Goal: Information Seeking & Learning: Learn about a topic

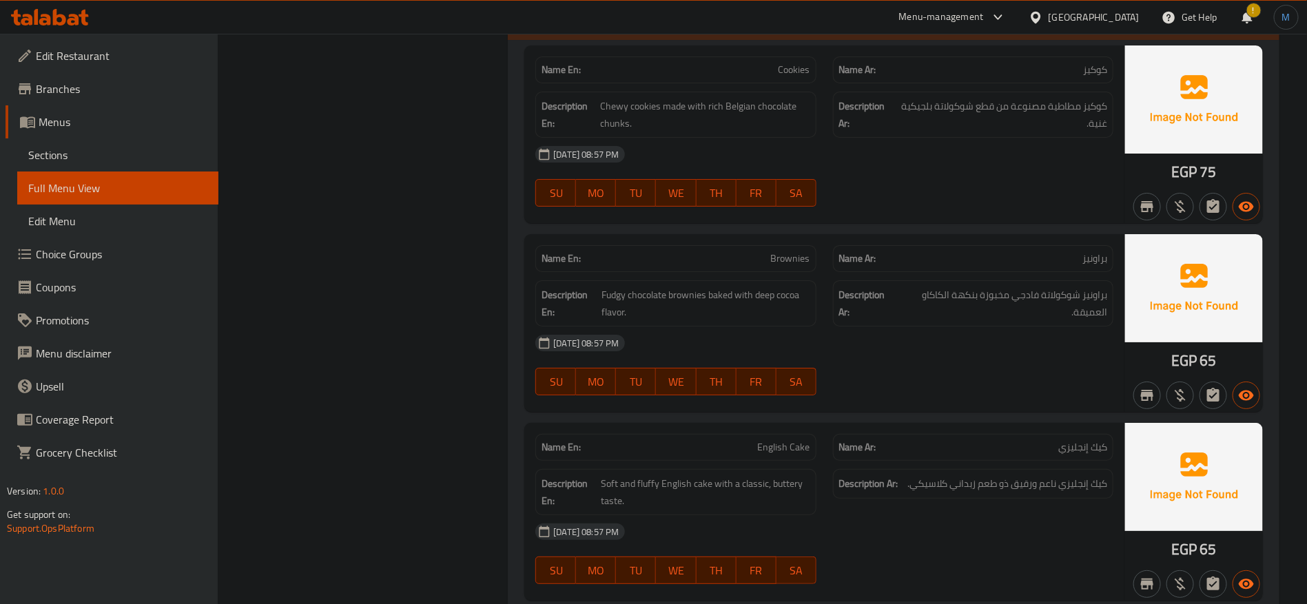
click at [1123, 22] on div "Egypt" at bounding box center [1094, 17] width 91 height 15
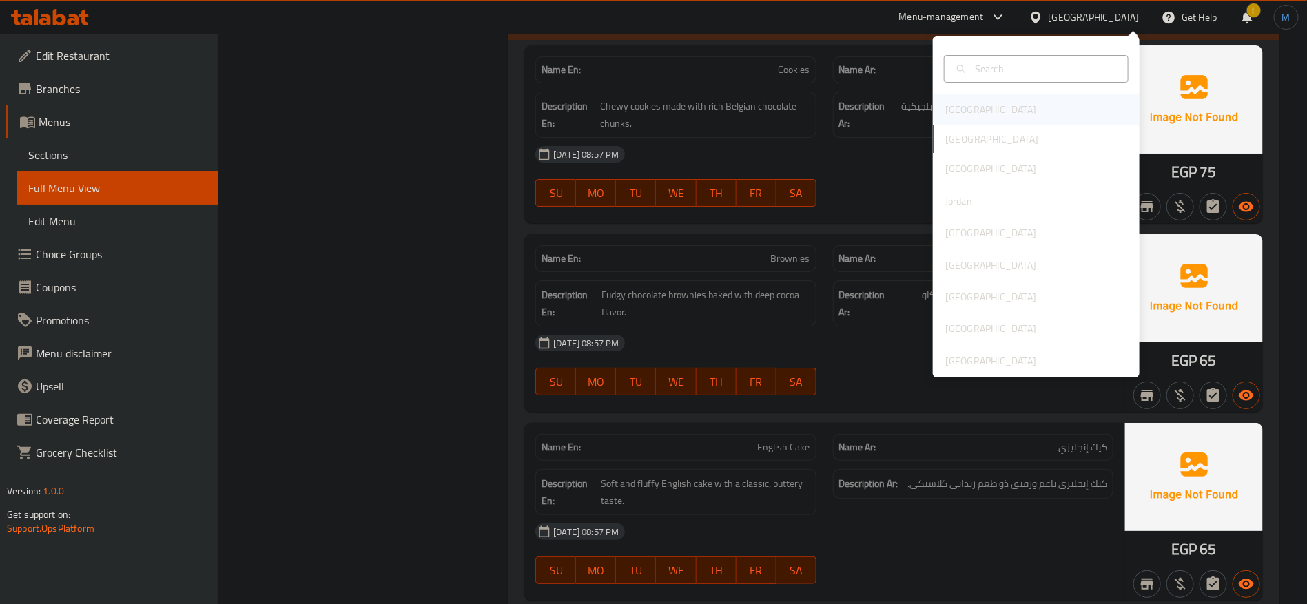
click at [977, 112] on div "Bahrain" at bounding box center [1036, 110] width 207 height 32
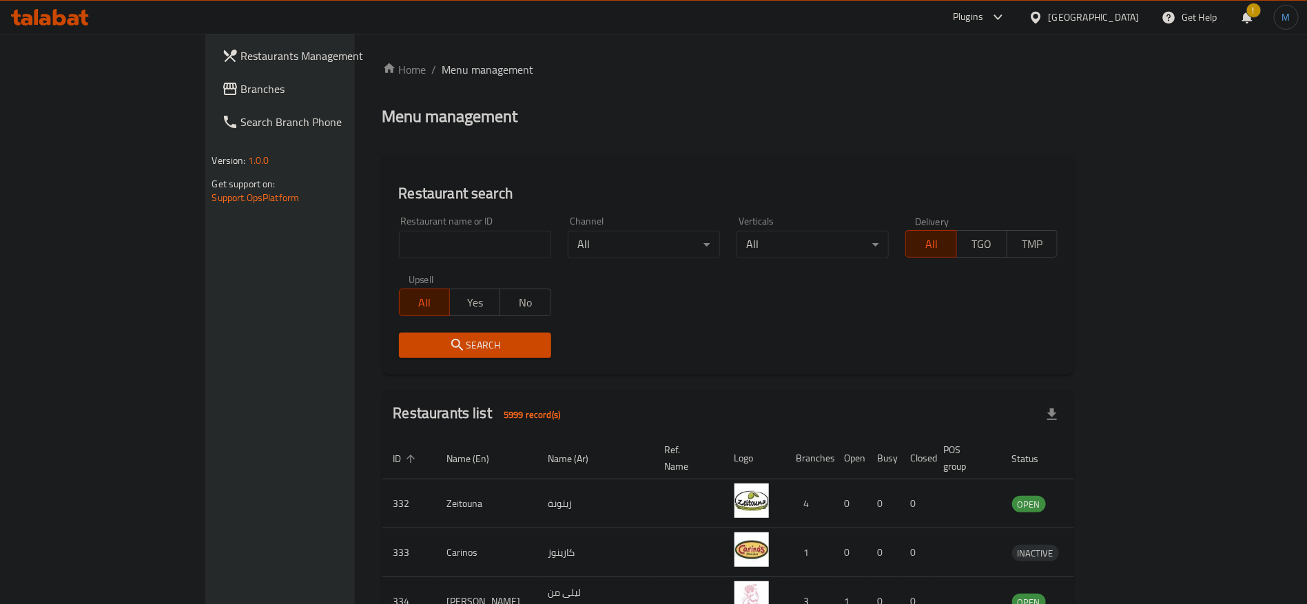
click at [222, 83] on span at bounding box center [231, 89] width 19 height 17
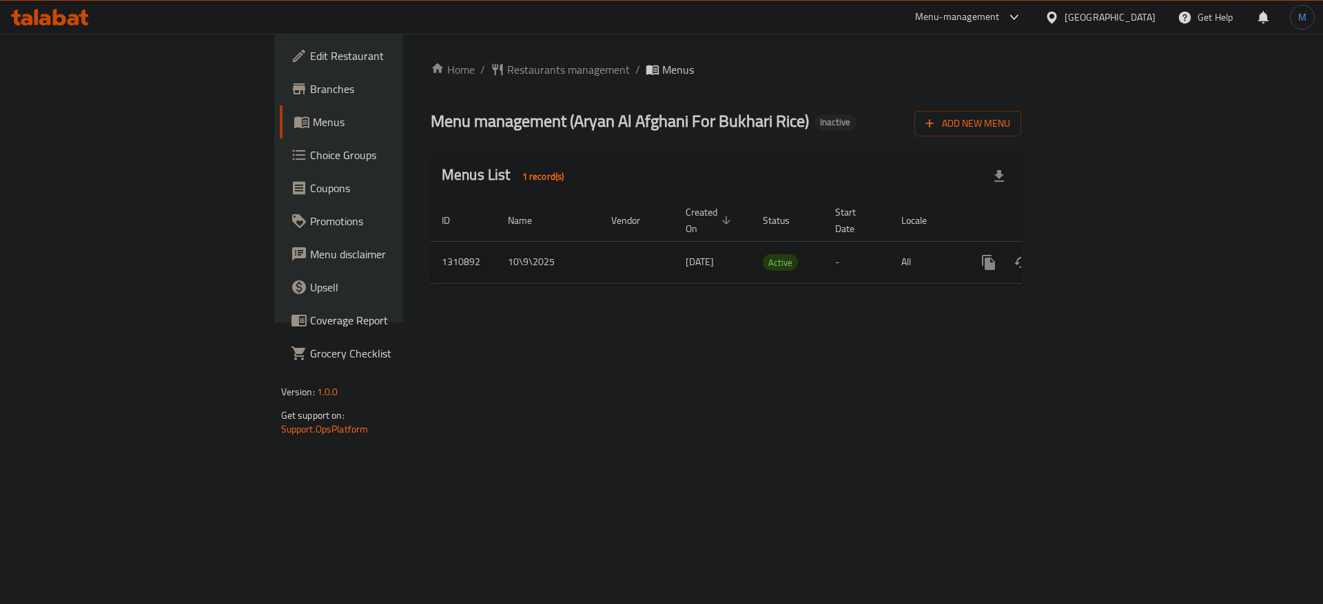
click at [1116, 247] on td "enhanced table" at bounding box center [1038, 262] width 154 height 42
click at [1096, 254] on icon "enhanced table" at bounding box center [1088, 262] width 17 height 17
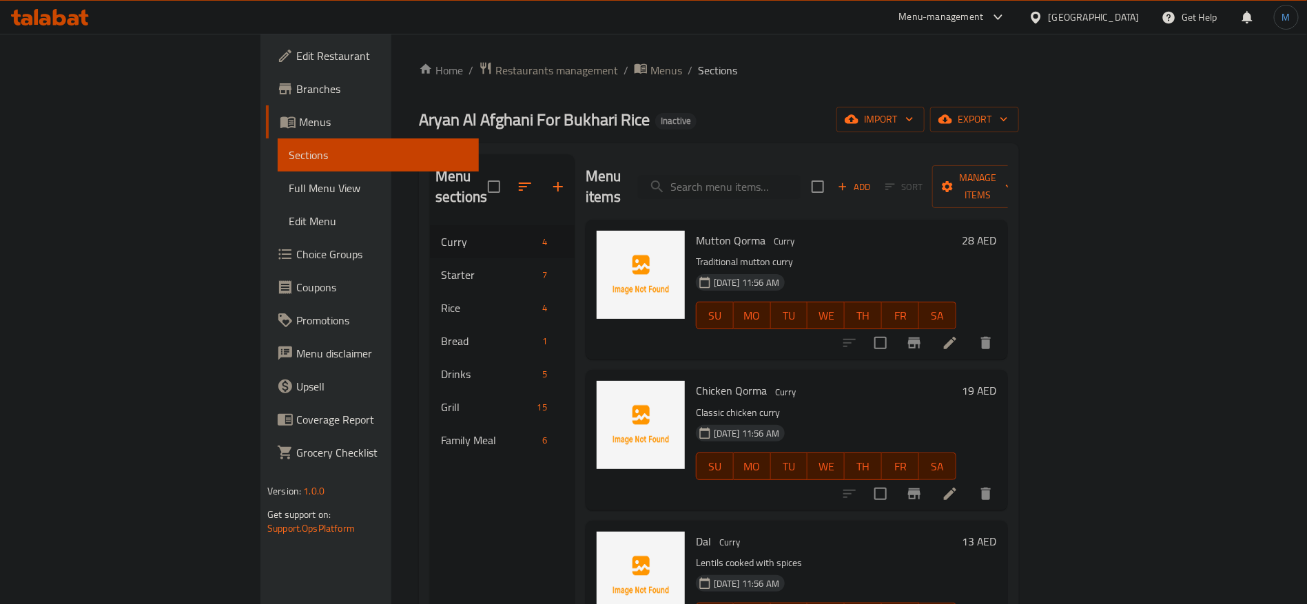
click at [696, 230] on span "Mutton Qorma" at bounding box center [731, 240] width 70 height 21
copy h6 "Mutton Qorma"
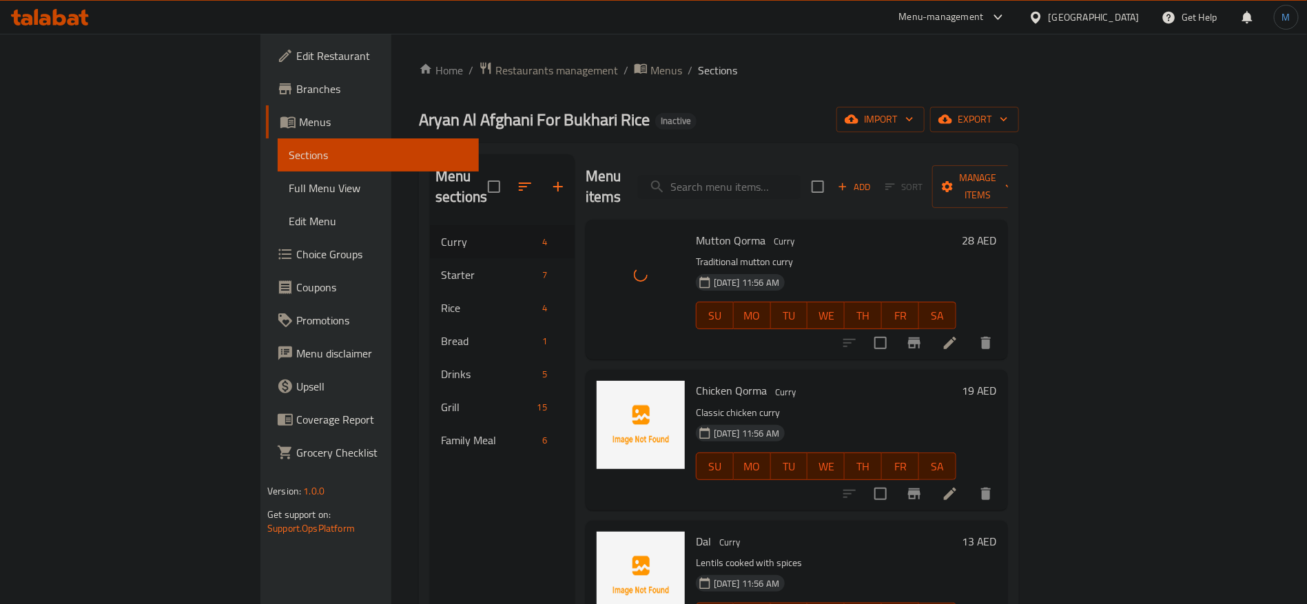
click at [691, 376] on div "Chicken Qorma [PERSON_NAME] Classic chicken [PERSON_NAME] [DATE] 11:56 AM SU MO…" at bounding box center [827, 440] width 272 height 129
click at [696, 380] on span "Chicken Qorma" at bounding box center [731, 390] width 71 height 21
copy h6 "Chicken Qorma"
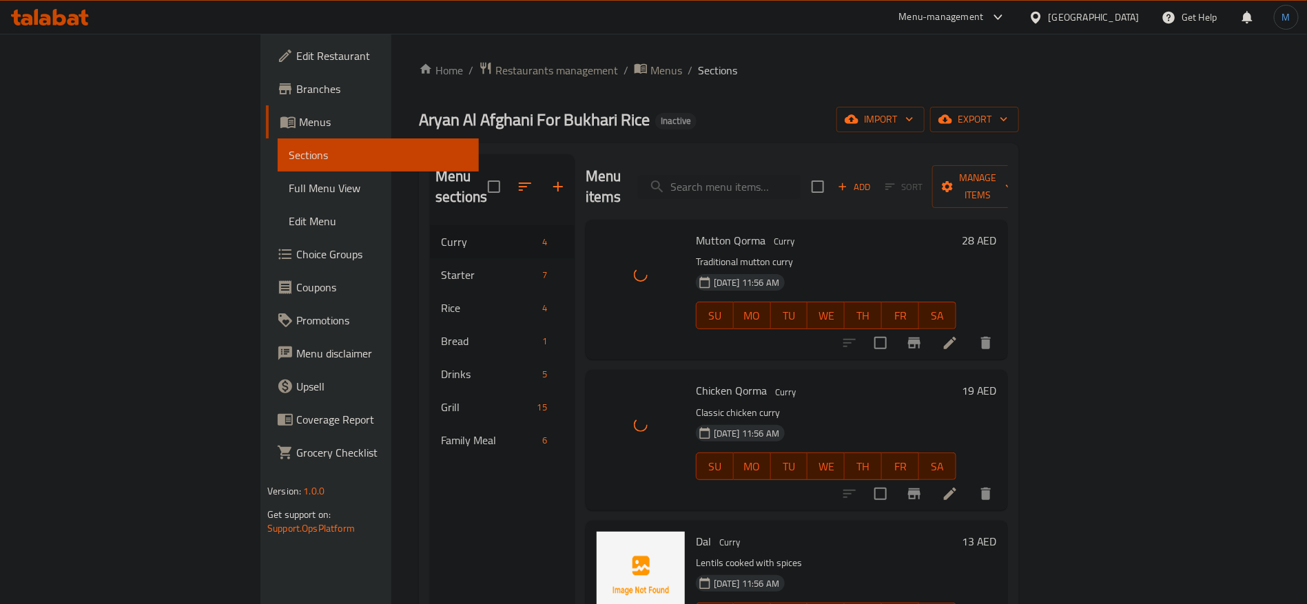
click at [623, 527] on div at bounding box center [640, 591] width 99 height 129
click at [696, 531] on span "Dal" at bounding box center [703, 541] width 15 height 21
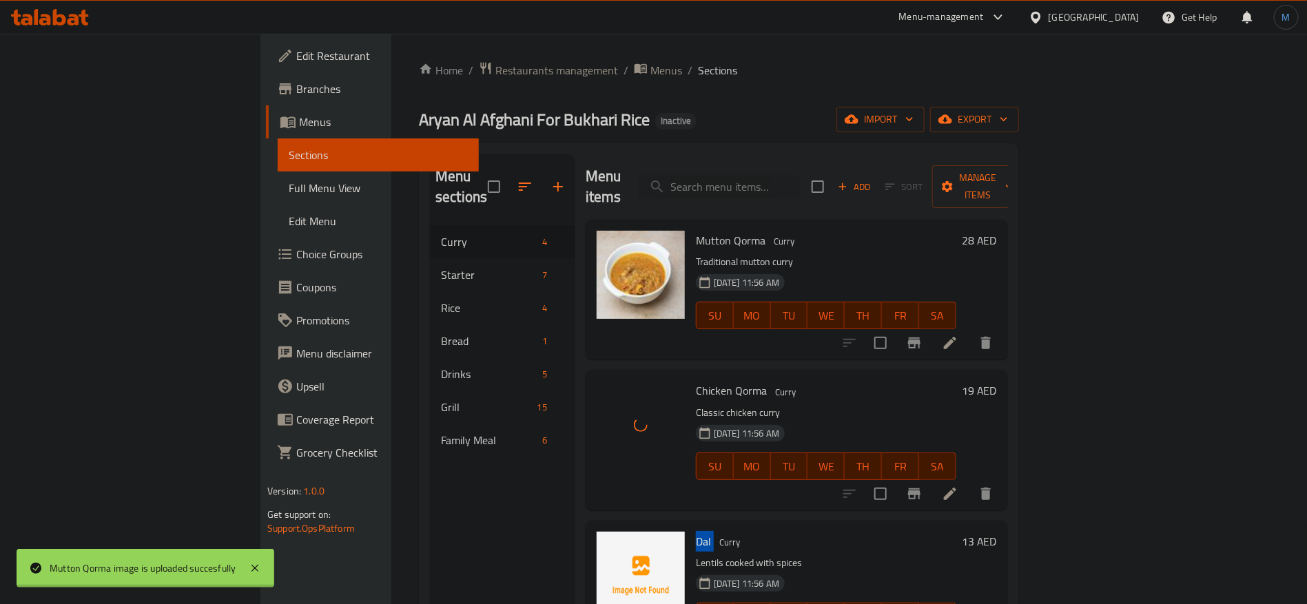
click at [696, 531] on span "Dal" at bounding box center [703, 541] width 15 height 21
copy h6 "Dal"
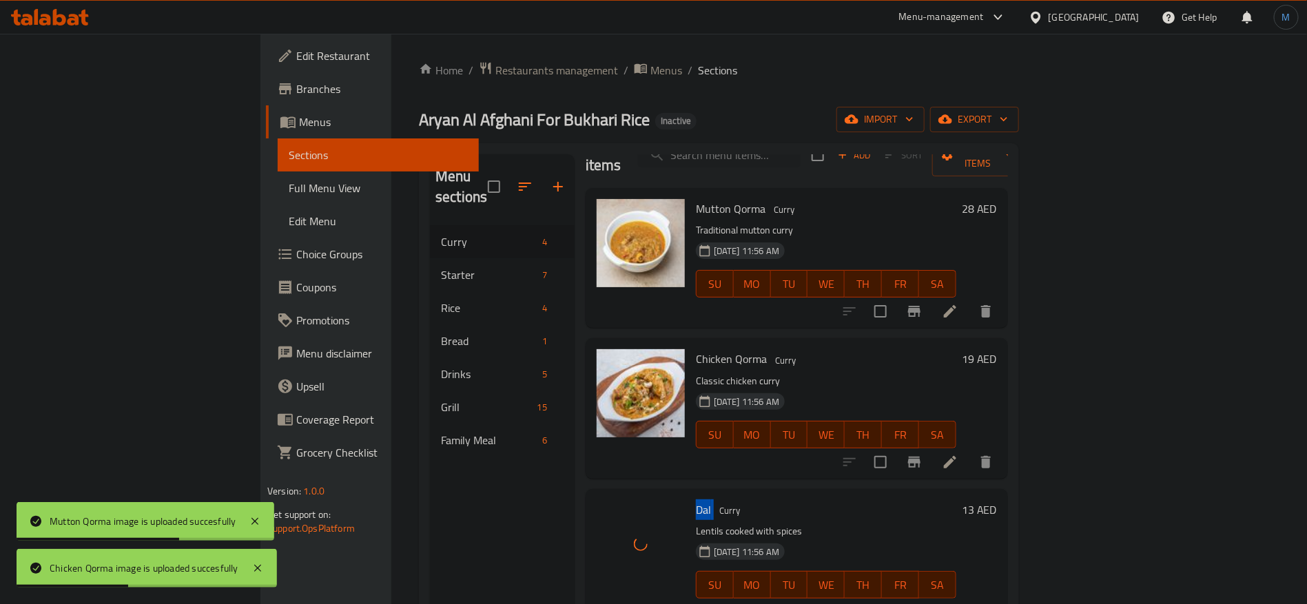
scroll to position [193, 0]
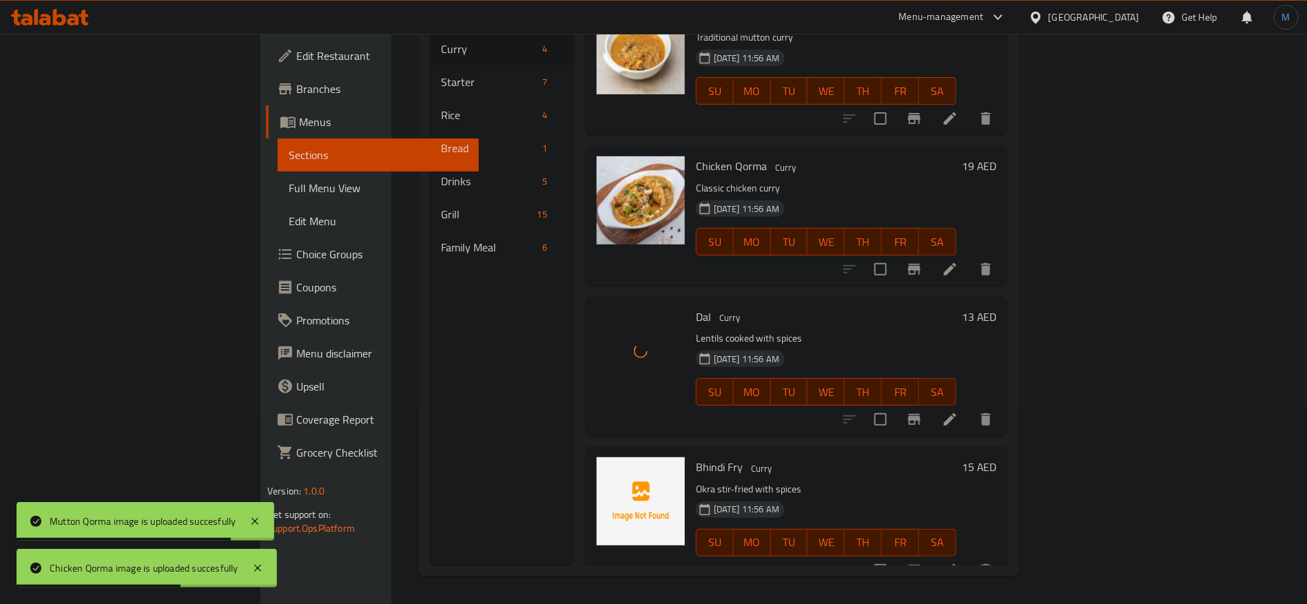
drag, startPoint x: 624, startPoint y: 455, endPoint x: 656, endPoint y: 430, distance: 40.8
click at [626, 452] on div "Bhindi Fry [PERSON_NAME] Okra stir-fried with spices [DATE] 11:56 AM SU MO TU W…" at bounding box center [796, 516] width 411 height 129
click at [656, 447] on div "Bhindi Fry [PERSON_NAME] Okra stir-fried with spices [DATE] 11:56 AM SU MO TU W…" at bounding box center [797, 517] width 422 height 140
click at [696, 457] on span "Bhindi Fry" at bounding box center [719, 467] width 47 height 21
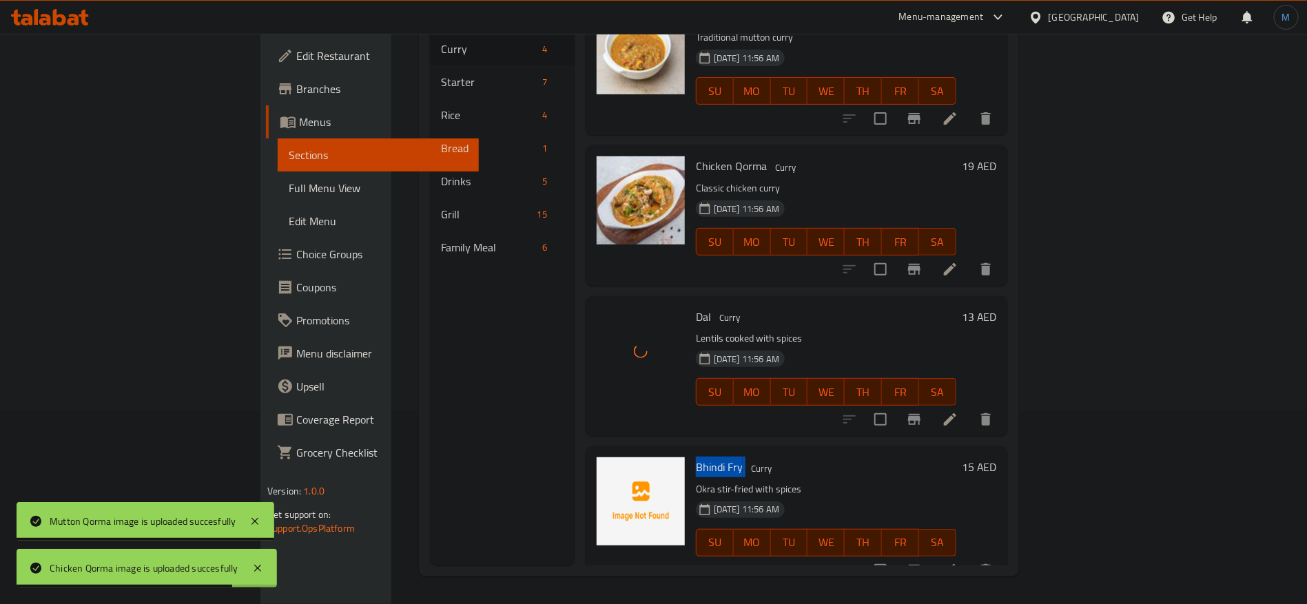
click at [696, 457] on span "Bhindi Fry" at bounding box center [719, 467] width 47 height 21
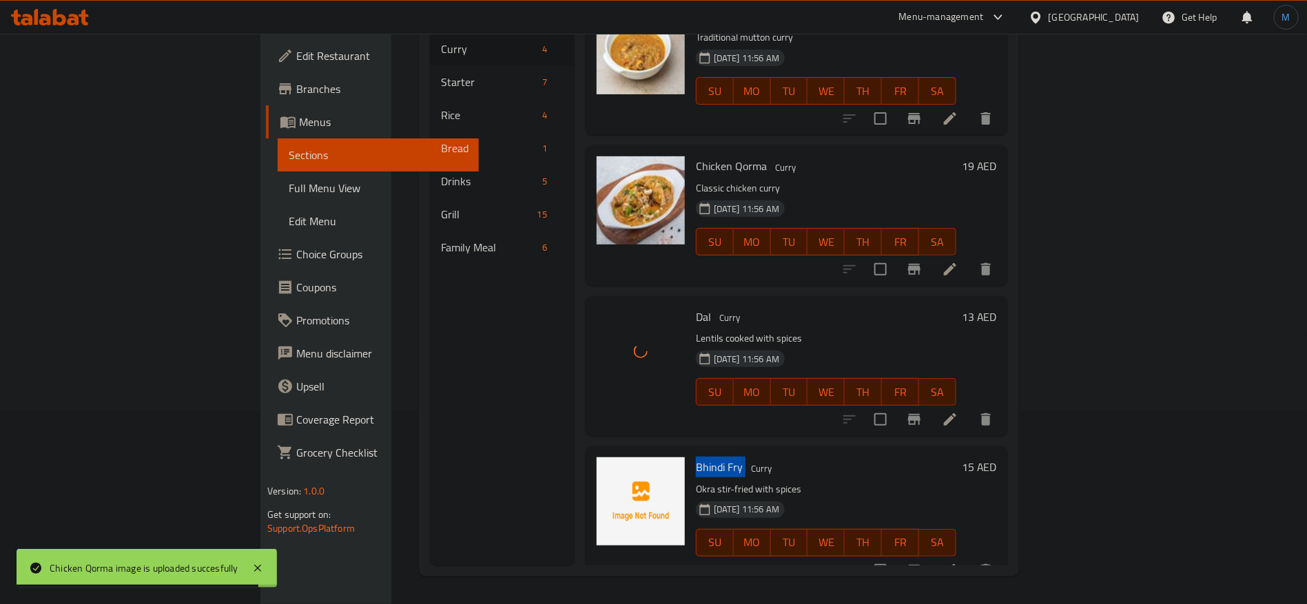
copy h6 "Bhindi Fry"
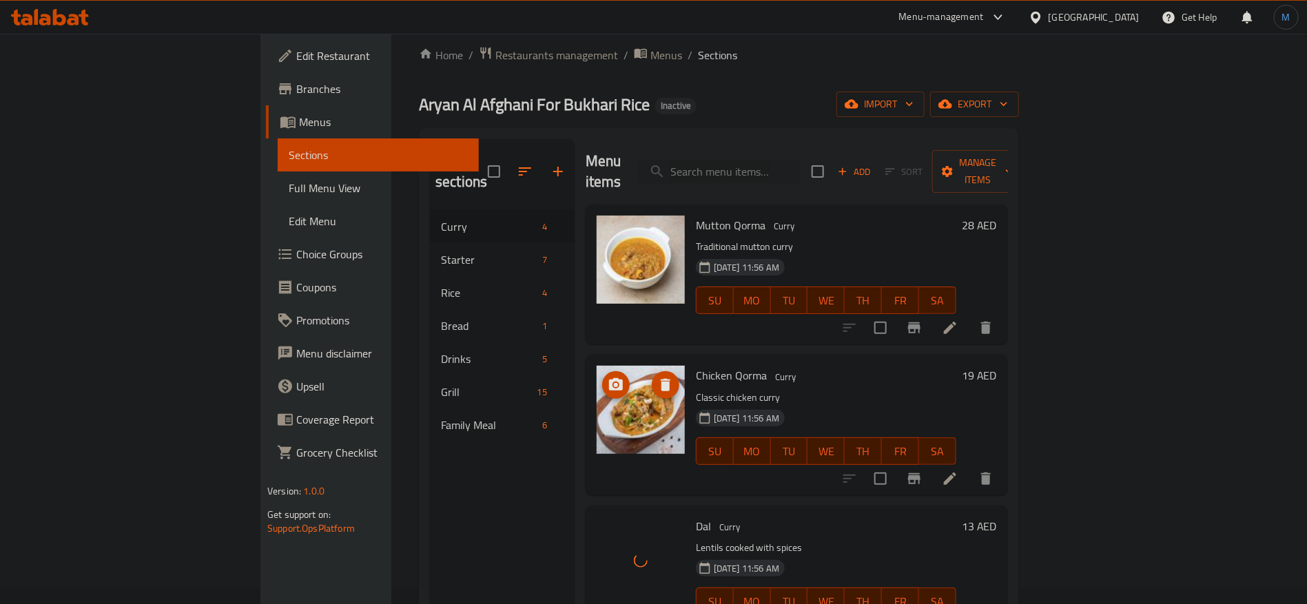
scroll to position [0, 0]
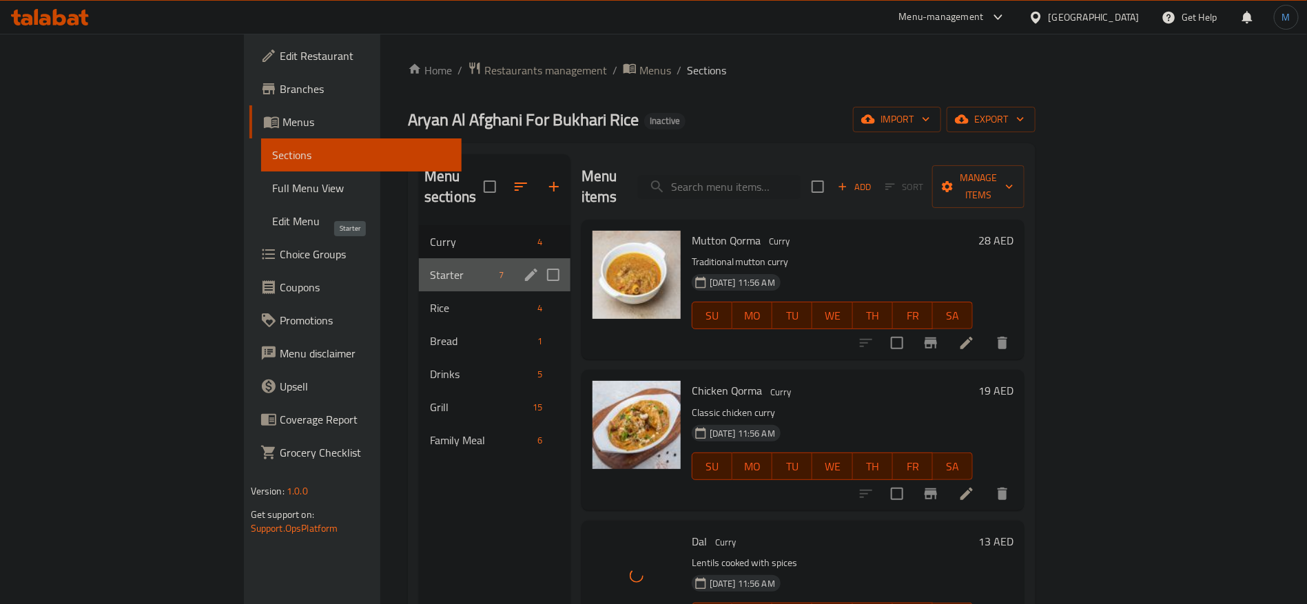
click at [430, 267] on span "Starter" at bounding box center [462, 275] width 64 height 17
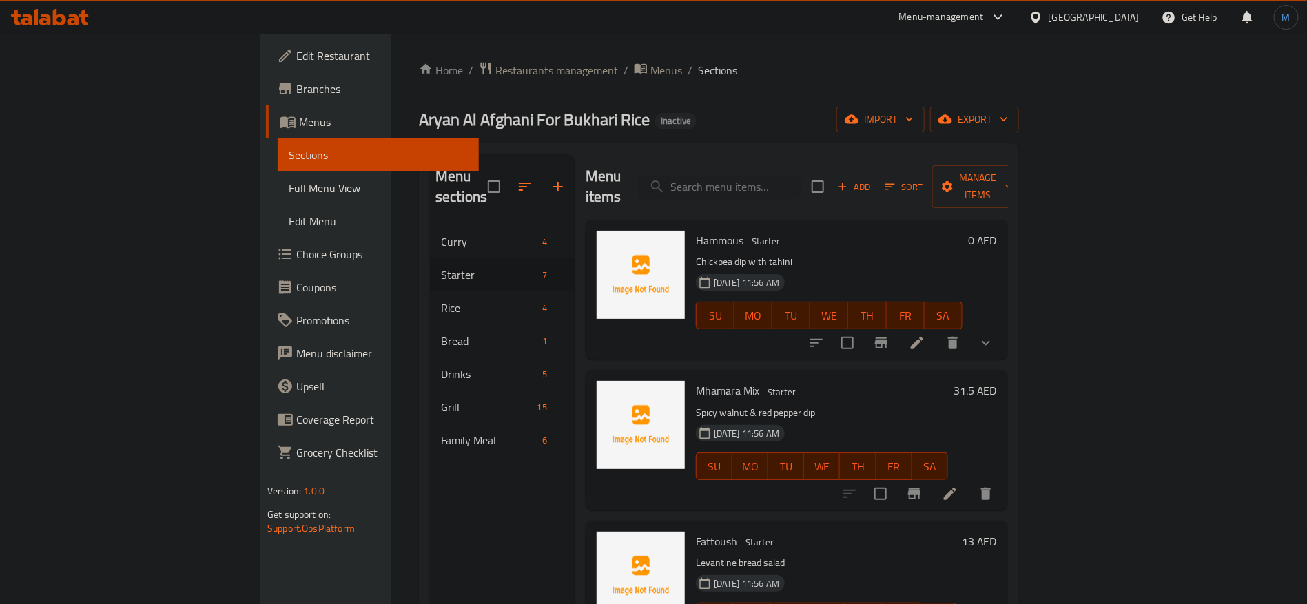
click at [696, 230] on span "Hammous" at bounding box center [720, 240] width 48 height 21
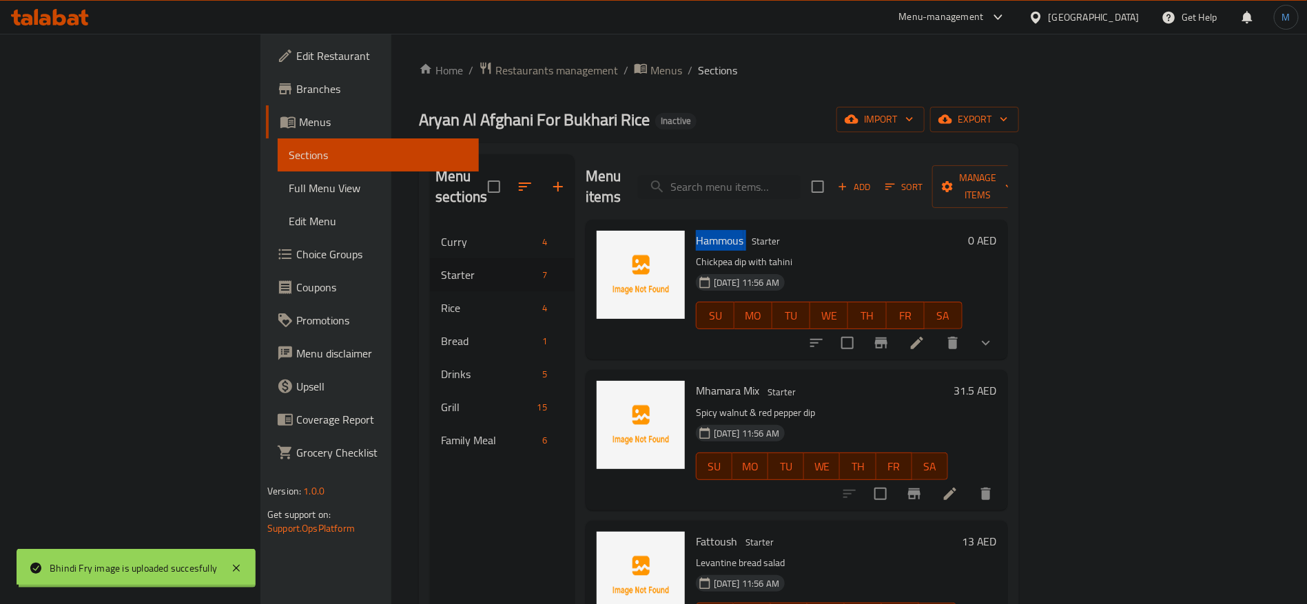
click at [696, 230] on span "Hammous" at bounding box center [720, 240] width 48 height 21
copy h6 "Hammous"
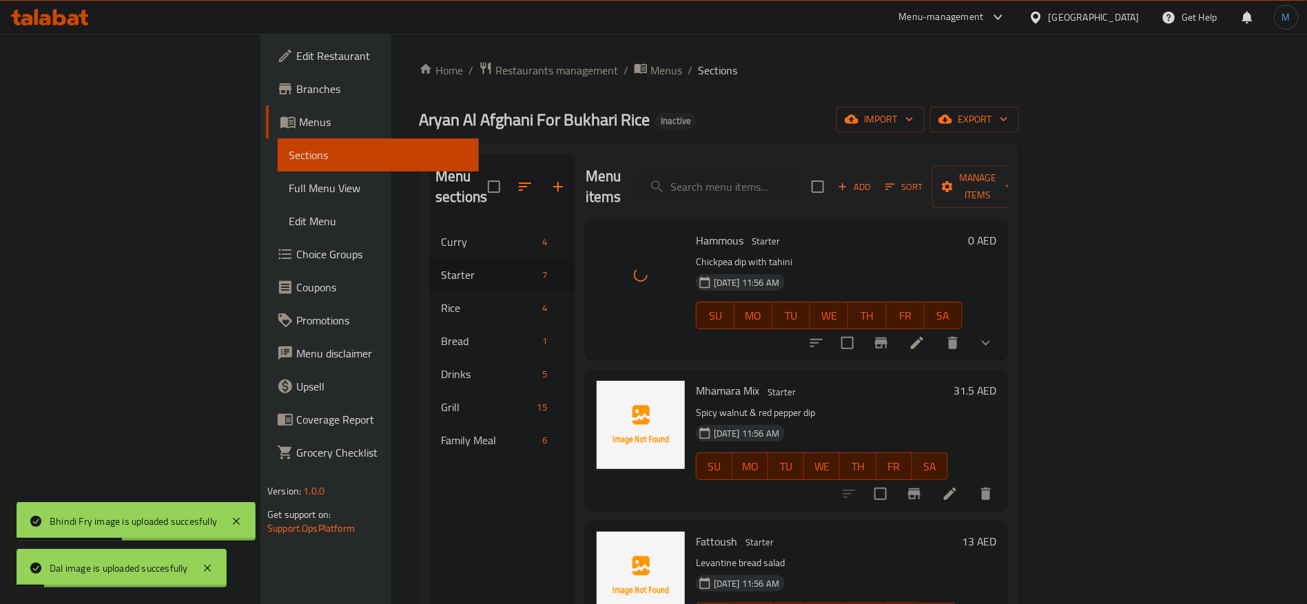
click at [696, 405] on p "Spicy walnut & red pepper dip" at bounding box center [822, 413] width 252 height 17
click at [696, 380] on span "Mhamara Mix" at bounding box center [727, 390] width 63 height 21
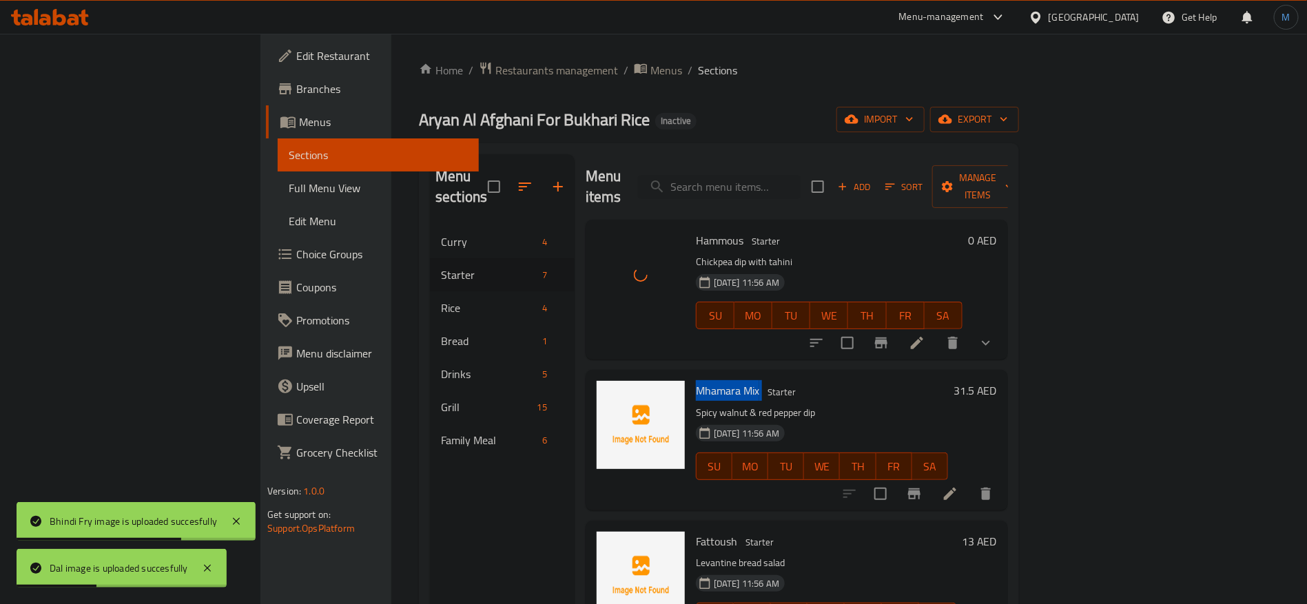
copy h6 "Mhamara Mix"
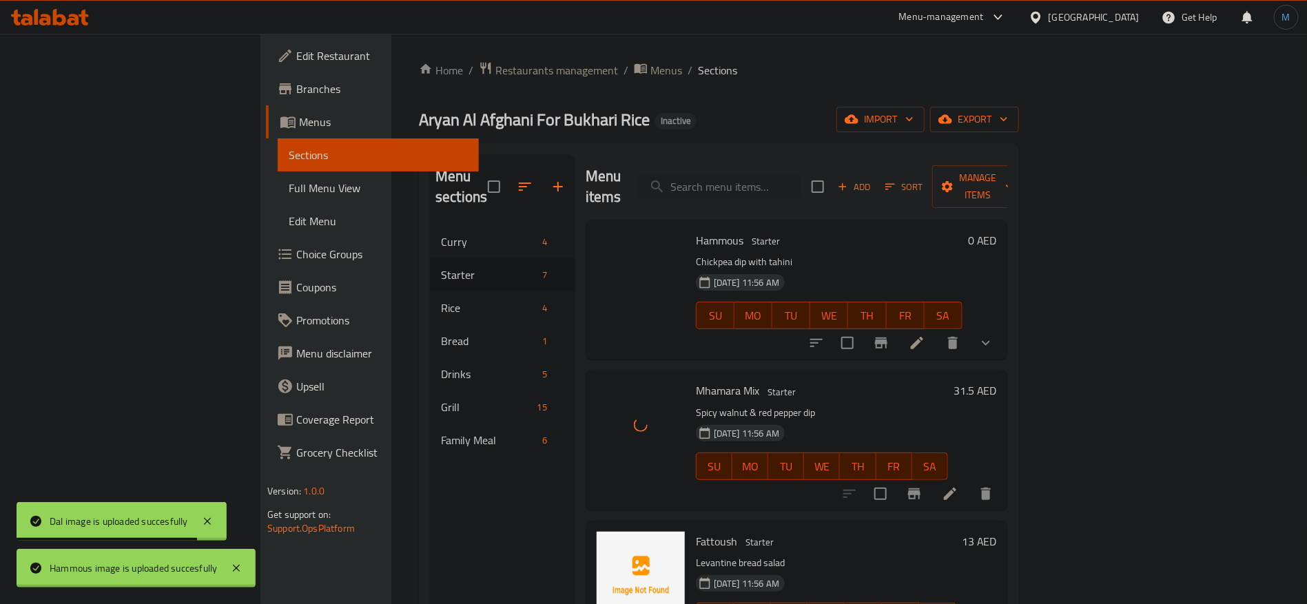
click at [696, 531] on span "Fattoush" at bounding box center [716, 541] width 41 height 21
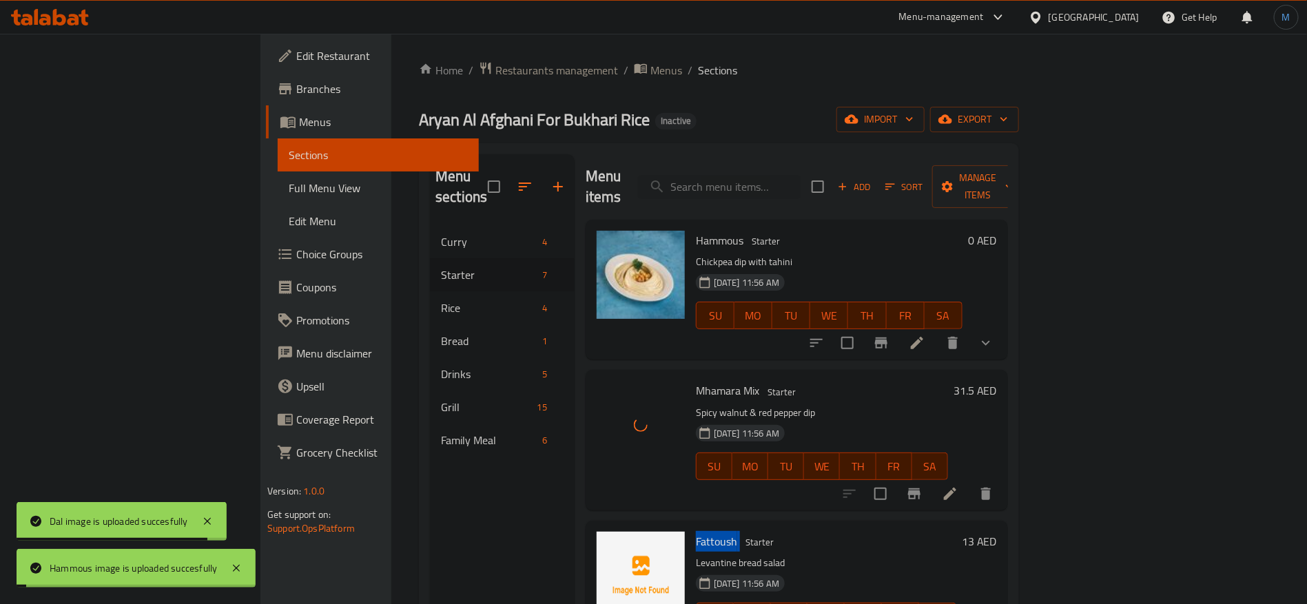
click at [696, 531] on span "Fattoush" at bounding box center [716, 541] width 41 height 21
copy h6 "Fattoush"
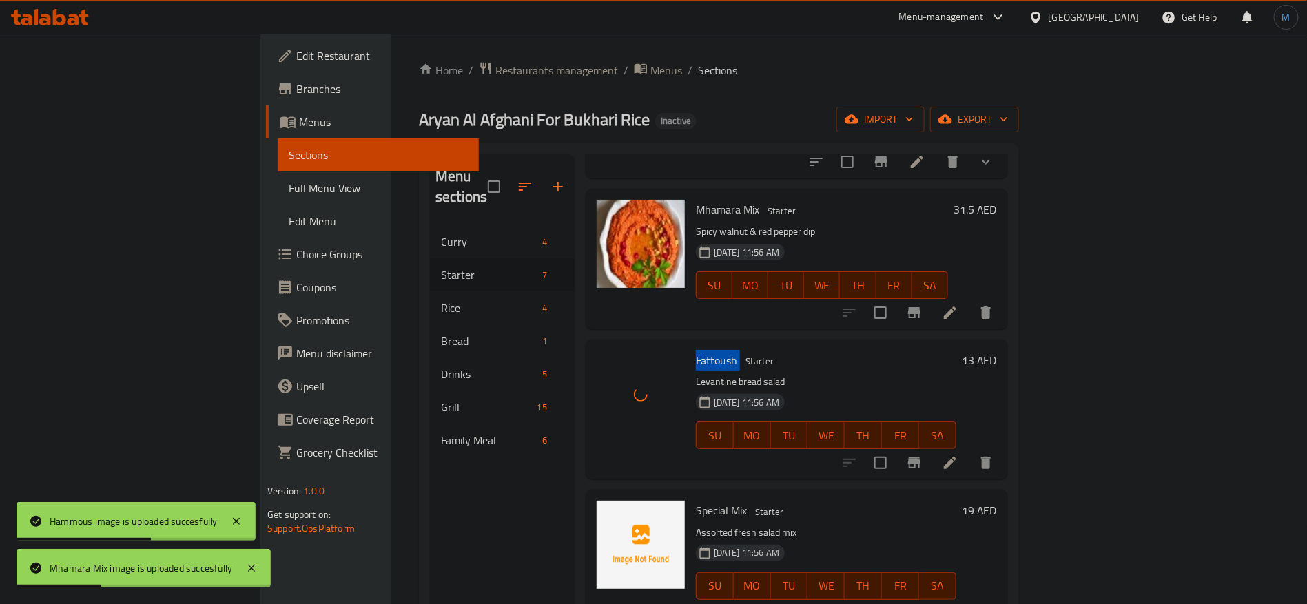
scroll to position [310, 0]
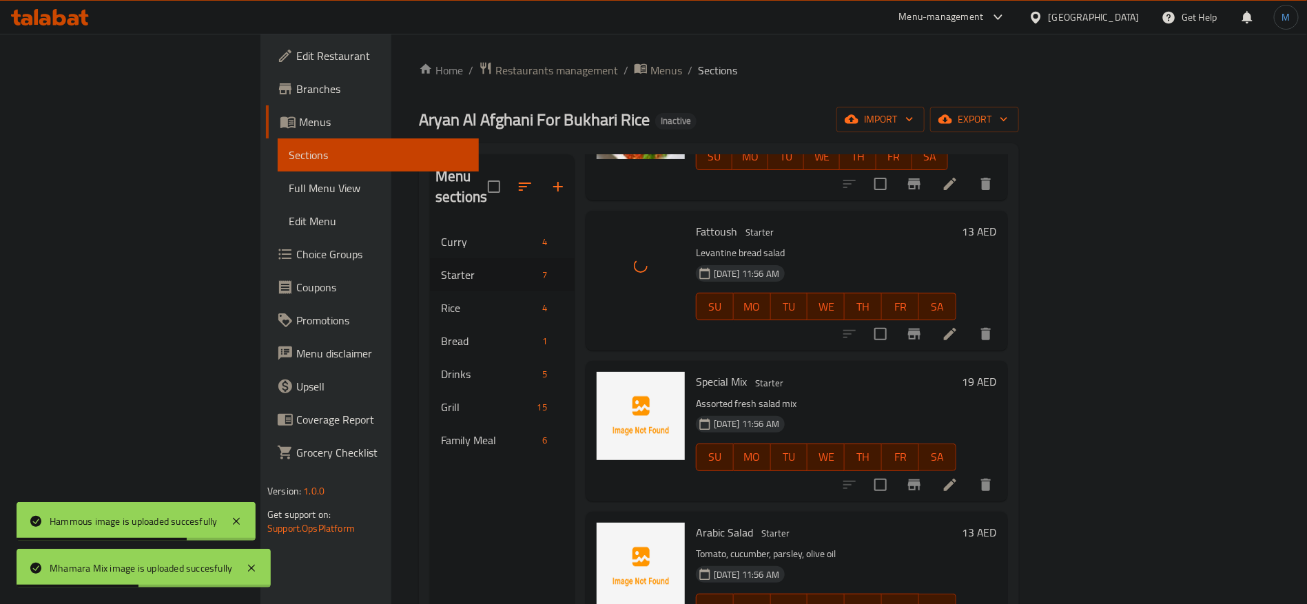
click at [631, 361] on div "Special Mix Starter Assorted fresh salad mix [DATE] 11:56 AM SU MO TU WE TH FR …" at bounding box center [797, 431] width 422 height 140
click at [696, 371] on span "Special Mix" at bounding box center [721, 381] width 51 height 21
copy h6 "Special Mix"
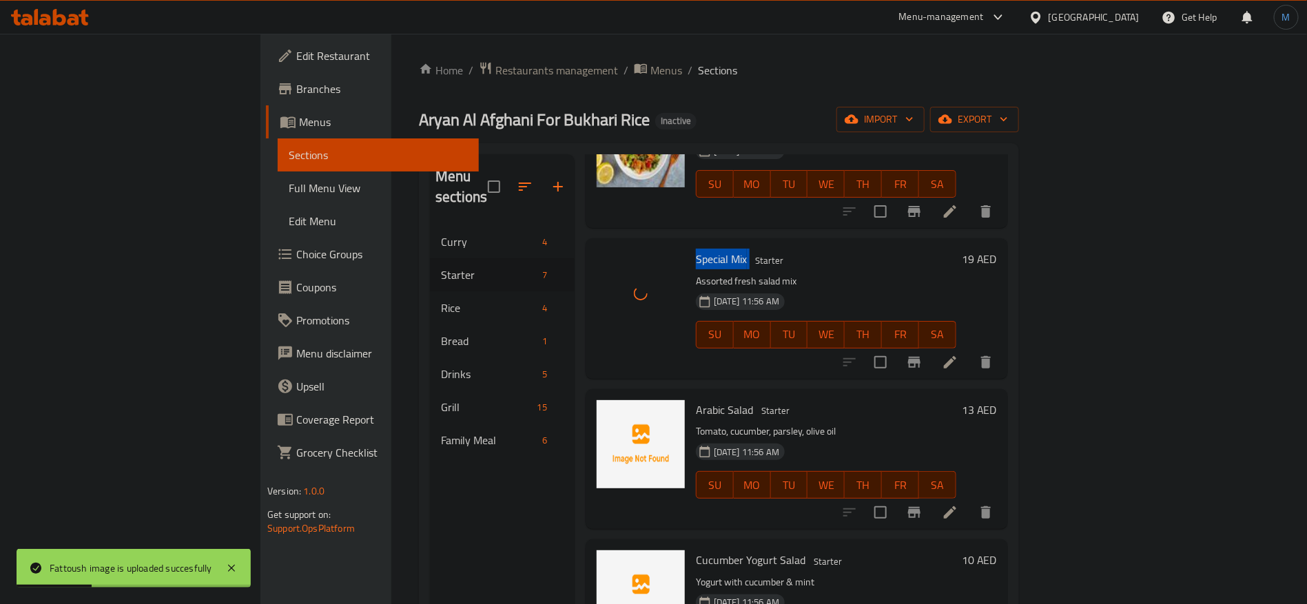
scroll to position [483, 0]
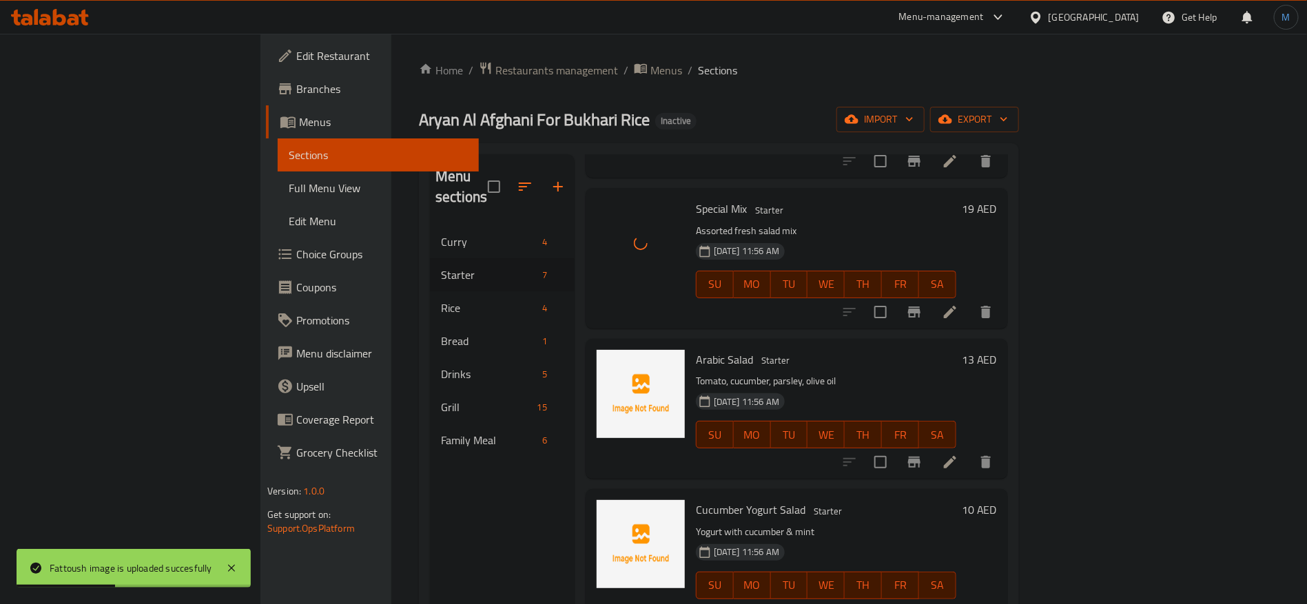
click at [696, 349] on span "Arabic Salad" at bounding box center [724, 359] width 57 height 21
copy h6 "Arabic Salad"
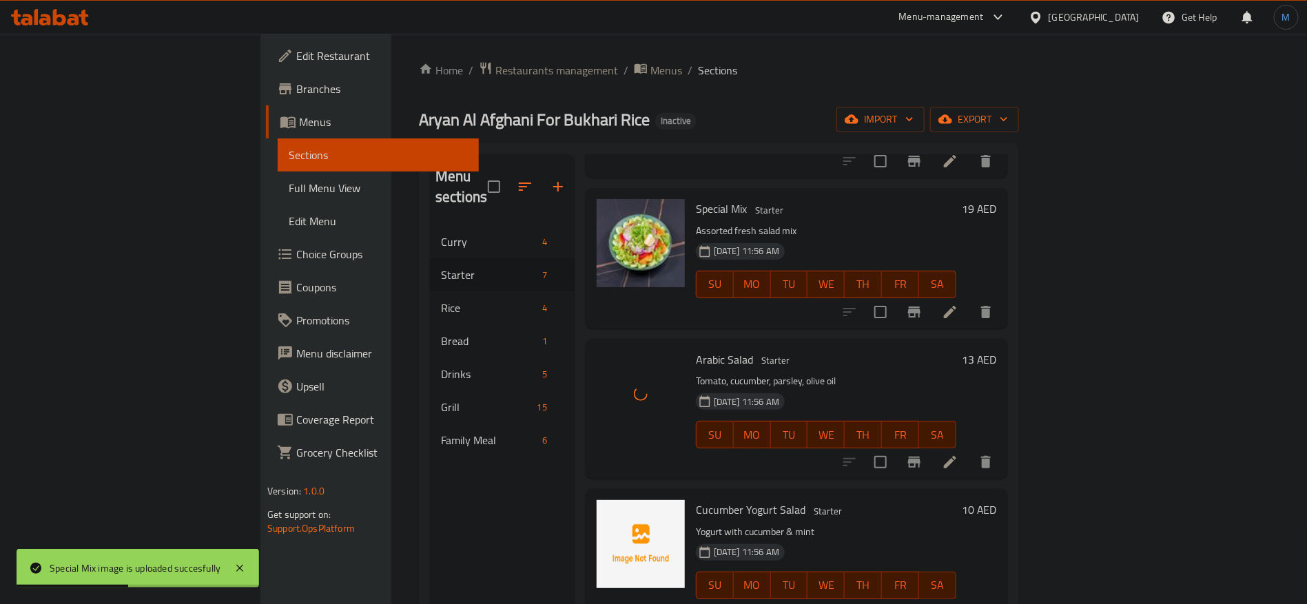
click at [691, 500] on div "Cucumber Yogurt Salad Starter Yogurt with cucumber & mint [DATE] 11:56 AM SU MO…" at bounding box center [827, 559] width 272 height 129
click at [696, 500] on span "Cucumber Yogurt Salad" at bounding box center [751, 510] width 110 height 21
copy h6 "Cucumber Yogurt Salad"
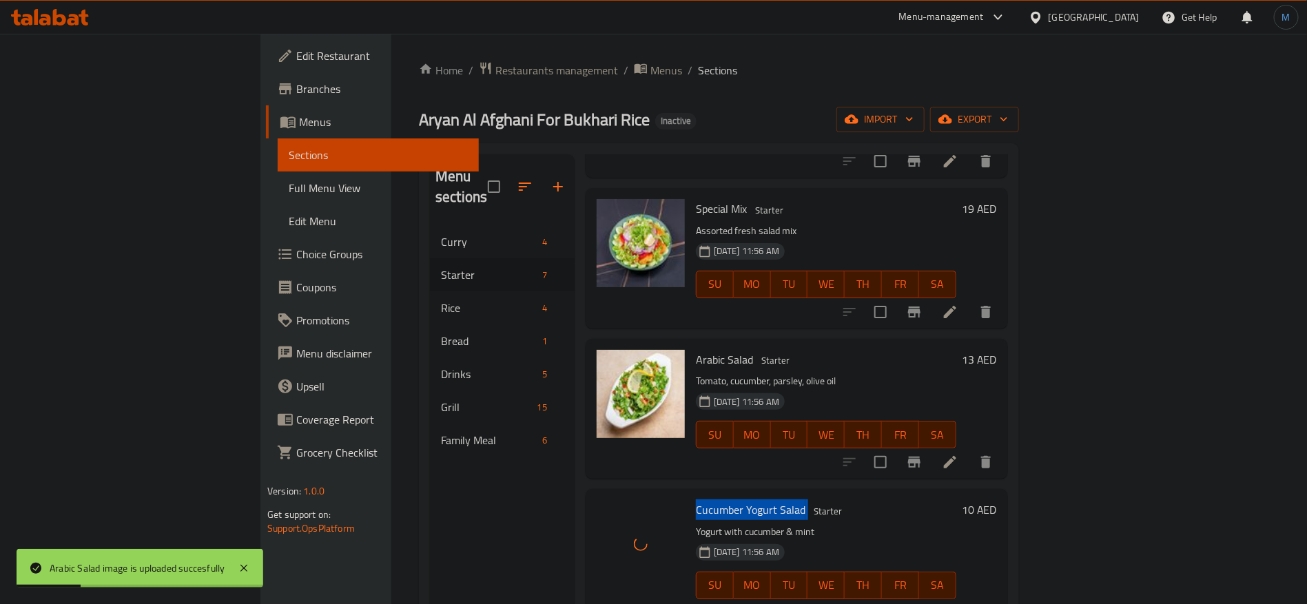
scroll to position [193, 0]
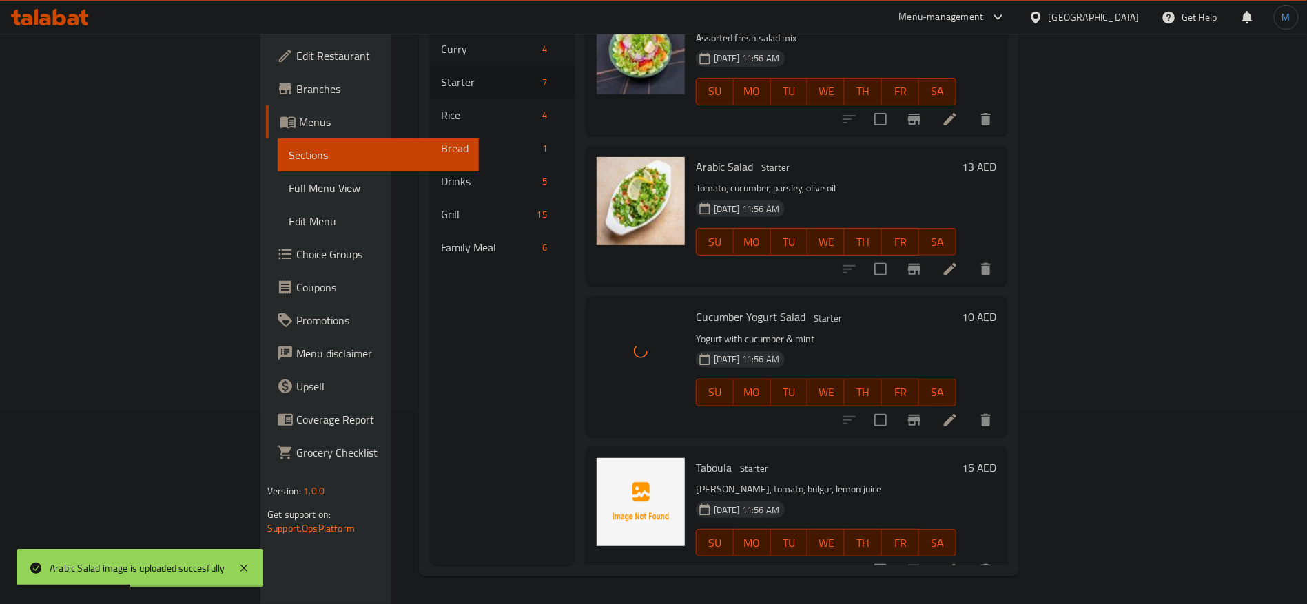
click at [696, 458] on span "Taboula" at bounding box center [714, 468] width 36 height 21
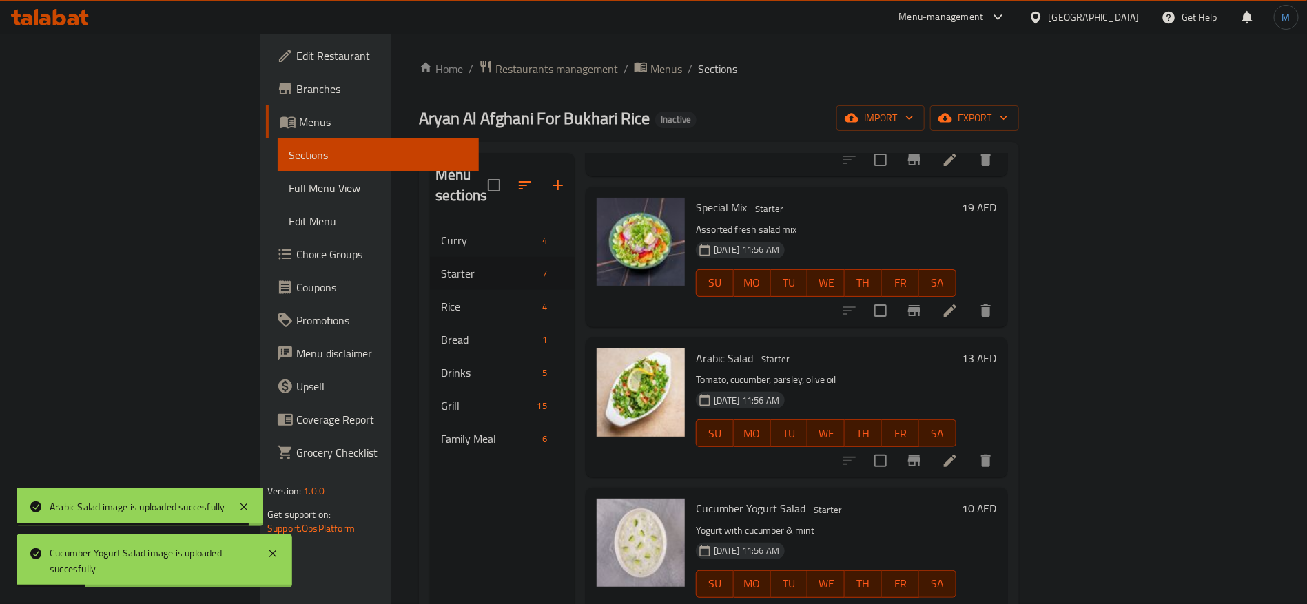
scroll to position [0, 0]
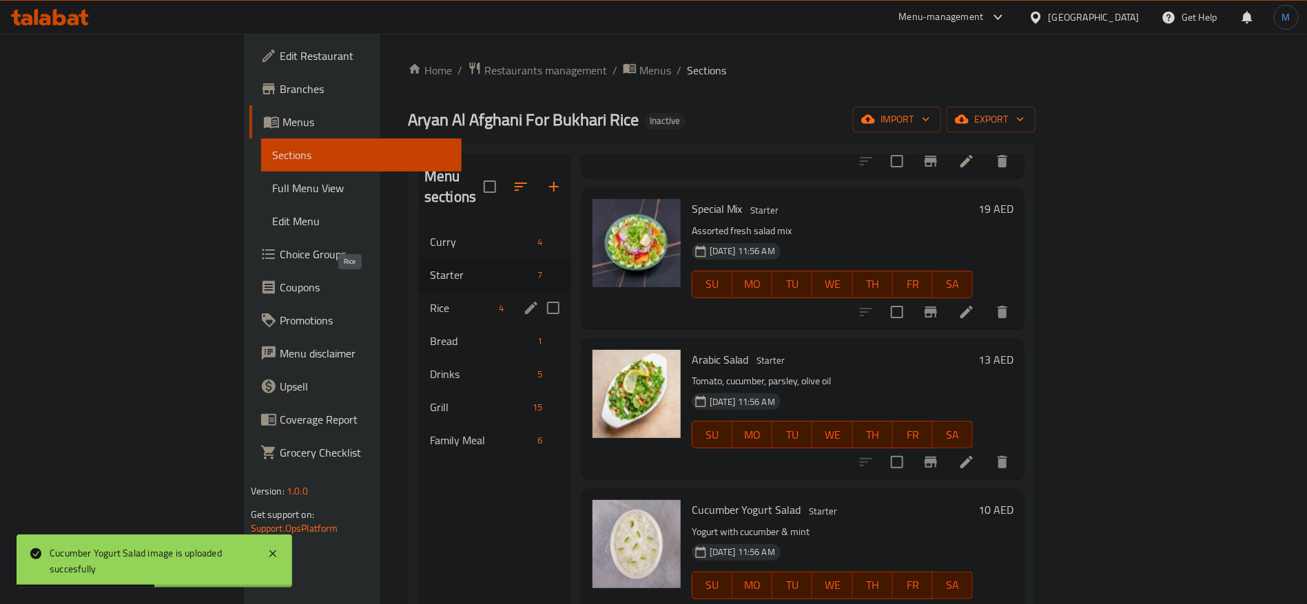
click at [430, 300] on span "Rice" at bounding box center [462, 308] width 64 height 17
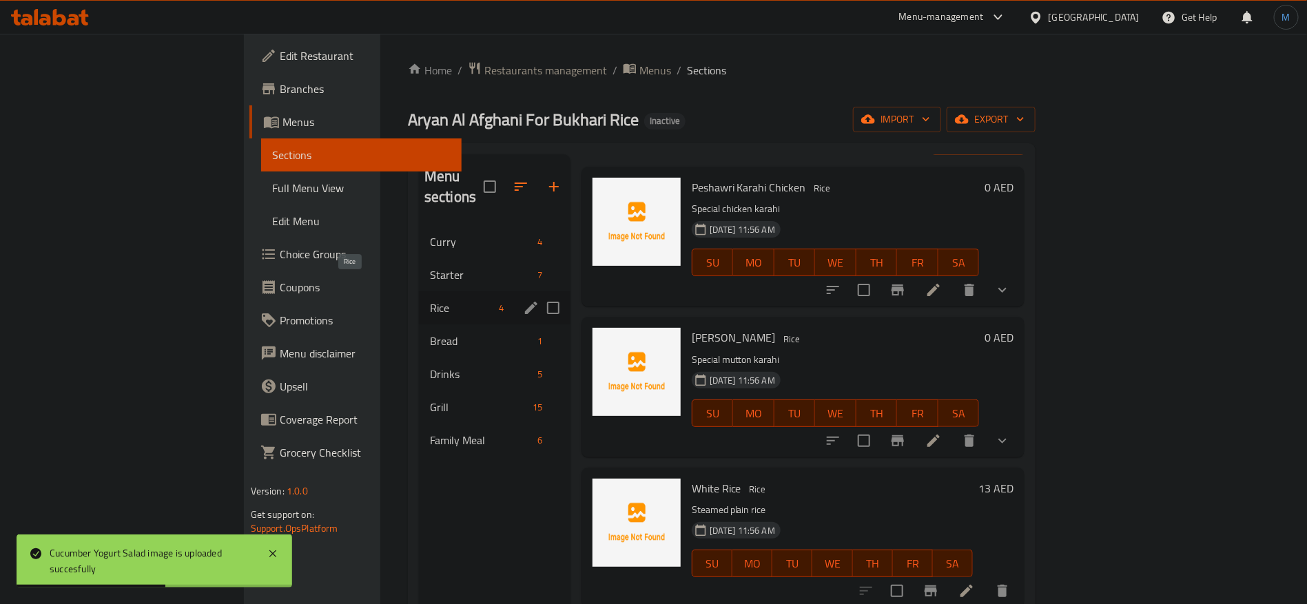
scroll to position [32, 0]
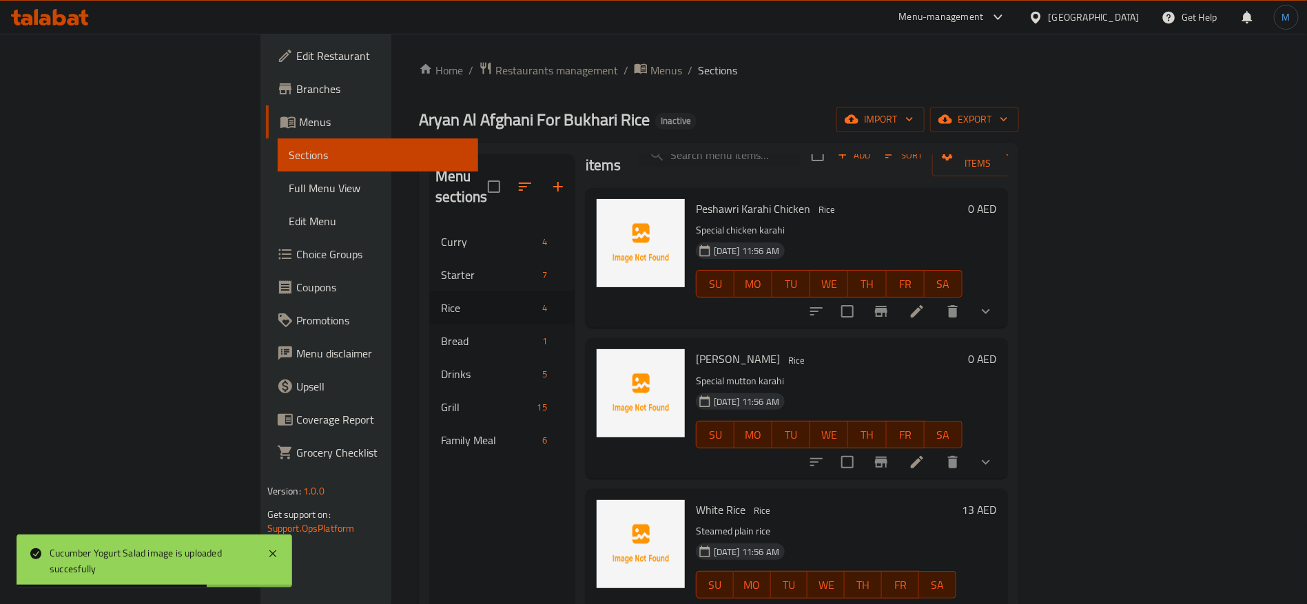
click at [691, 194] on div "Peshawri Karahi Chicken Rice Special chicken karahi [DATE] 11:56 AM SU MO TU WE…" at bounding box center [830, 258] width 278 height 129
click at [696, 198] on span "Peshawri Karahi Chicken" at bounding box center [753, 208] width 114 height 21
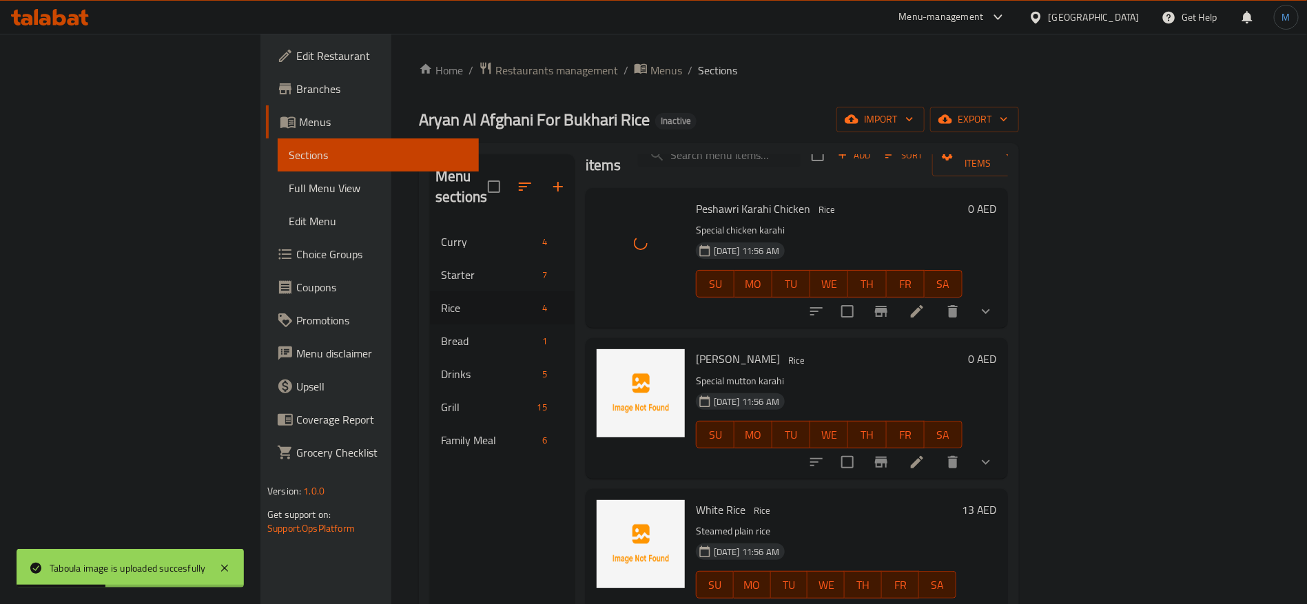
click at [696, 349] on span "[PERSON_NAME]" at bounding box center [738, 359] width 84 height 21
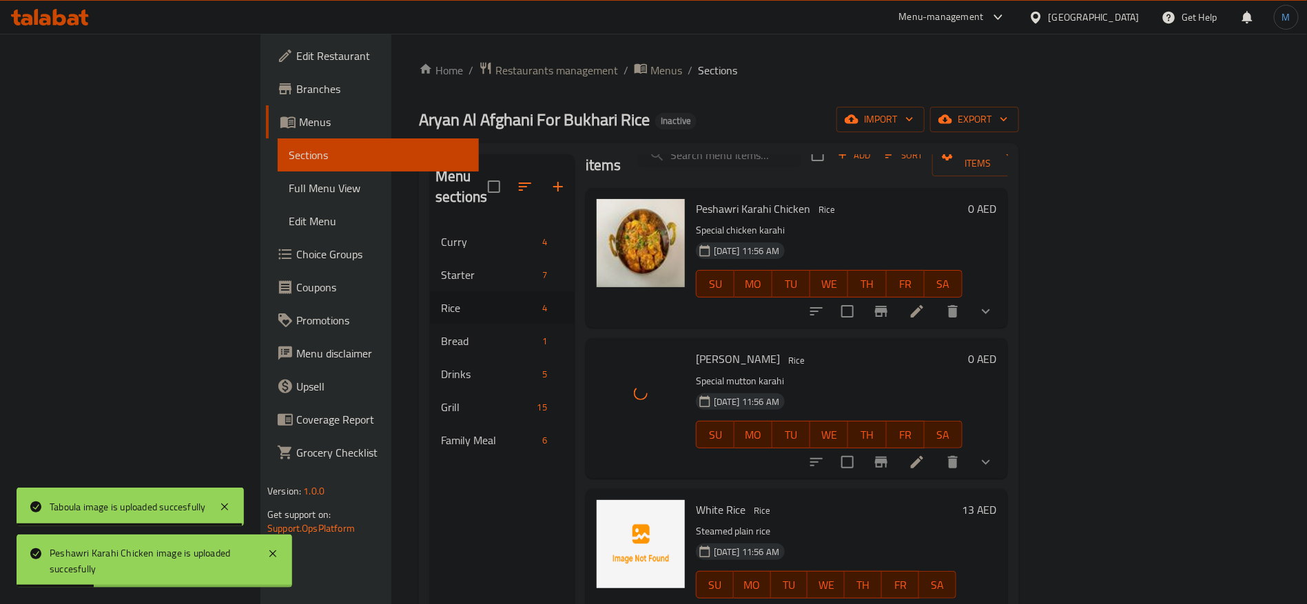
click at [696, 500] on span "White Rice" at bounding box center [721, 510] width 50 height 21
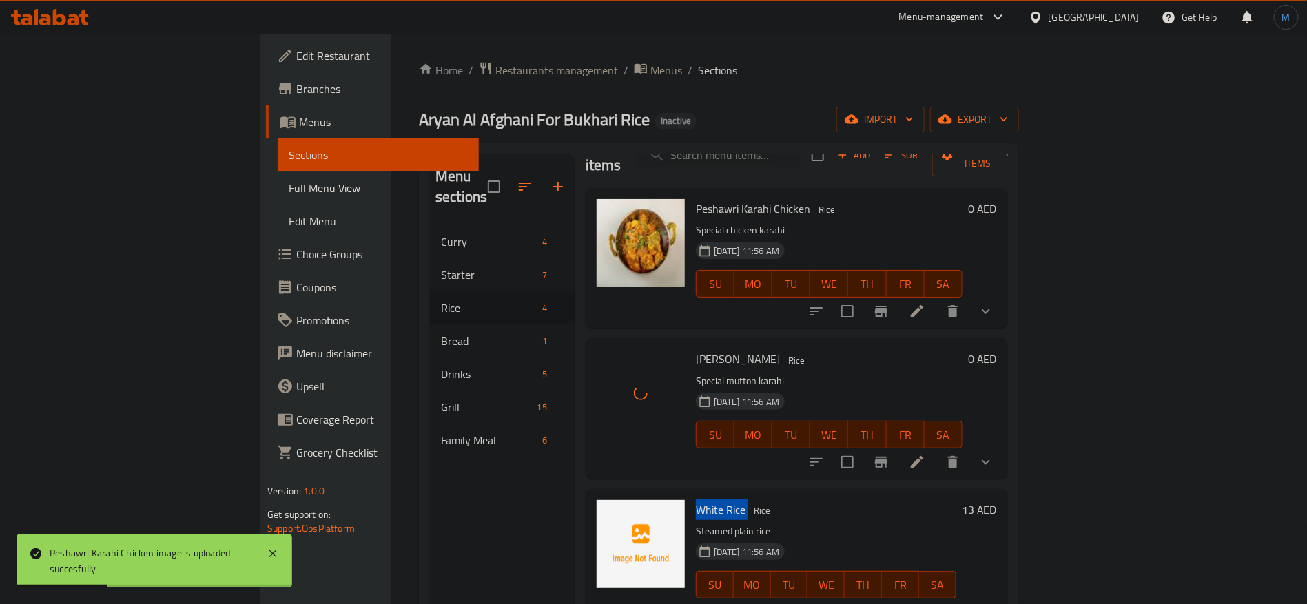
click at [696, 500] on span "White Rice" at bounding box center [721, 510] width 50 height 21
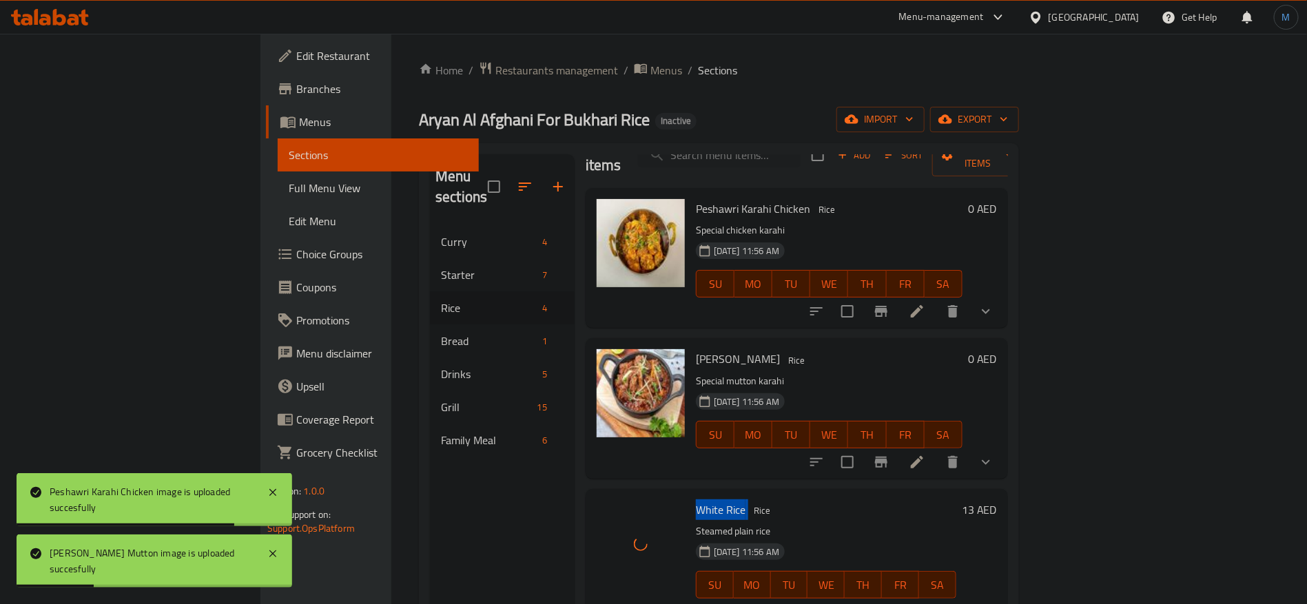
scroll to position [193, 0]
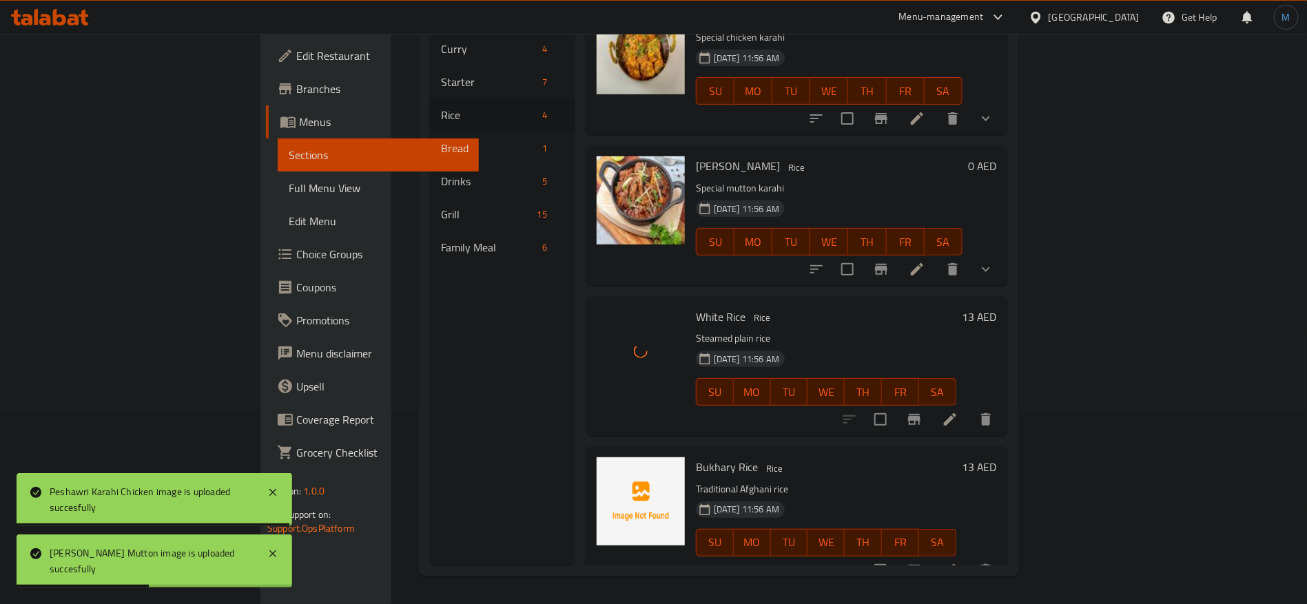
click at [696, 457] on span "Bukhary Rice" at bounding box center [727, 467] width 62 height 21
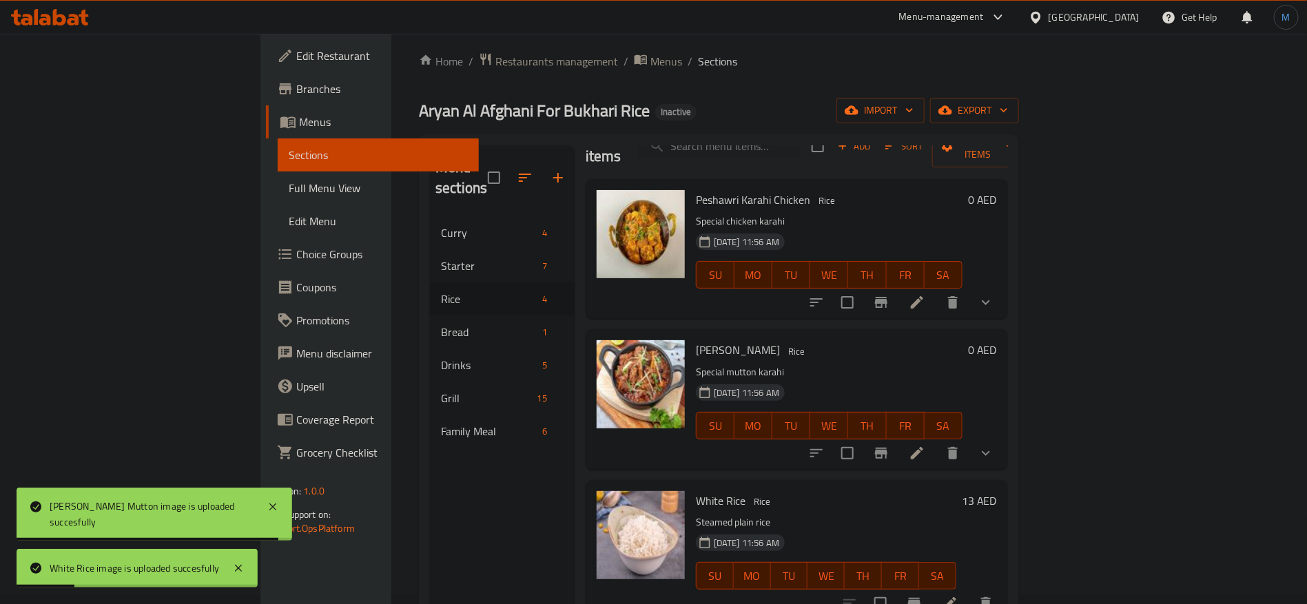
scroll to position [0, 0]
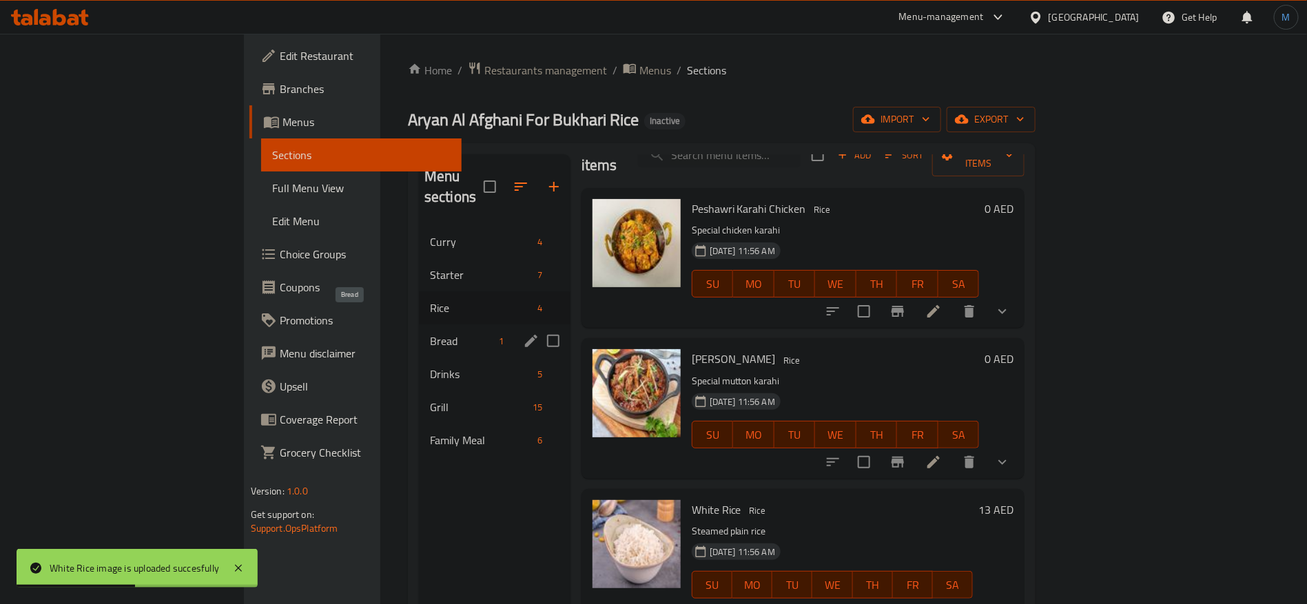
click at [430, 333] on span "Bread" at bounding box center [462, 341] width 64 height 17
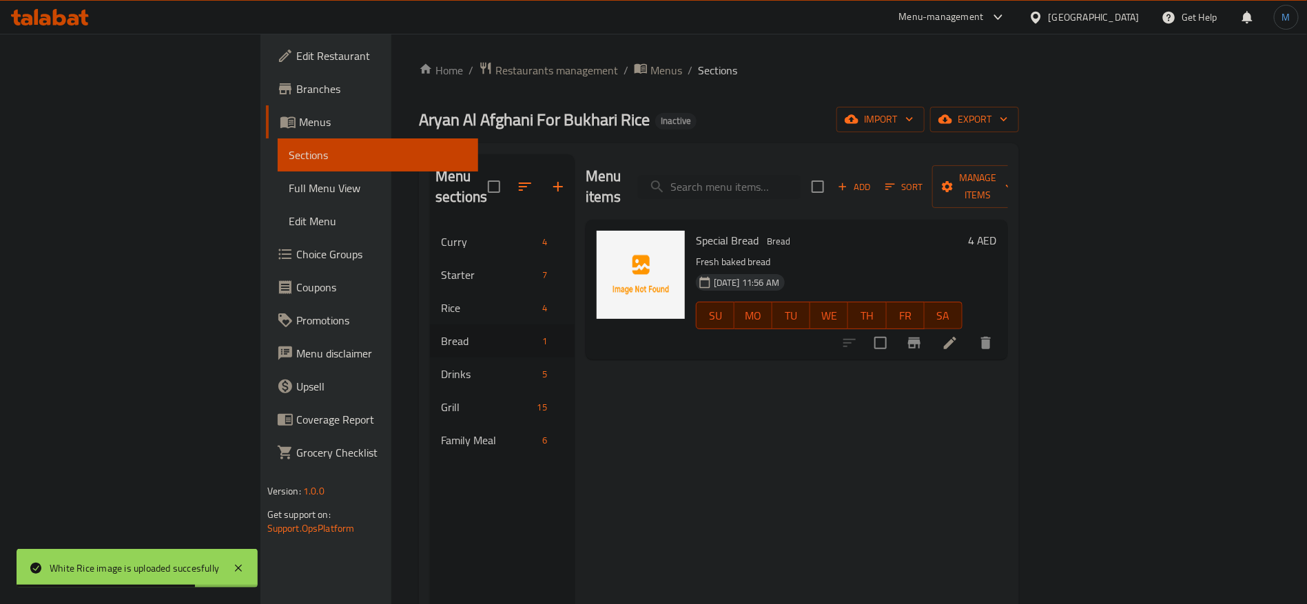
click at [696, 230] on span "Special Bread" at bounding box center [727, 240] width 63 height 21
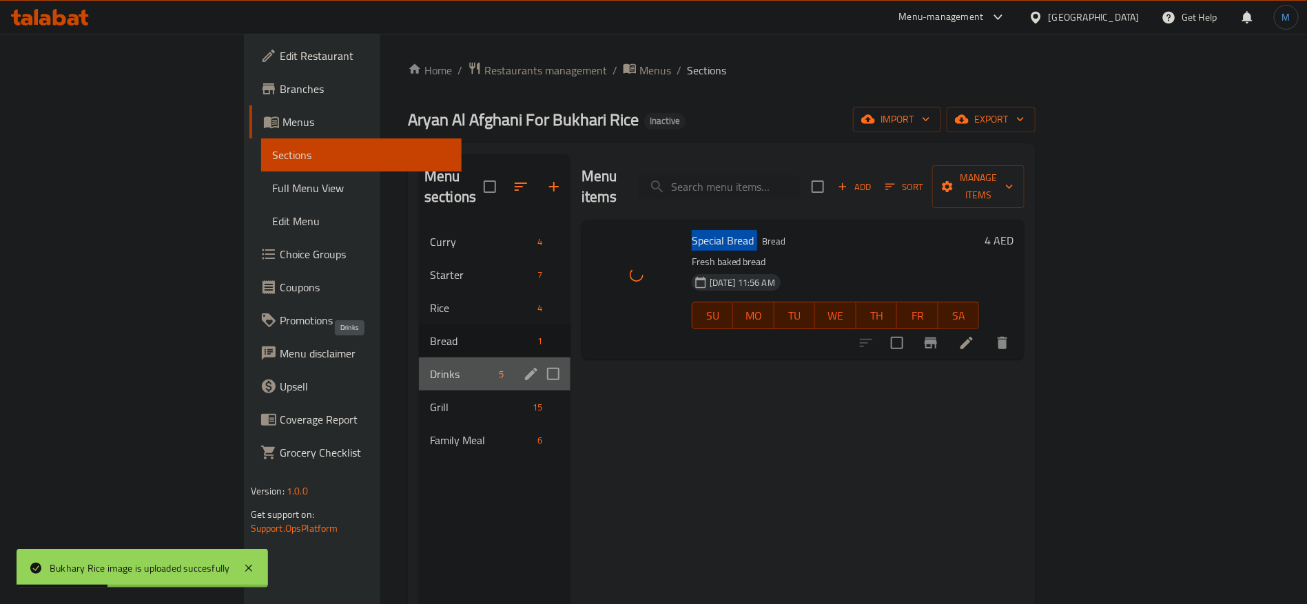
click at [430, 366] on span "Drinks" at bounding box center [462, 374] width 64 height 17
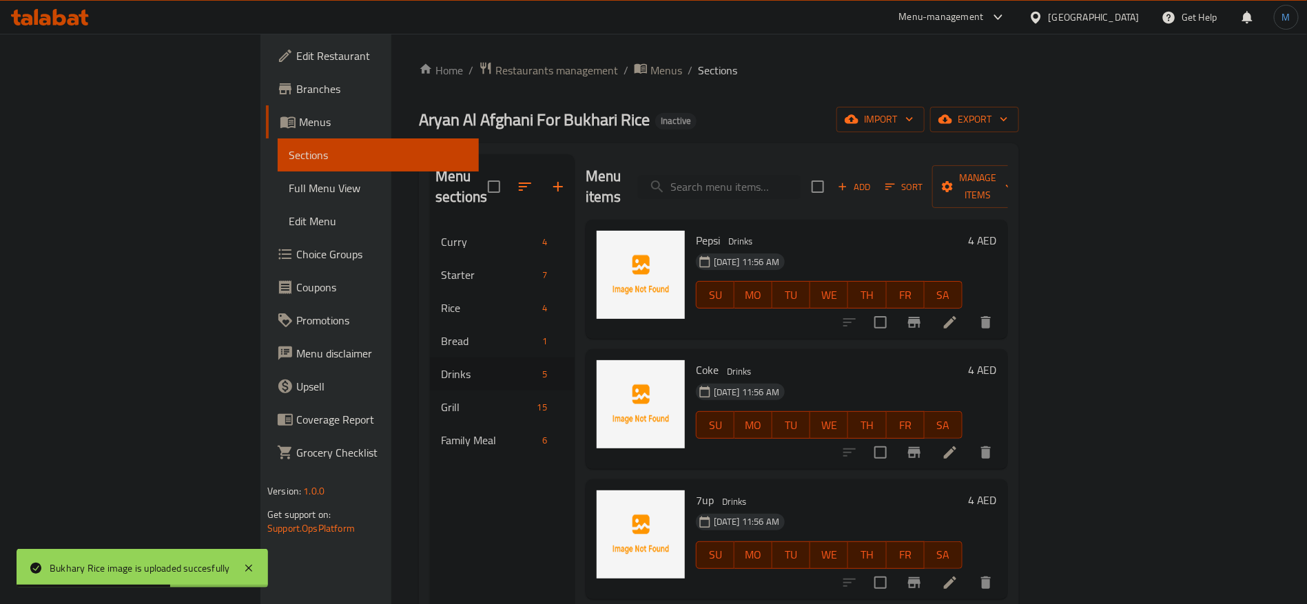
click at [696, 230] on span "Pepsi" at bounding box center [708, 240] width 24 height 21
click at [696, 360] on span "Coke" at bounding box center [707, 370] width 23 height 21
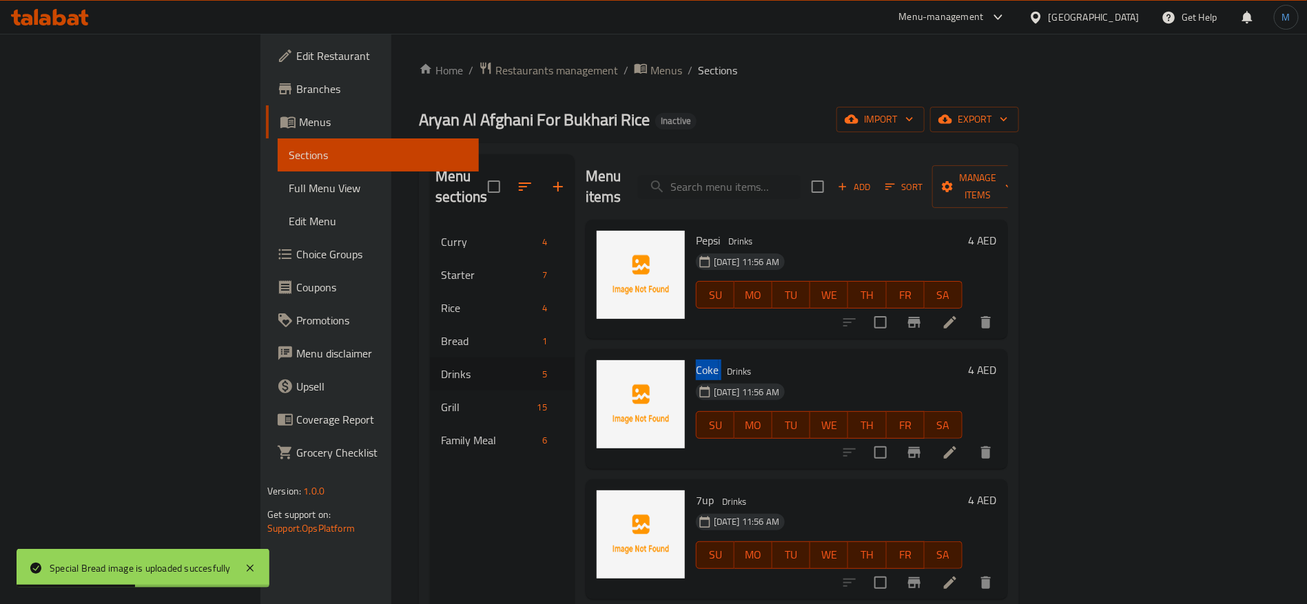
click at [696, 360] on span "Coke" at bounding box center [707, 370] width 23 height 21
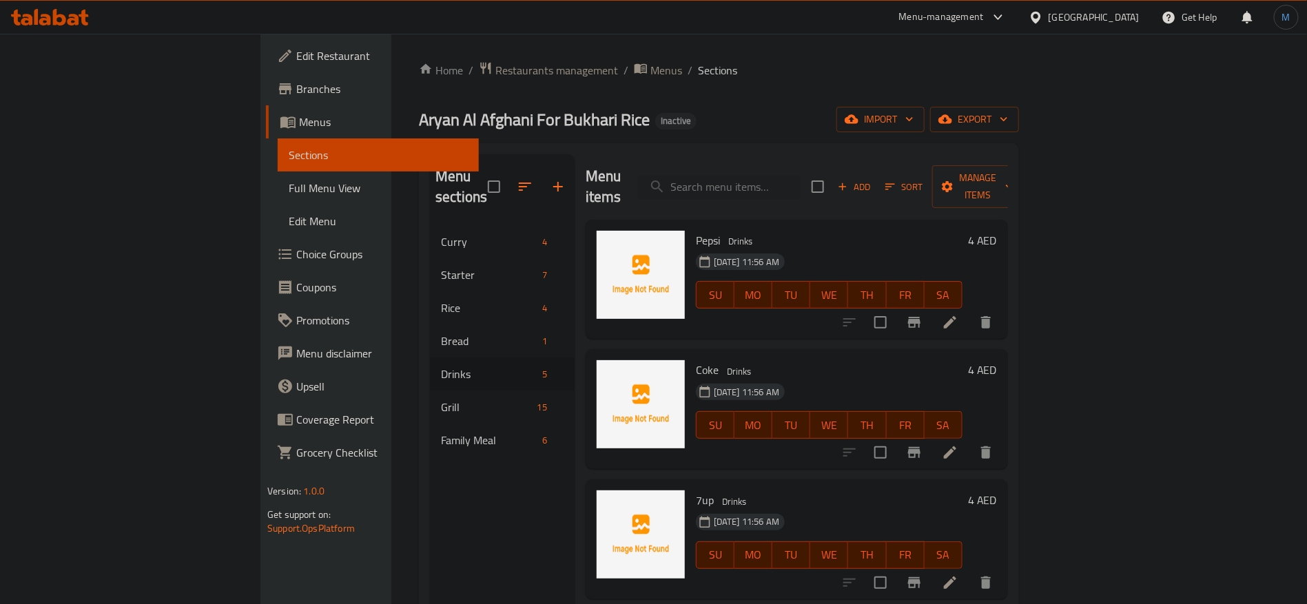
click at [696, 490] on span "7up" at bounding box center [705, 500] width 18 height 21
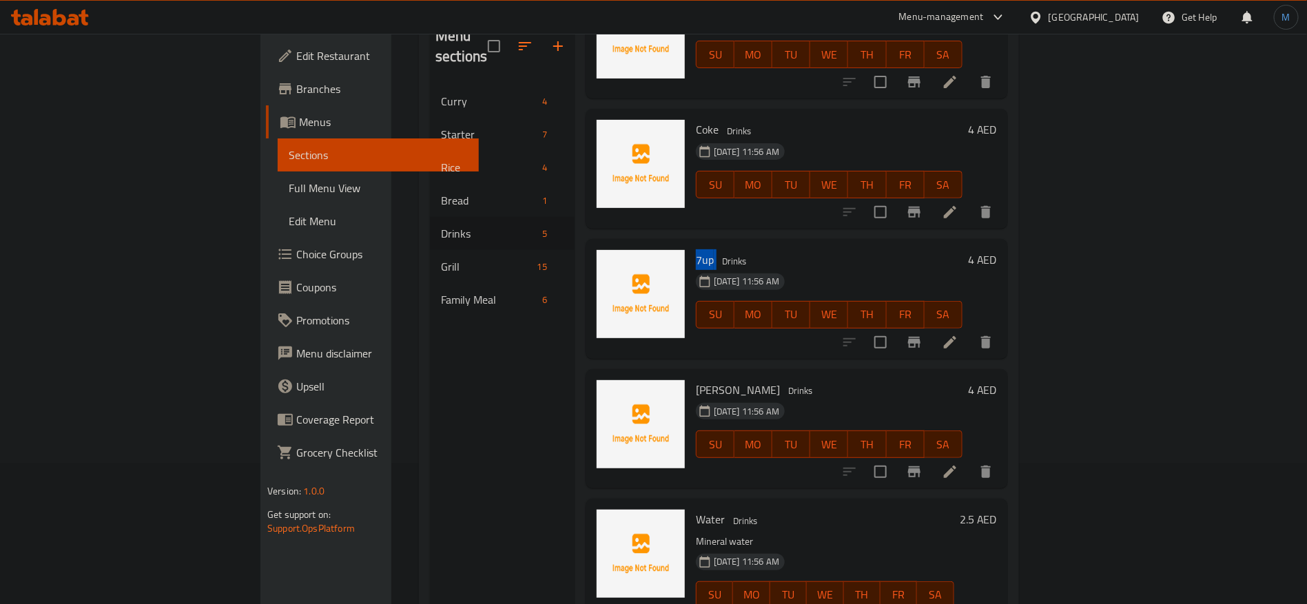
scroll to position [193, 0]
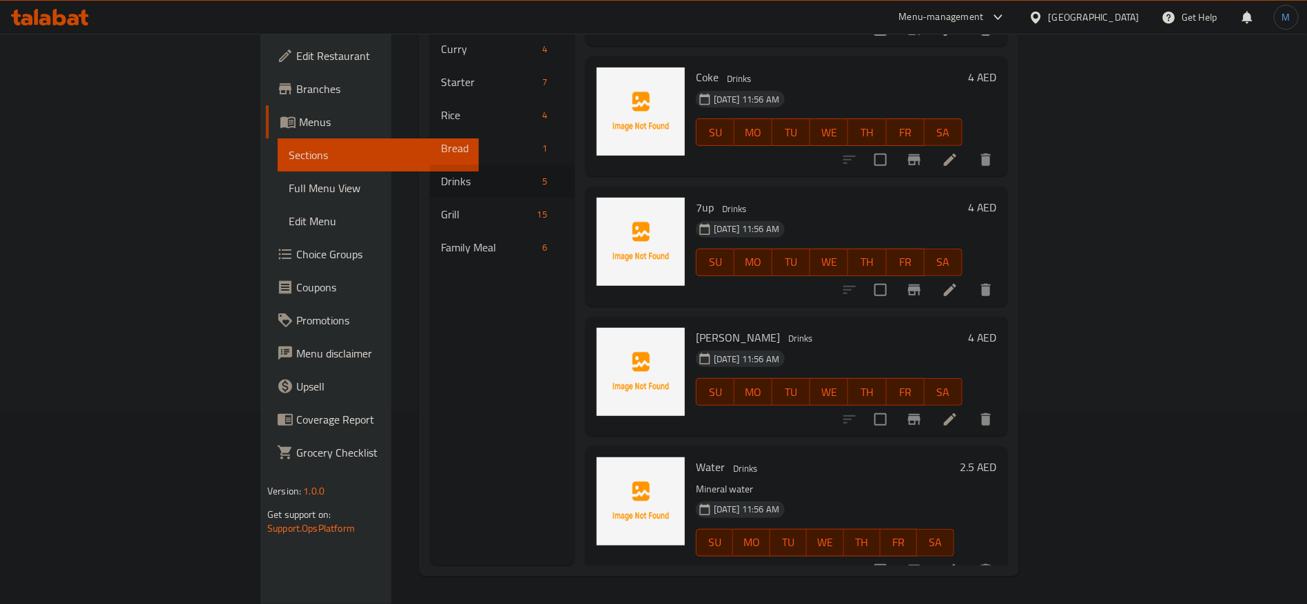
click at [696, 457] on span "Water" at bounding box center [710, 467] width 29 height 21
click at [696, 327] on span "[PERSON_NAME]" at bounding box center [738, 337] width 84 height 21
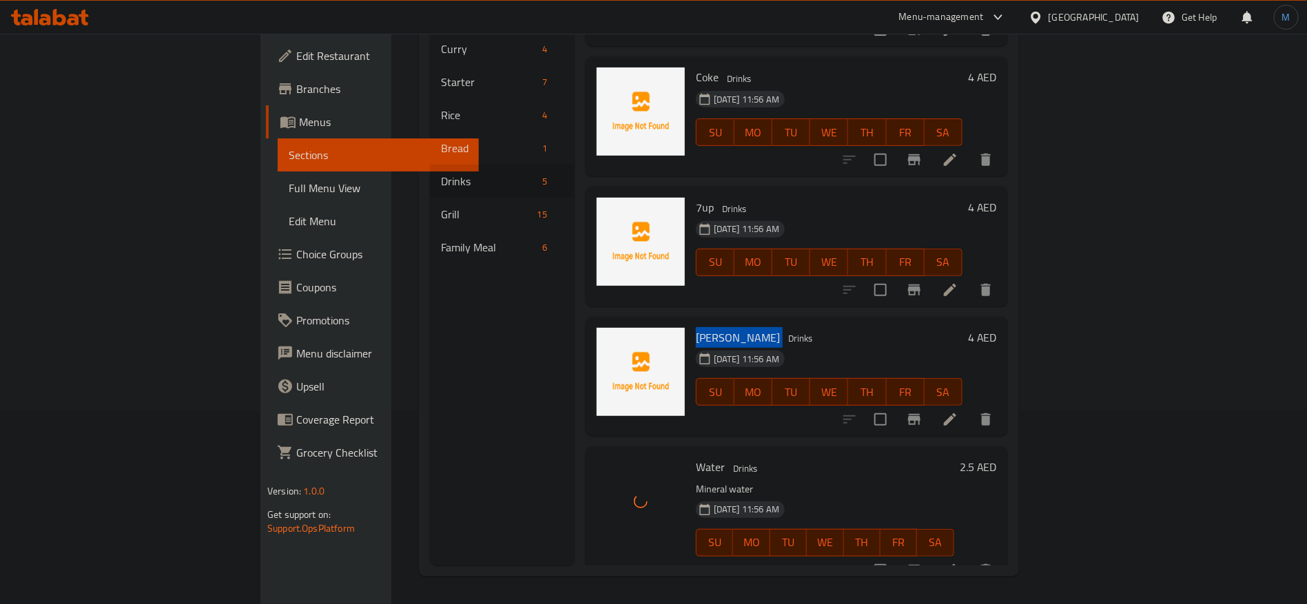
click at [696, 327] on span "[PERSON_NAME]" at bounding box center [738, 337] width 84 height 21
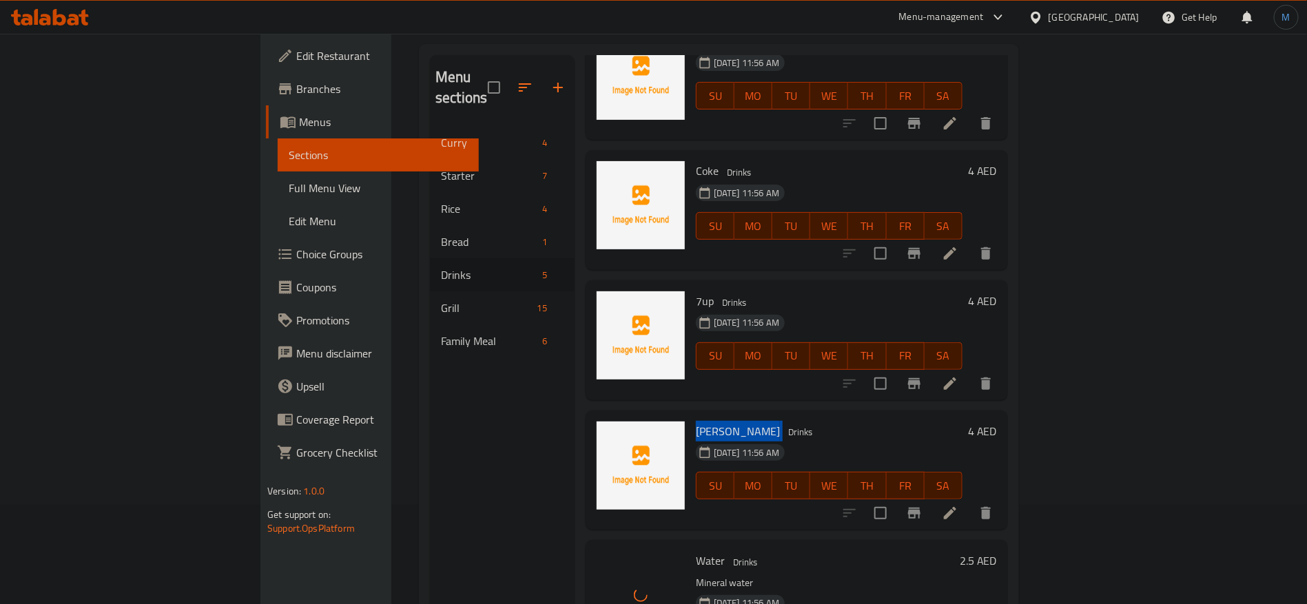
scroll to position [90, 0]
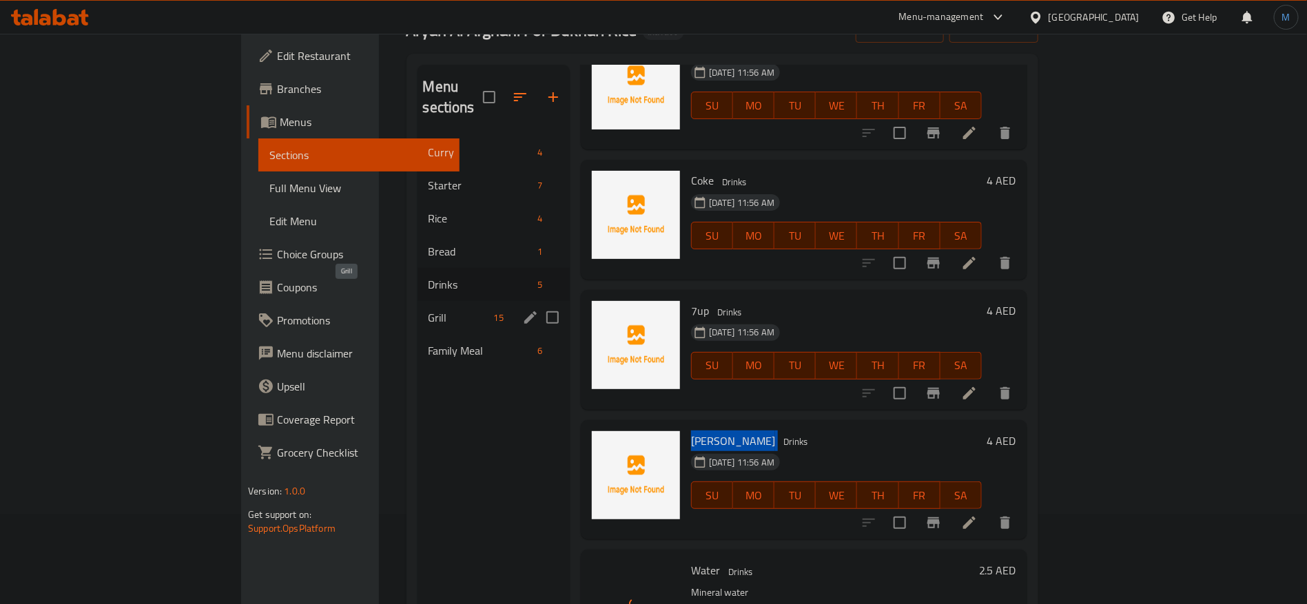
click at [429, 309] on span "Grill" at bounding box center [459, 317] width 60 height 17
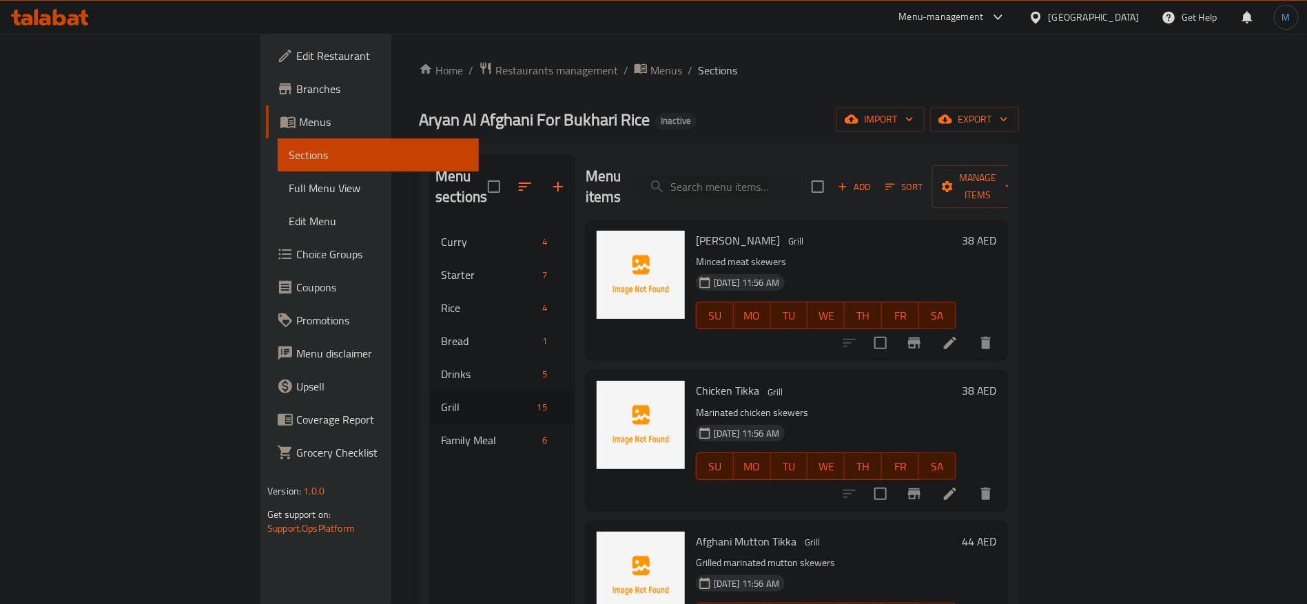
click at [696, 230] on span "[PERSON_NAME]" at bounding box center [738, 240] width 84 height 21
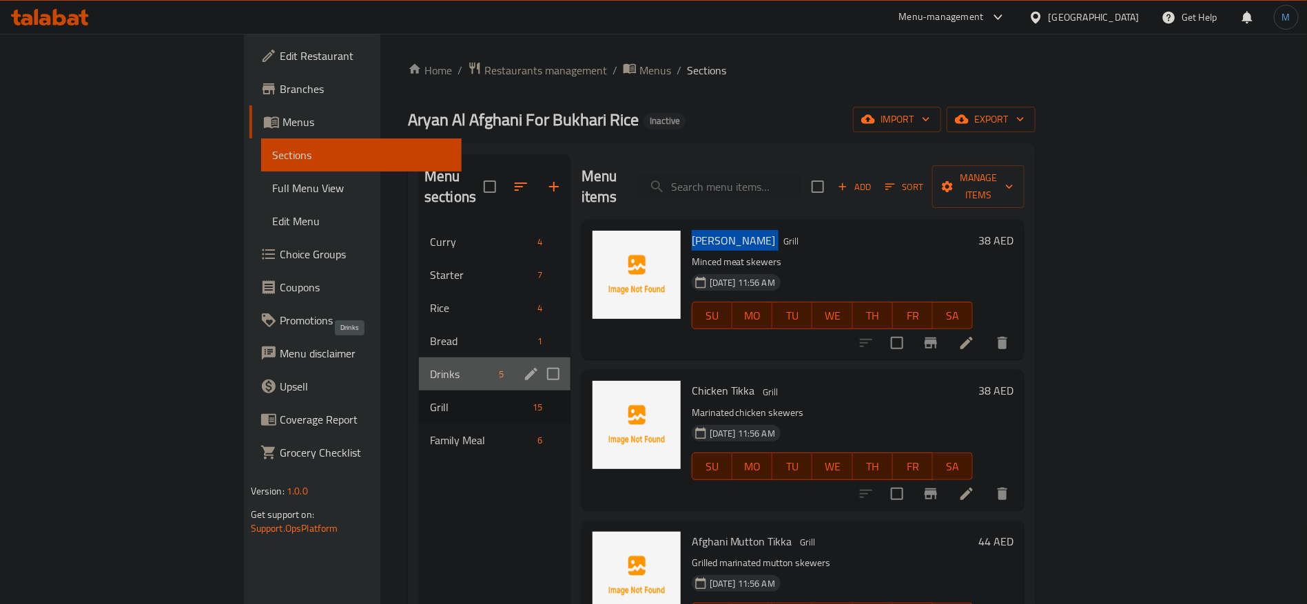
click at [430, 366] on span "Drinks" at bounding box center [462, 374] width 64 height 17
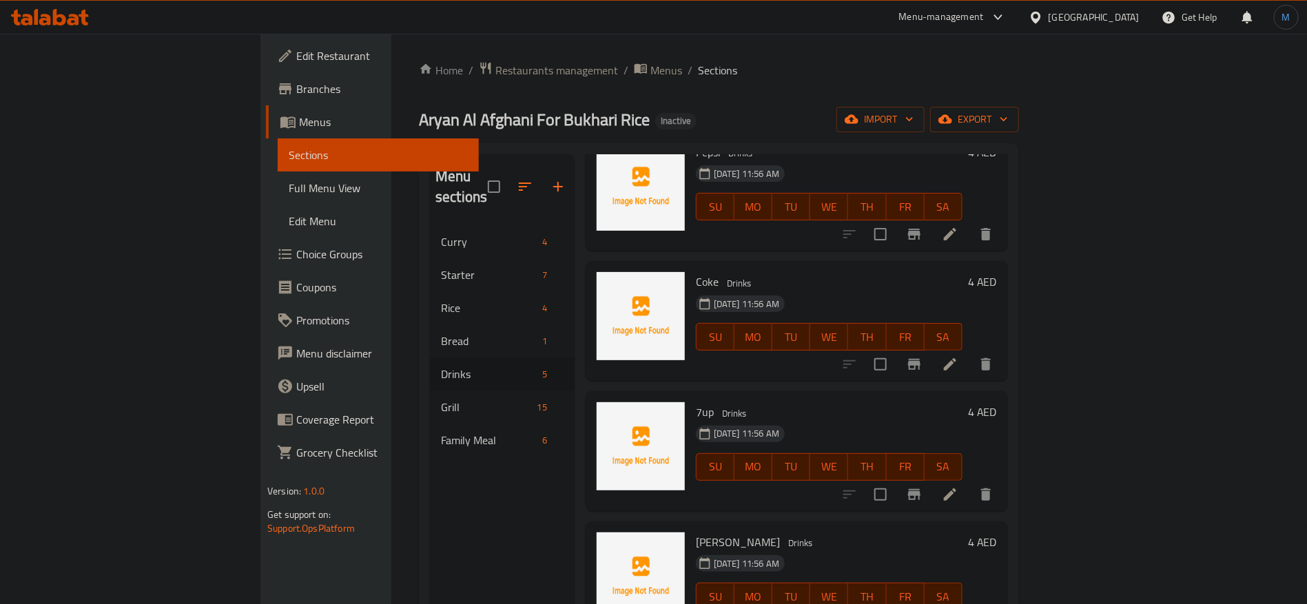
scroll to position [100, 0]
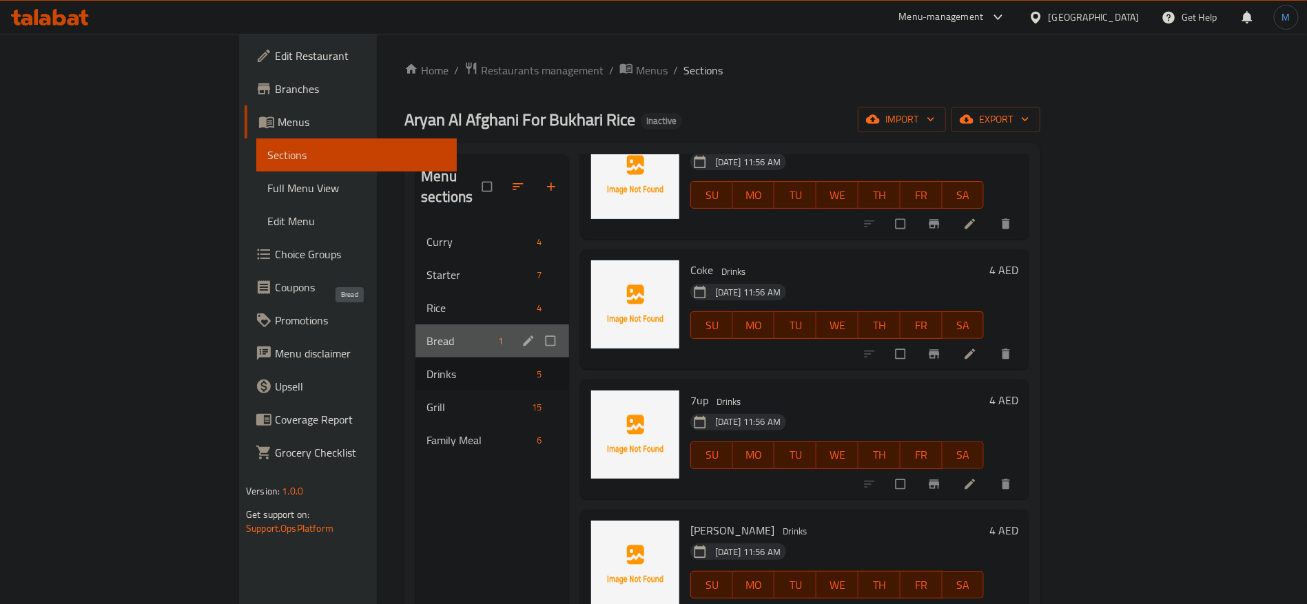
click at [427, 333] on span "Bread" at bounding box center [460, 341] width 66 height 17
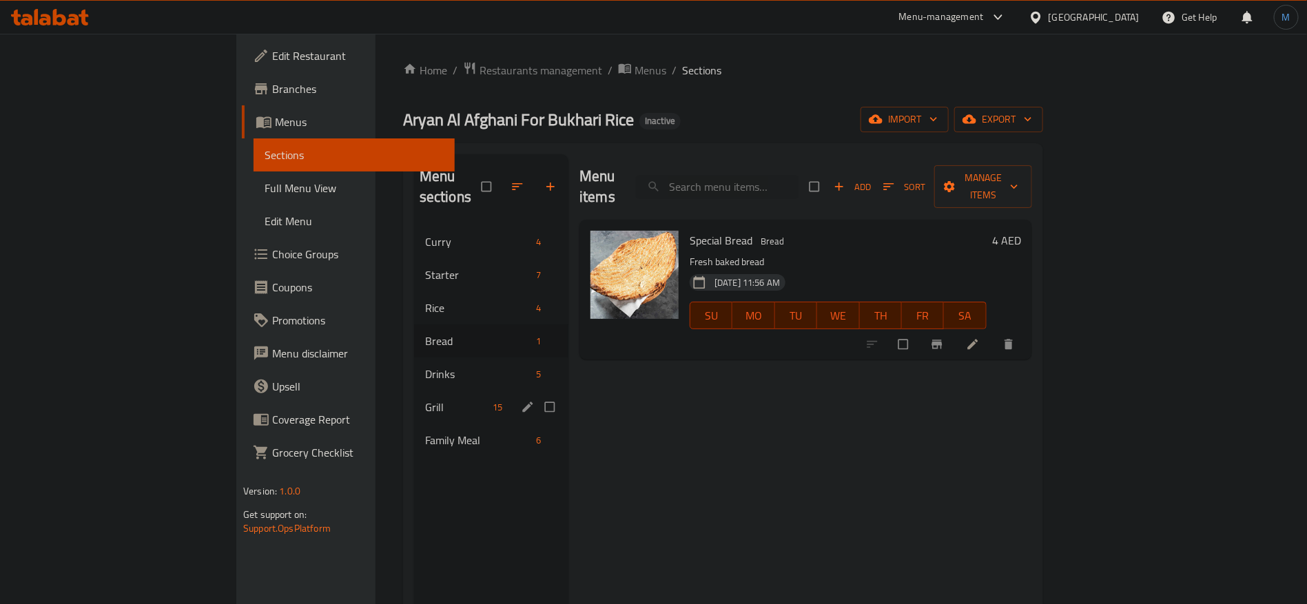
click at [414, 400] on div "Grill 15" at bounding box center [491, 407] width 154 height 33
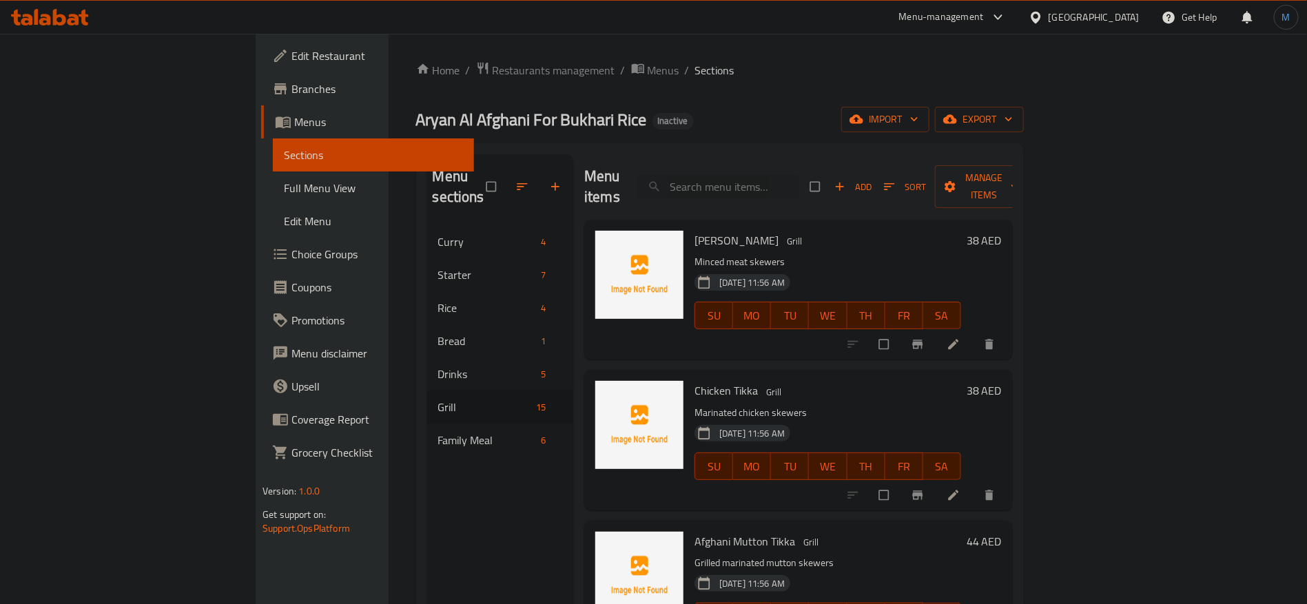
click at [695, 230] on span "[PERSON_NAME]" at bounding box center [737, 240] width 84 height 21
copy h6 "[PERSON_NAME]"
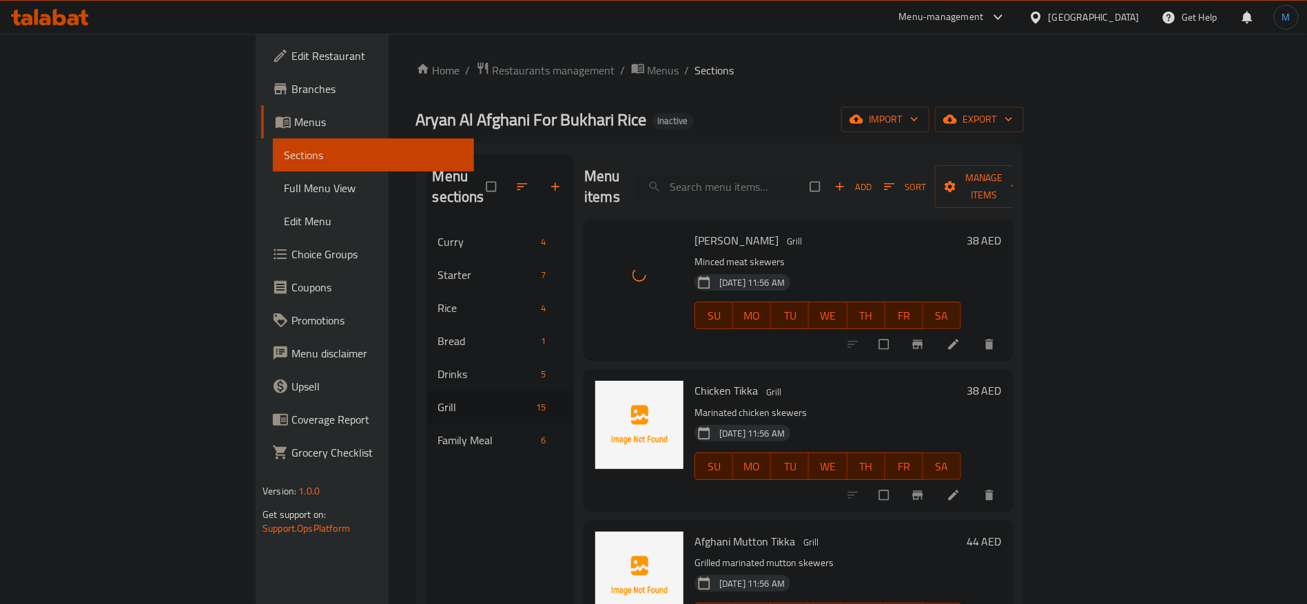
click at [695, 380] on span "Chicken Tikka" at bounding box center [726, 390] width 63 height 21
copy h6 "Chicken Tikka"
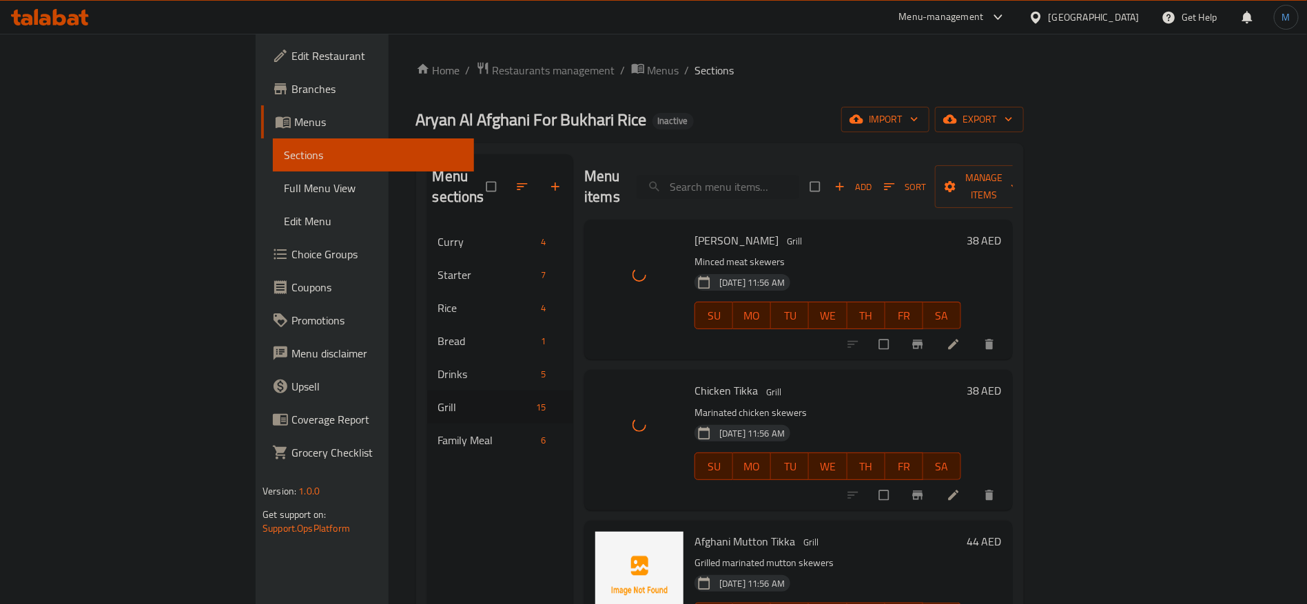
click at [689, 527] on div "Afghani Mutton Tikka Grill Grilled marinated mutton skewers 10-09-2025 11:56 AM…" at bounding box center [828, 591] width 278 height 129
click at [660, 491] on div at bounding box center [660, 491] width 0 height 0
copy span "Mutton"
click at [695, 531] on span "Afghani Mutton Tikka" at bounding box center [745, 541] width 101 height 21
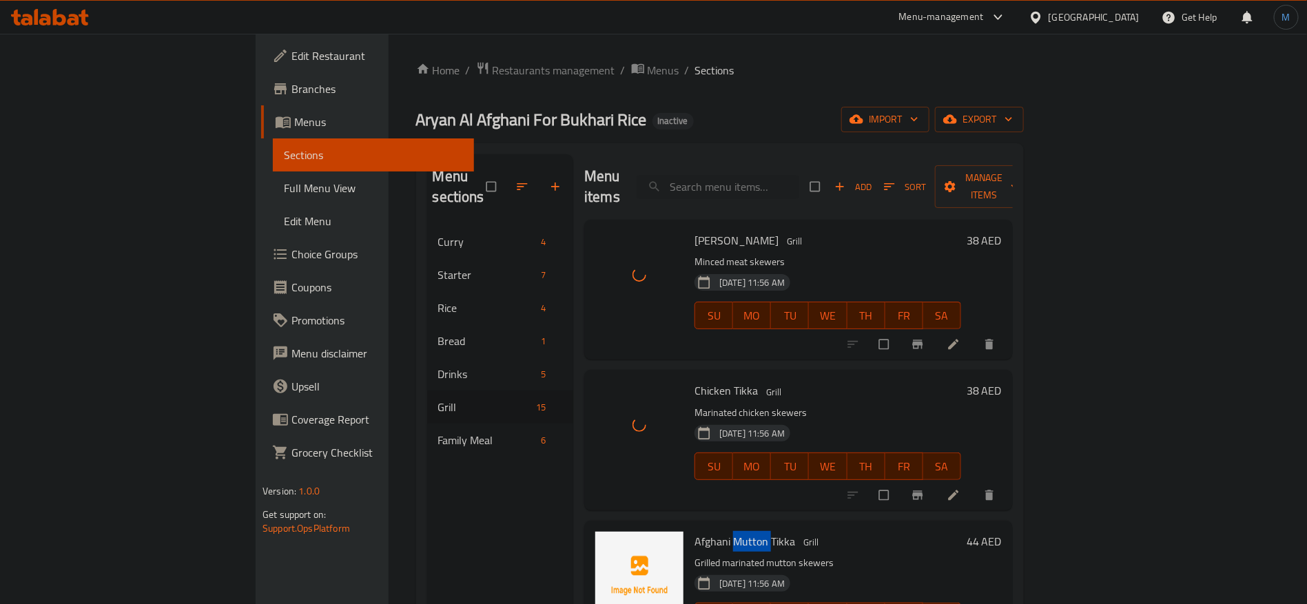
click at [695, 531] on span "Afghani Mutton Tikka" at bounding box center [745, 541] width 101 height 21
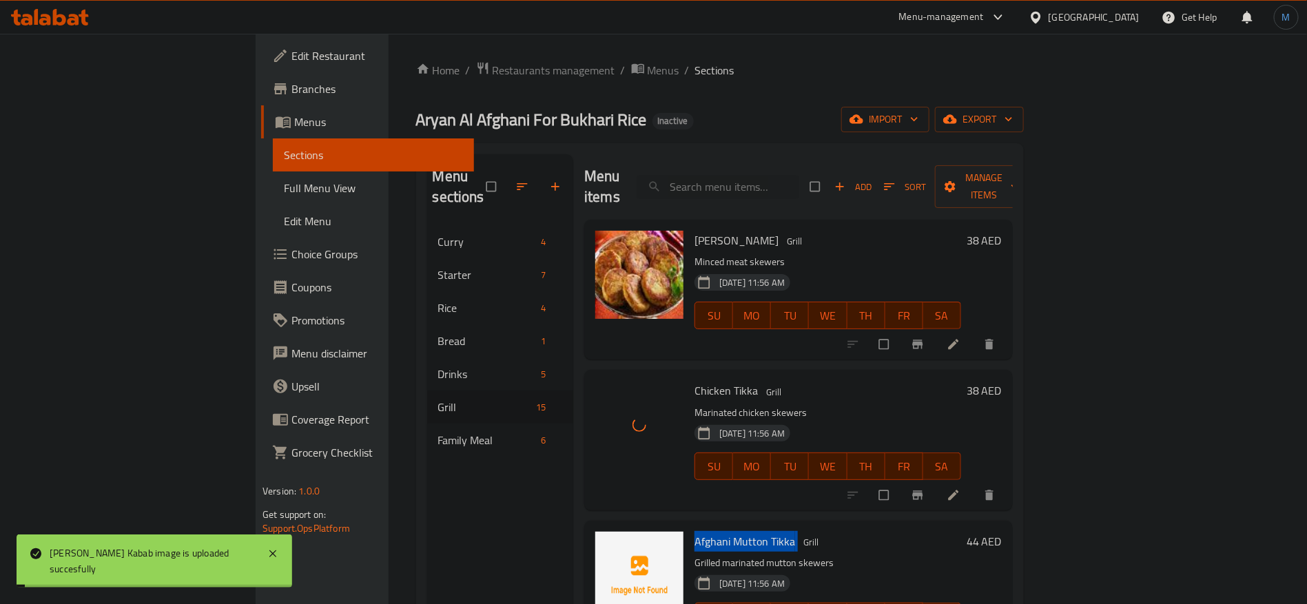
click at [695, 531] on span "Afghani Mutton Tikka" at bounding box center [745, 541] width 101 height 21
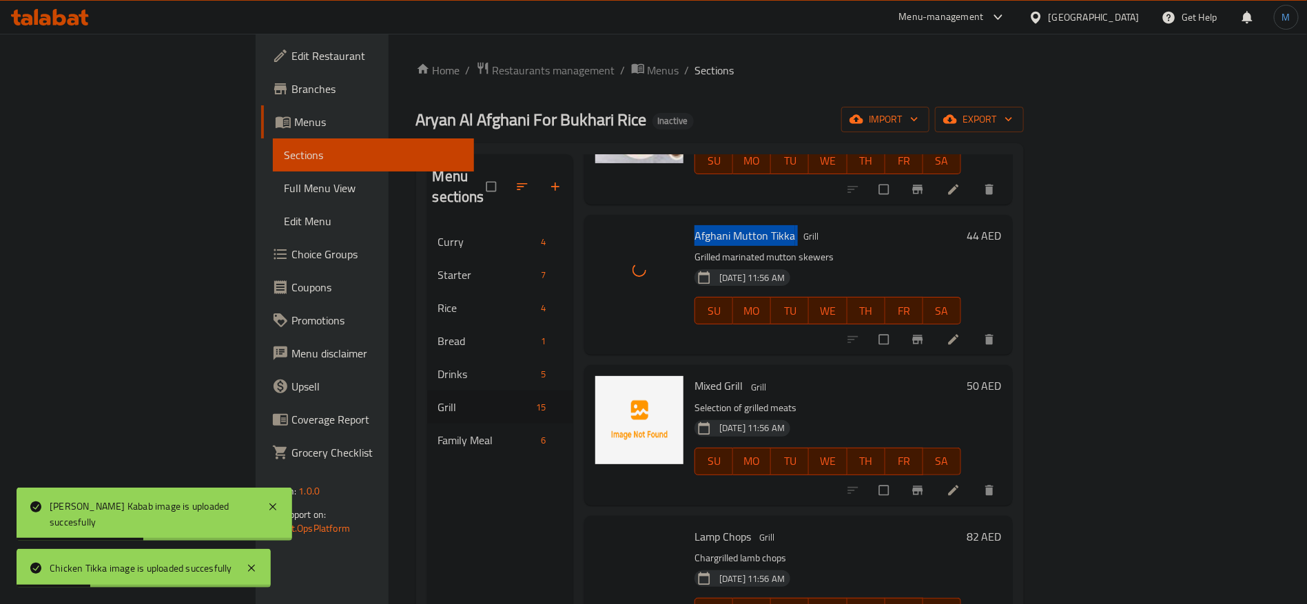
scroll to position [413, 0]
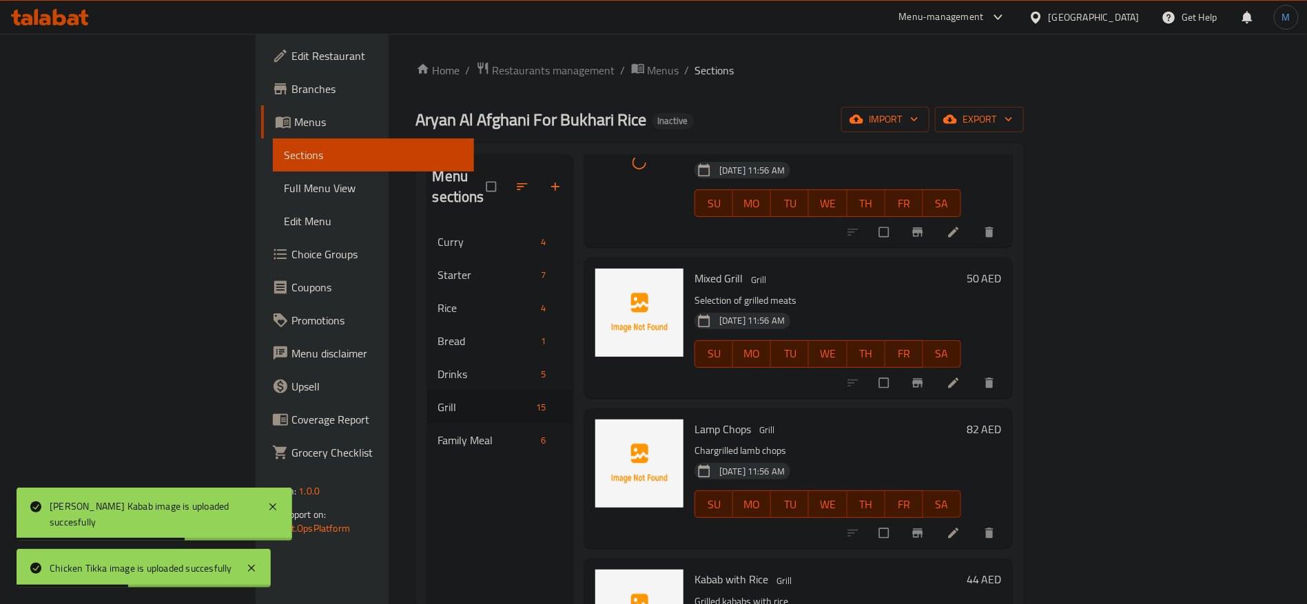
click at [664, 241] on div "Menu items Add Sort Manage items Shami Kabab Grill Minced meat skewers 10-09-20…" at bounding box center [793, 456] width 440 height 604
click at [695, 268] on span "Mixed Grill" at bounding box center [719, 278] width 48 height 21
copy h6 "Mixed Grill"
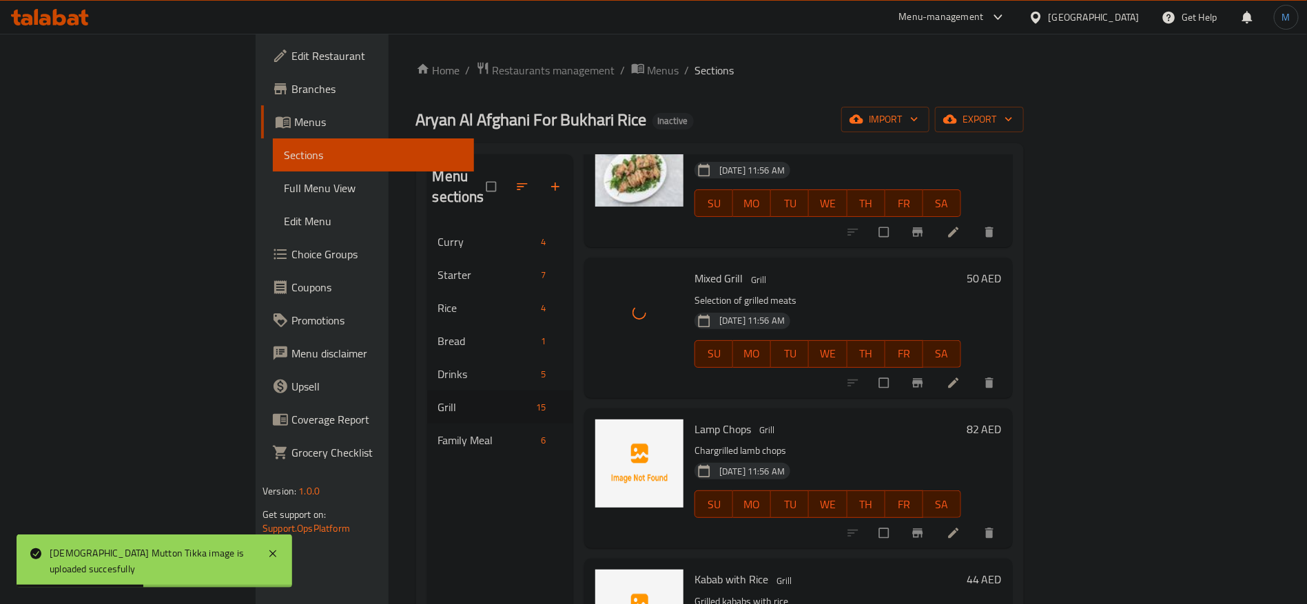
click at [695, 419] on span "Lamp Chops" at bounding box center [723, 429] width 57 height 21
copy h6 "Lamp Chops"
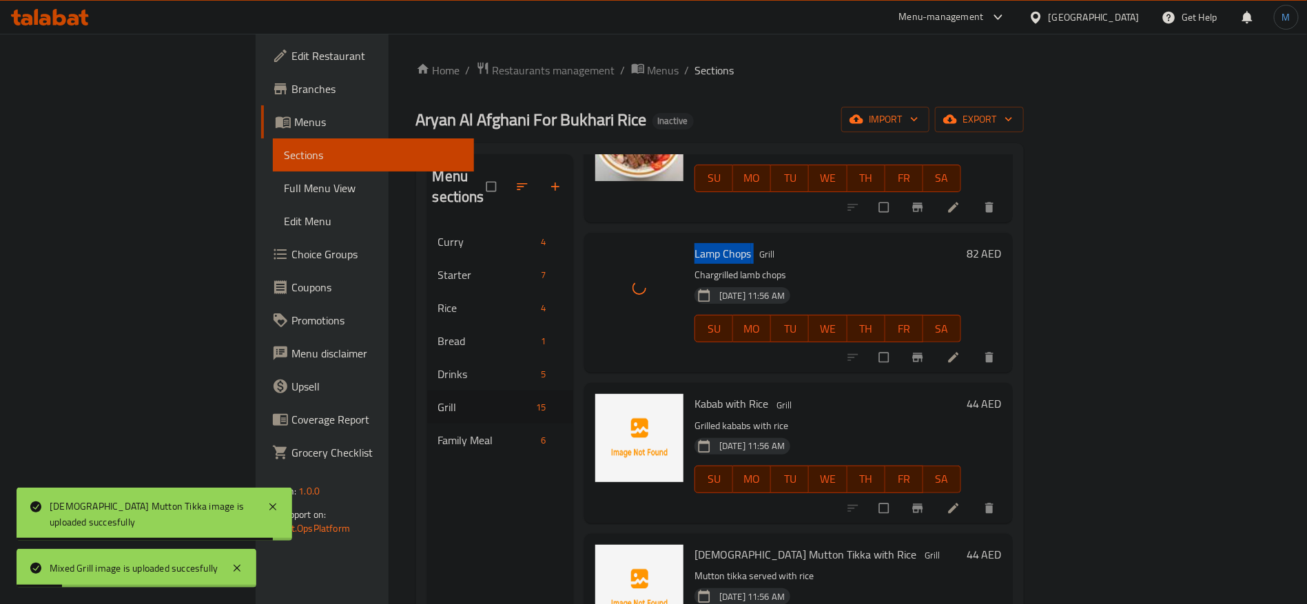
scroll to position [620, 0]
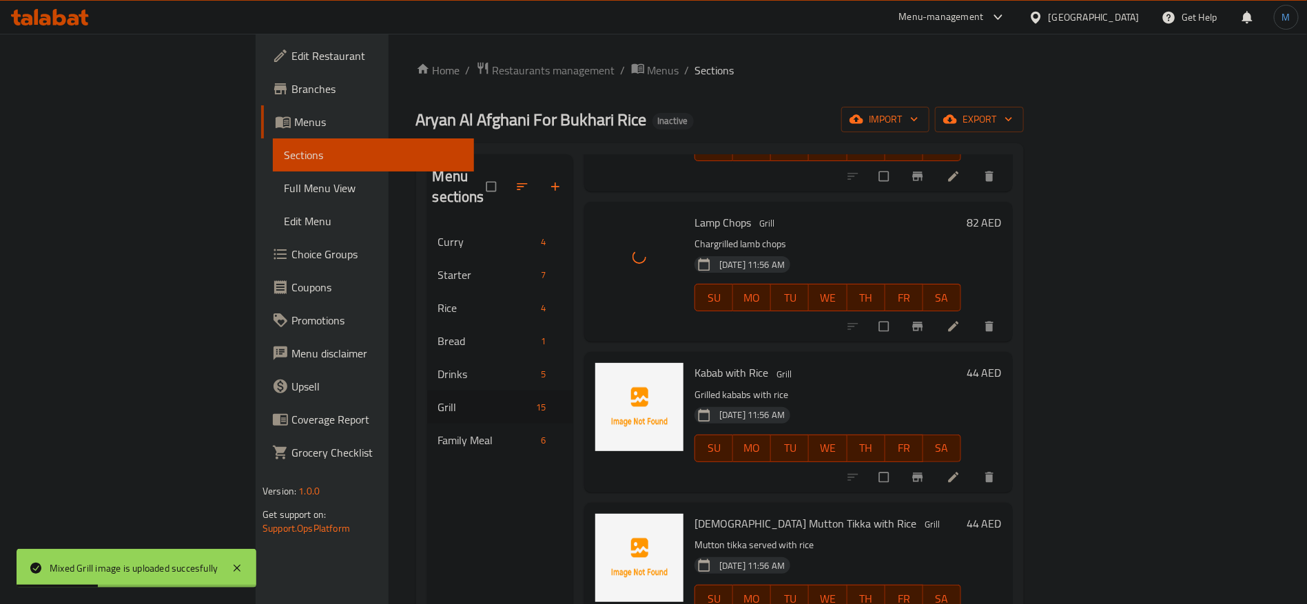
click at [695, 362] on span "Kabab with Rice" at bounding box center [732, 372] width 74 height 21
copy h6 "Kabab with Rice"
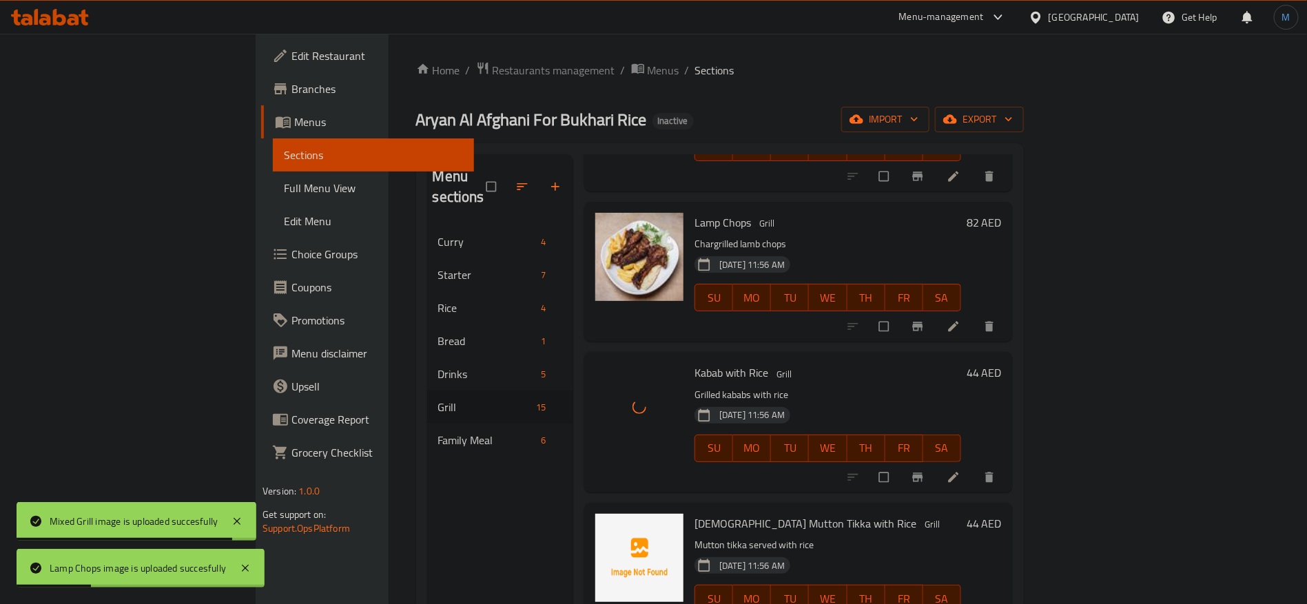
click at [719, 513] on span "[DEMOGRAPHIC_DATA] Mutton Tikka with Rice" at bounding box center [806, 523] width 222 height 21
copy h6 "[DEMOGRAPHIC_DATA] Mutton Tikka with Rice"
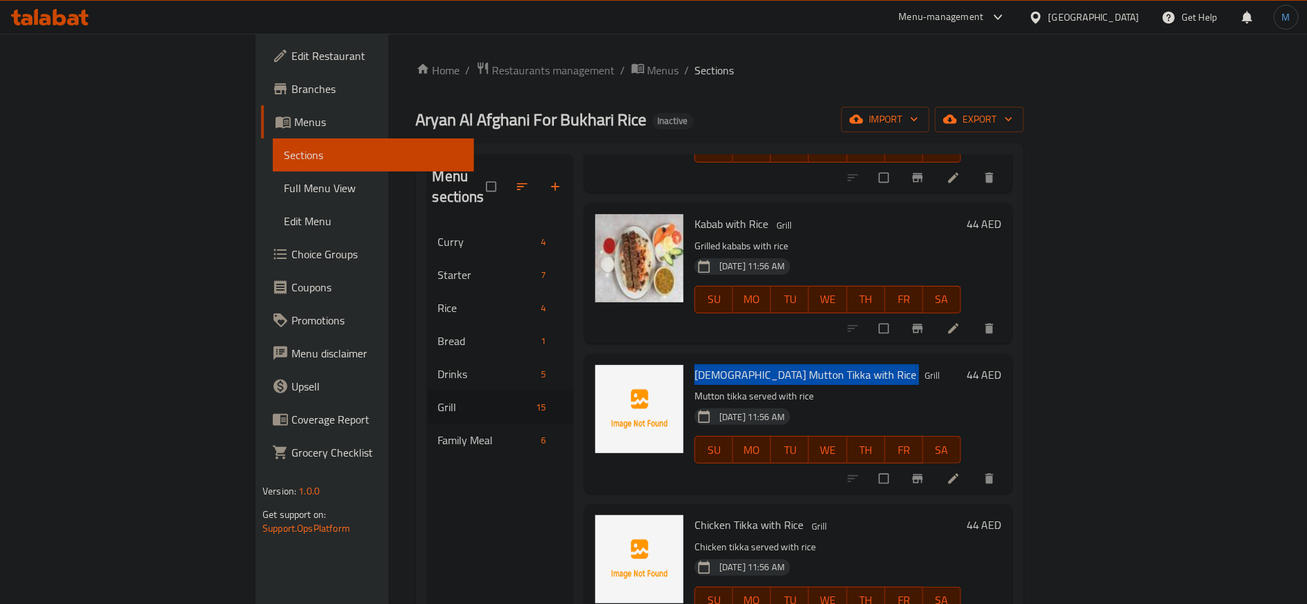
scroll to position [827, 0]
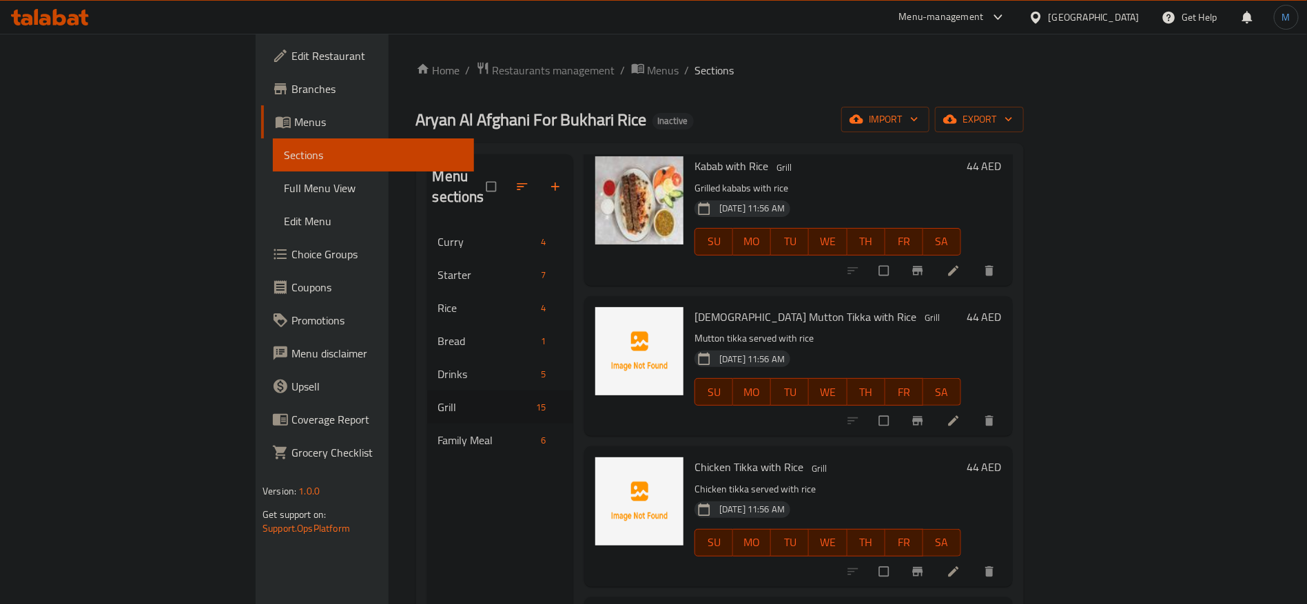
click at [695, 457] on span "Chicken Tikka with Rice" at bounding box center [749, 467] width 109 height 21
copy h6 "Chicken Tikka with Rice"
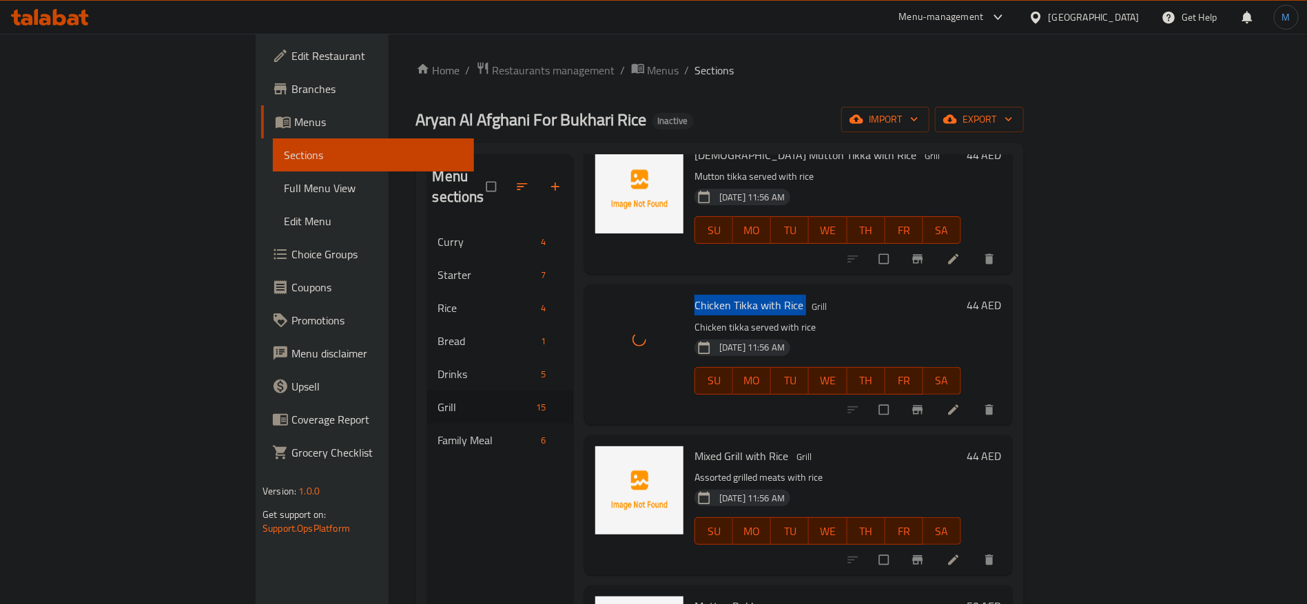
scroll to position [1034, 0]
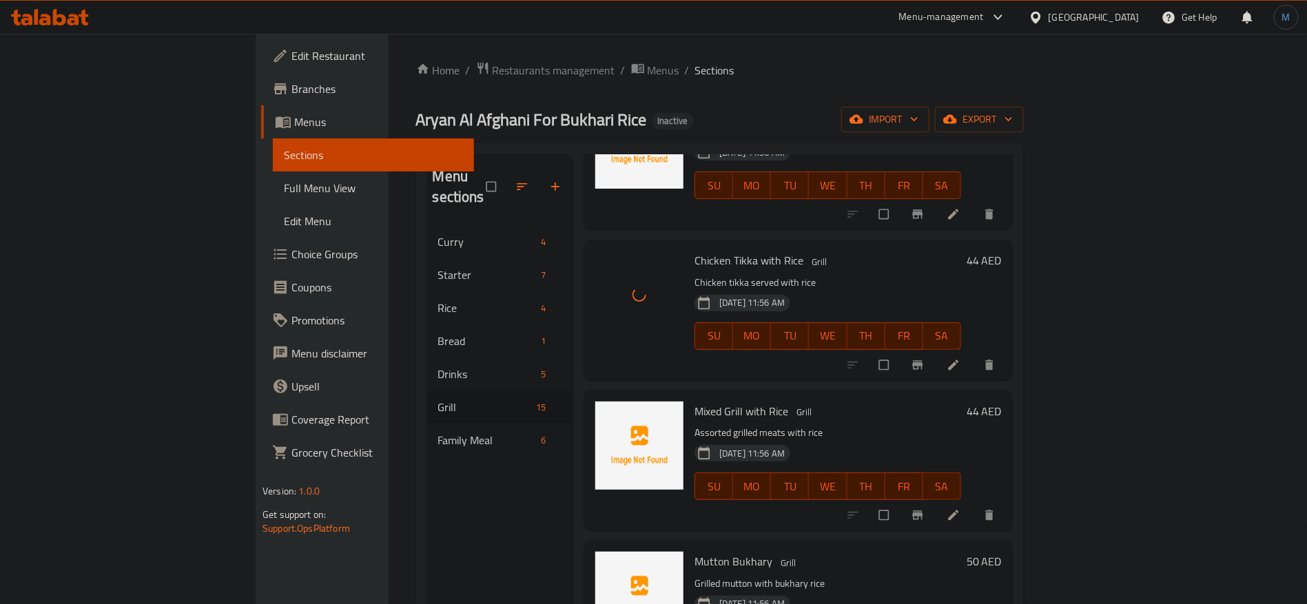
click at [695, 401] on span "Mixed Grill with Rice" at bounding box center [742, 411] width 94 height 21
copy h6 "Mixed Grill with Rice"
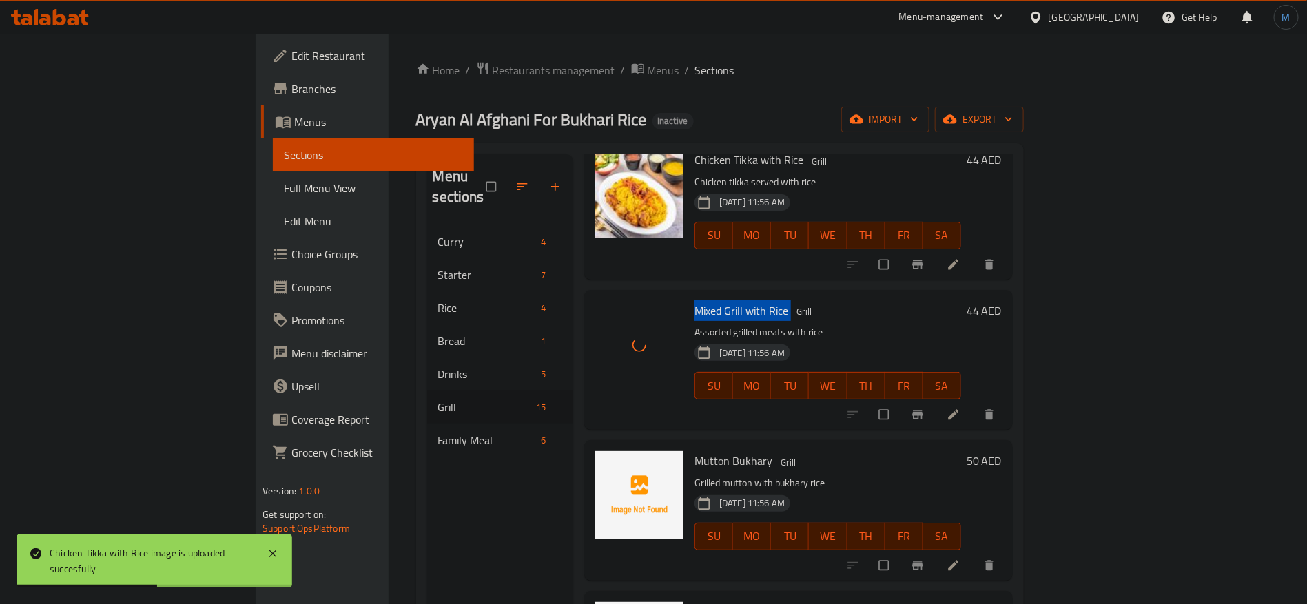
scroll to position [1137, 0]
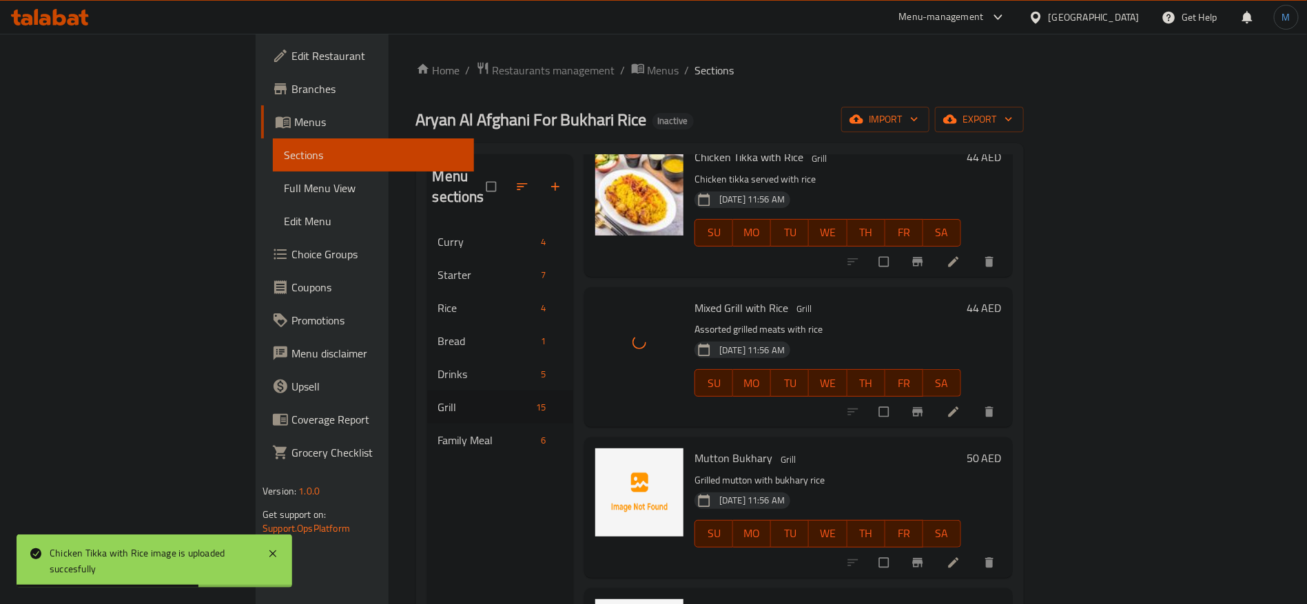
click at [695, 448] on span "Mutton Bukhary" at bounding box center [734, 458] width 78 height 21
copy h6 "Mutton Bukhary"
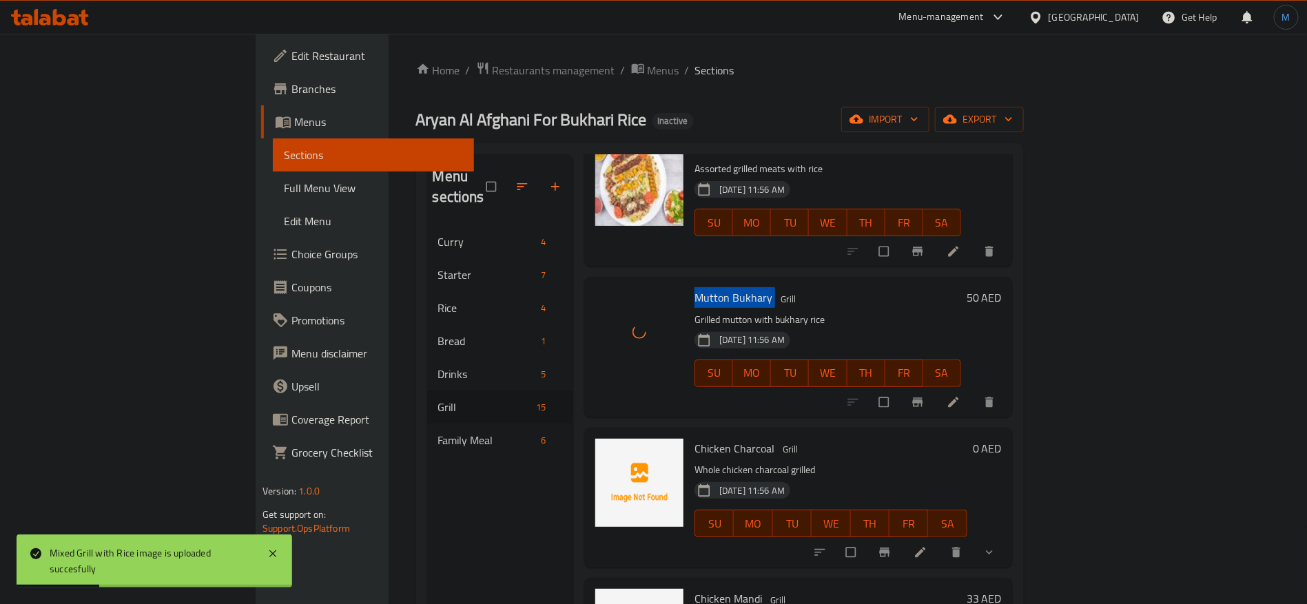
scroll to position [1344, 0]
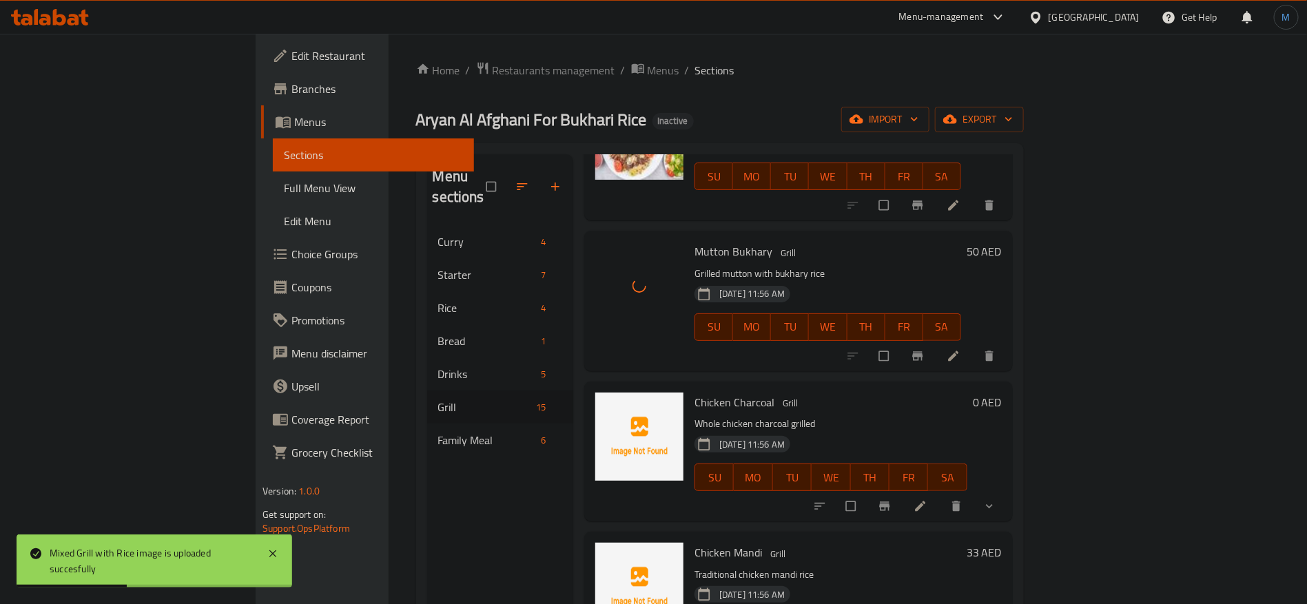
click at [695, 392] on span "Chicken Charcoal" at bounding box center [735, 402] width 80 height 21
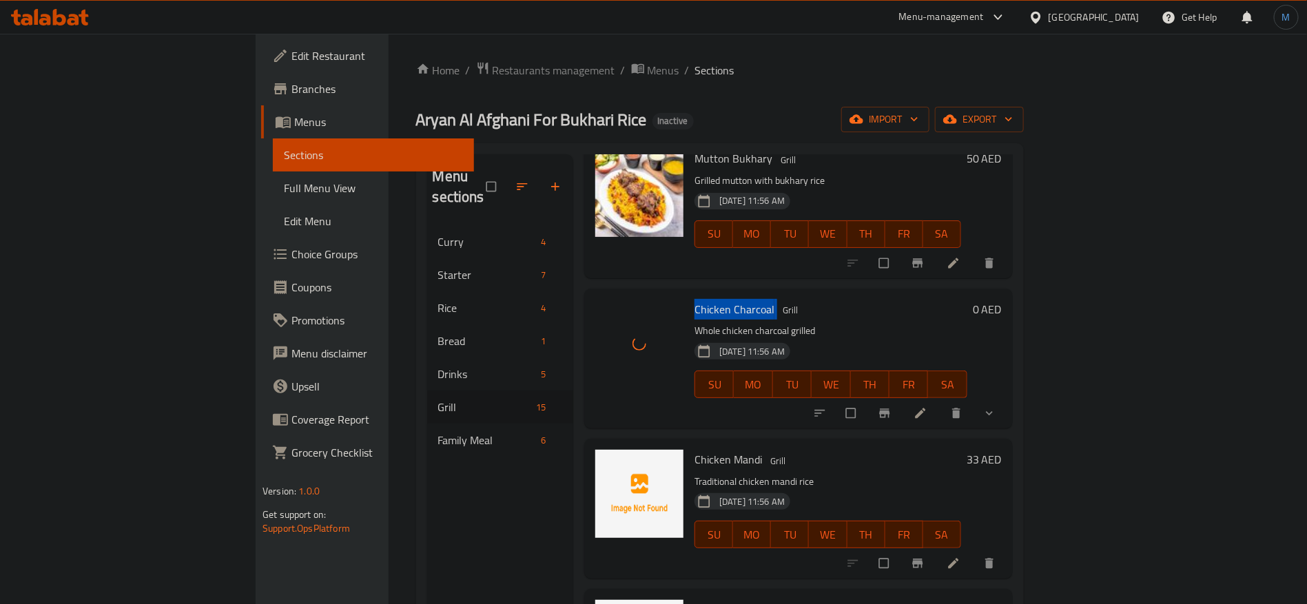
scroll to position [1447, 0]
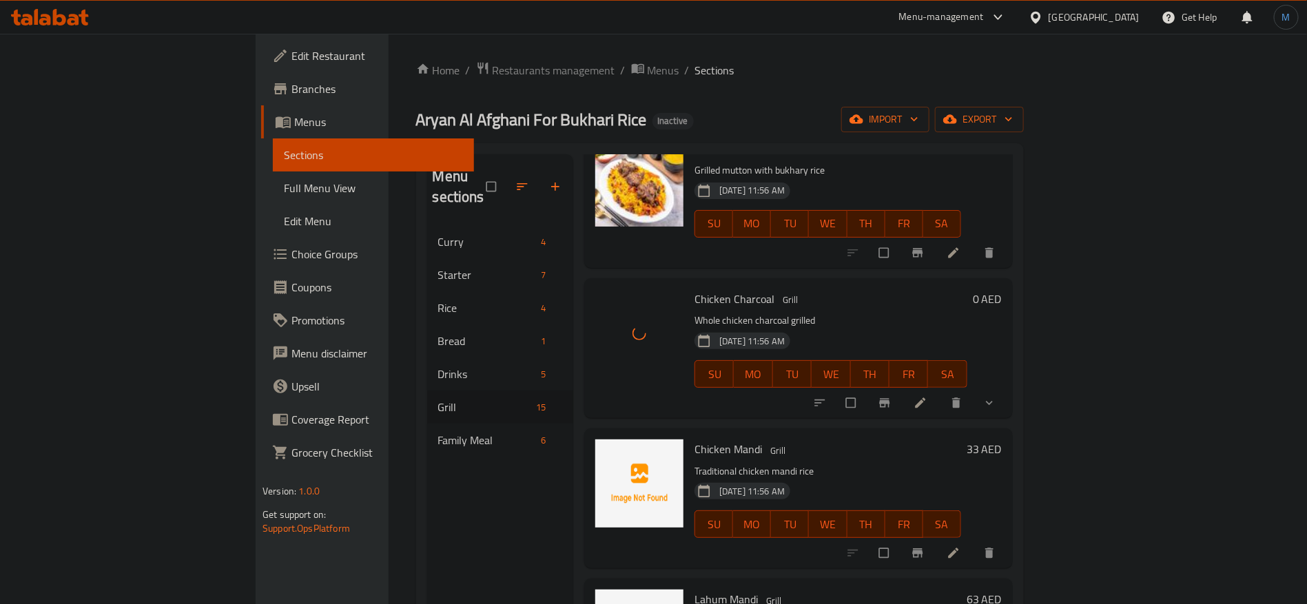
click at [695, 439] on span "Chicken Mandi" at bounding box center [729, 449] width 68 height 21
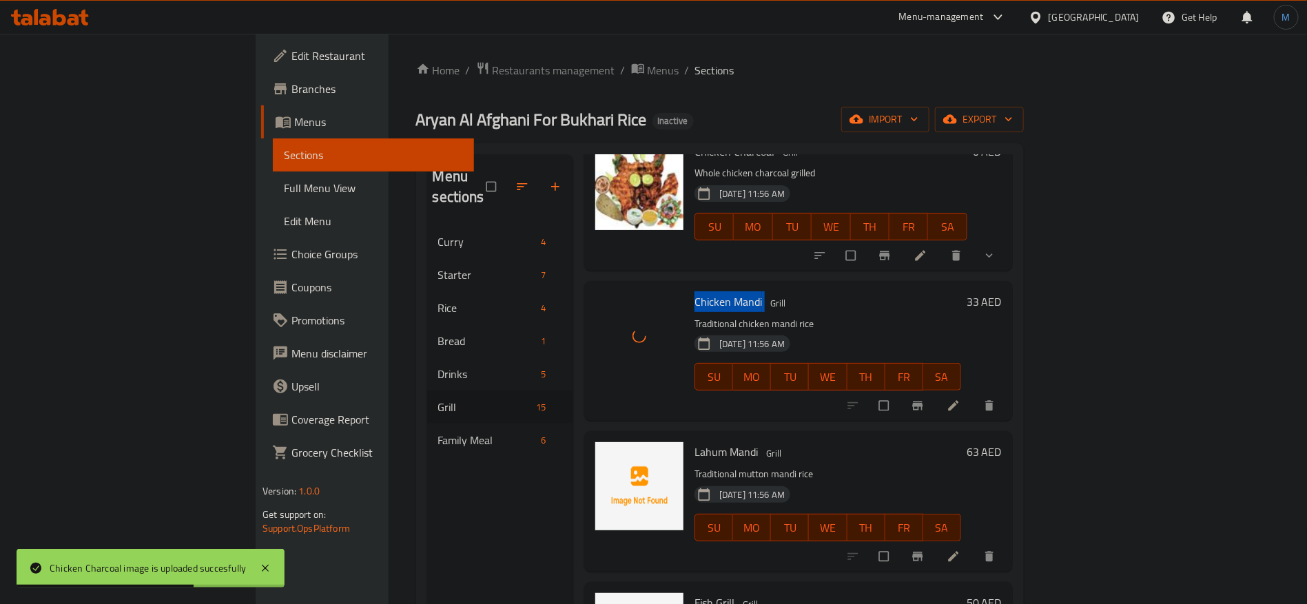
scroll to position [1584, 0]
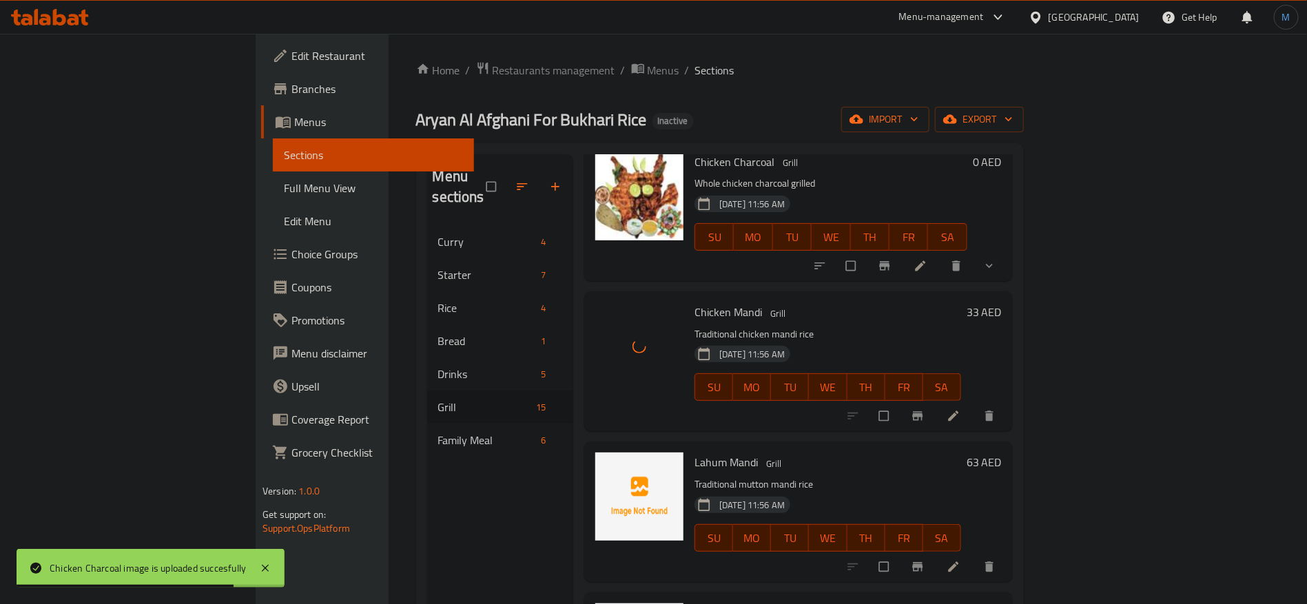
click at [695, 452] on span "Lahum Mandi" at bounding box center [726, 462] width 63 height 21
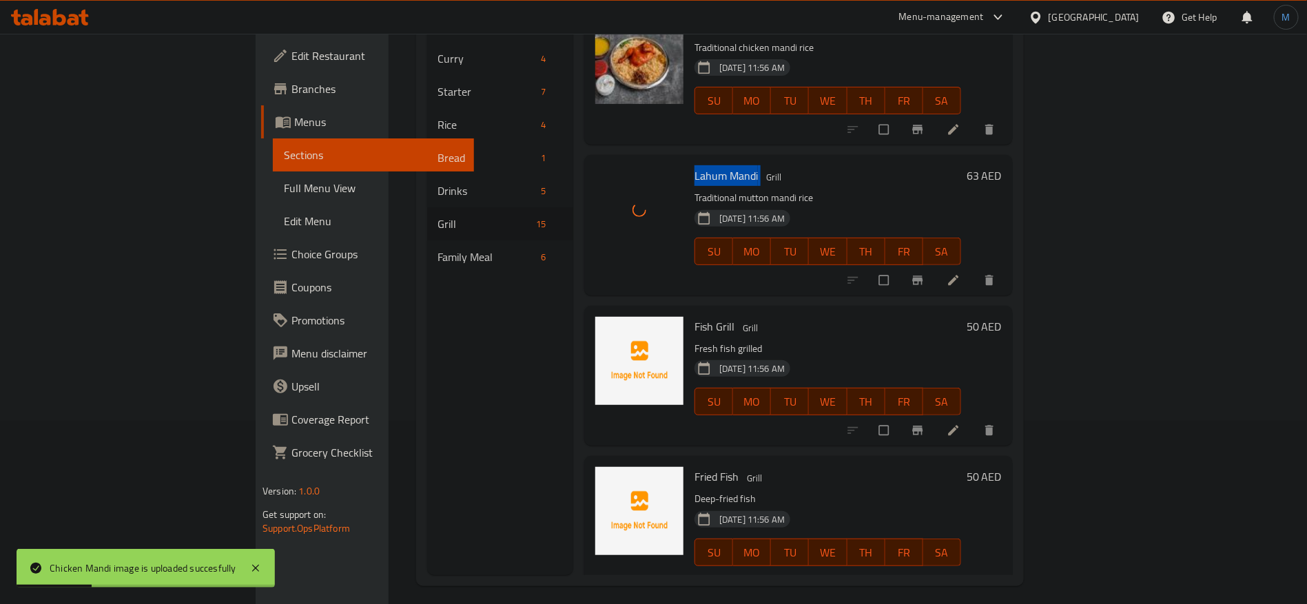
scroll to position [193, 0]
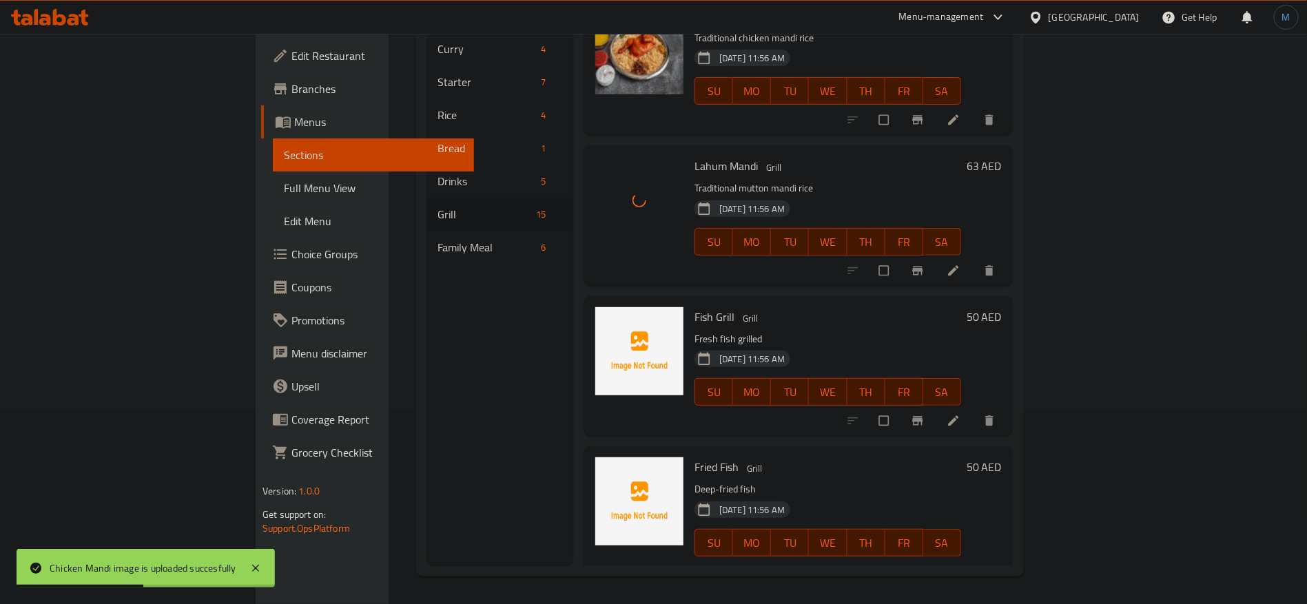
click at [695, 307] on span "Fish Grill" at bounding box center [715, 317] width 40 height 21
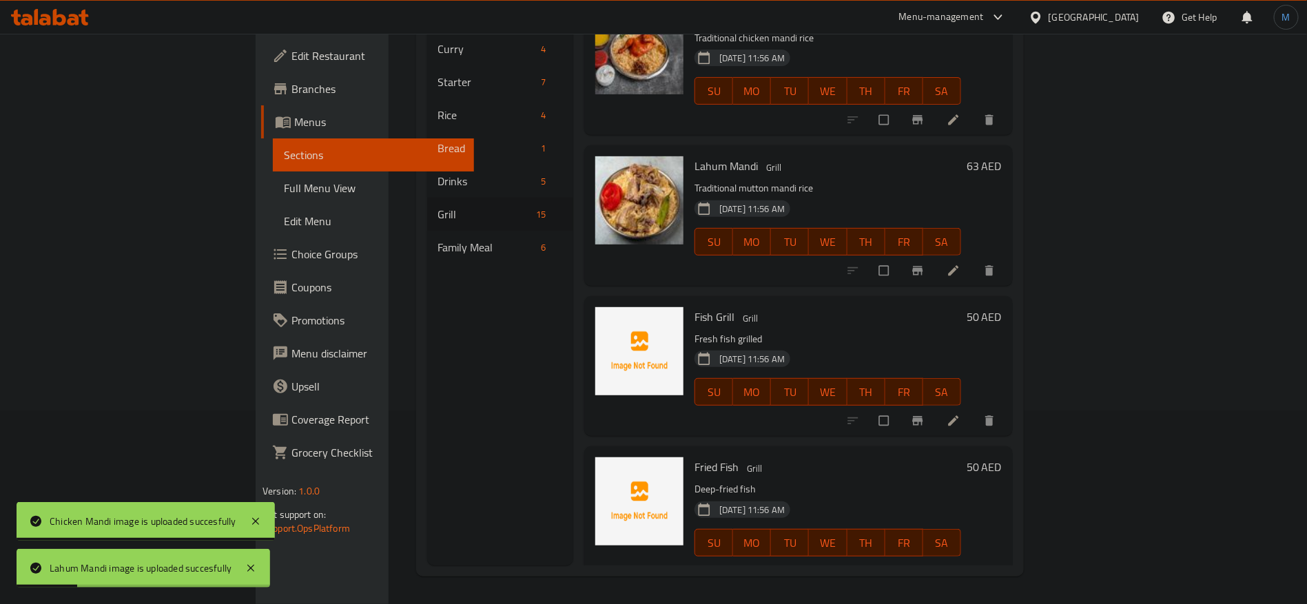
click at [695, 481] on p "Deep-fried fish" at bounding box center [828, 489] width 267 height 17
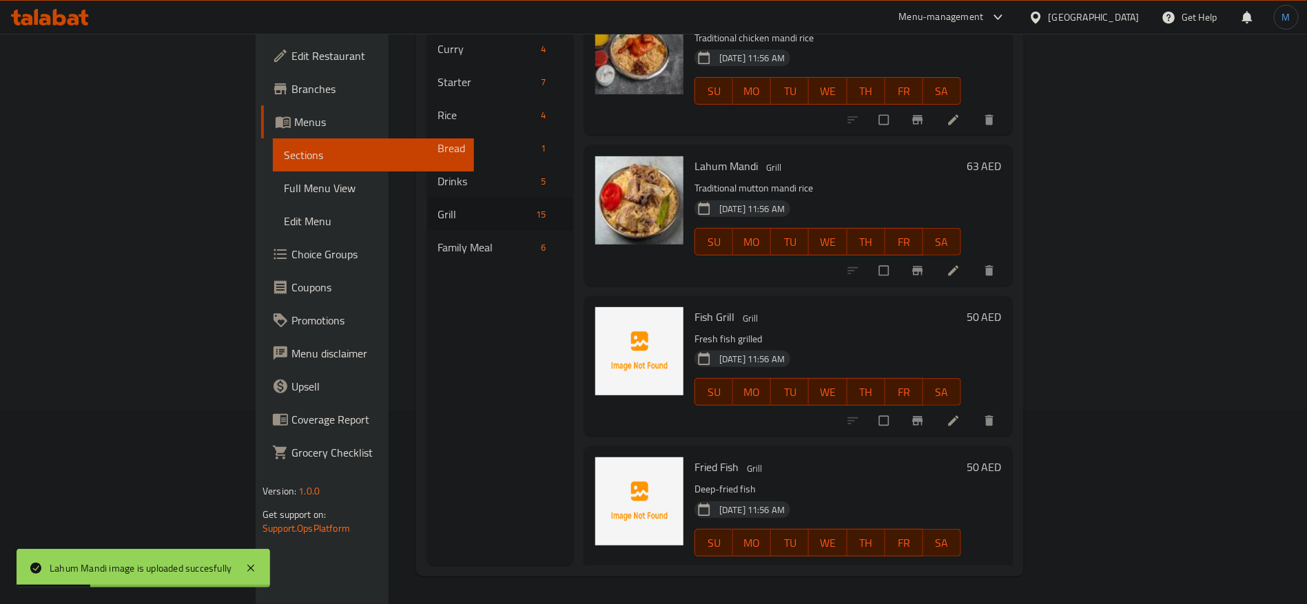
click at [695, 457] on span "Fried Fish" at bounding box center [717, 467] width 44 height 21
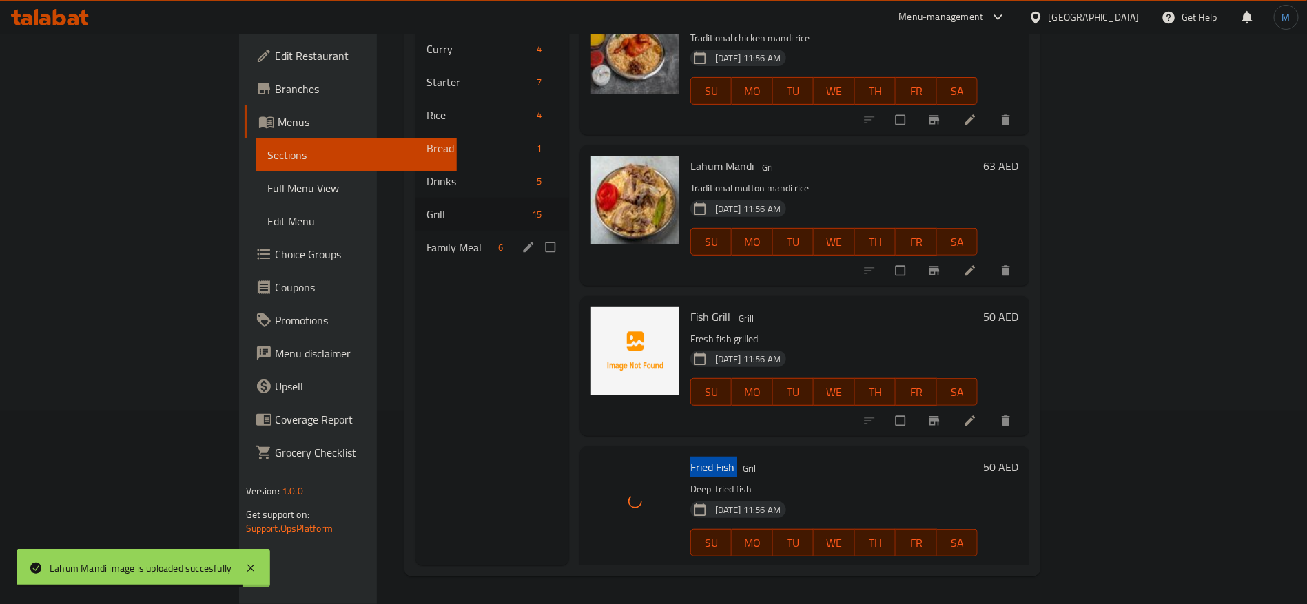
click at [416, 235] on div "Family Meal 6" at bounding box center [493, 247] width 154 height 33
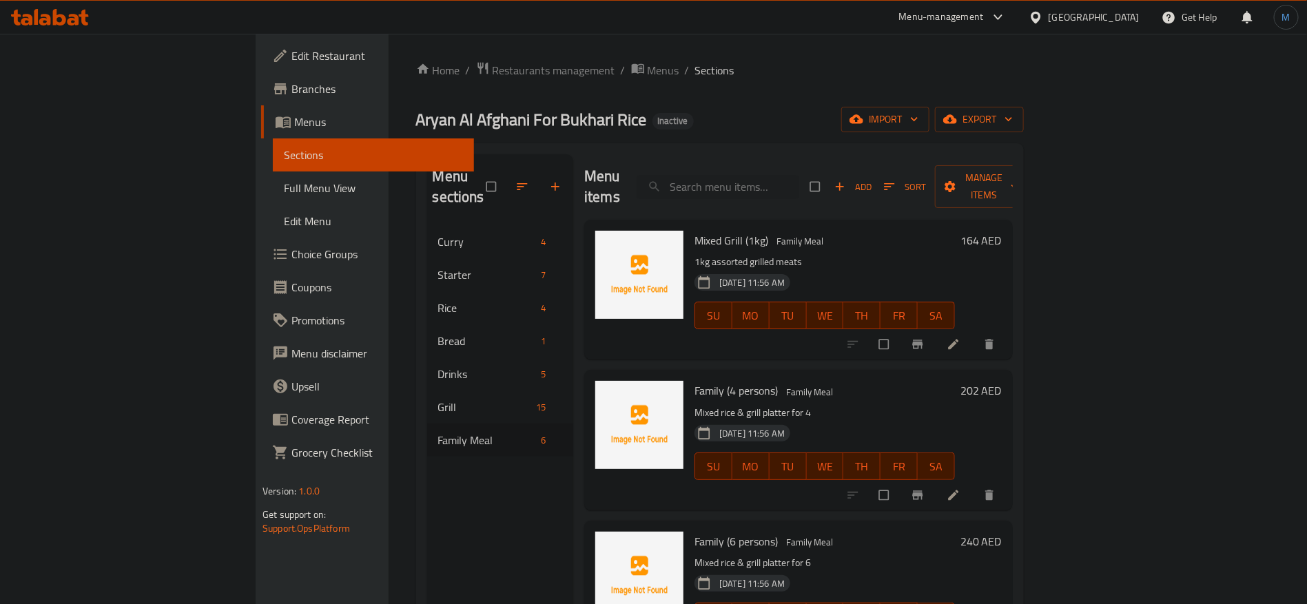
click at [695, 230] on span "Mixed Grill (1kg)" at bounding box center [732, 240] width 74 height 21
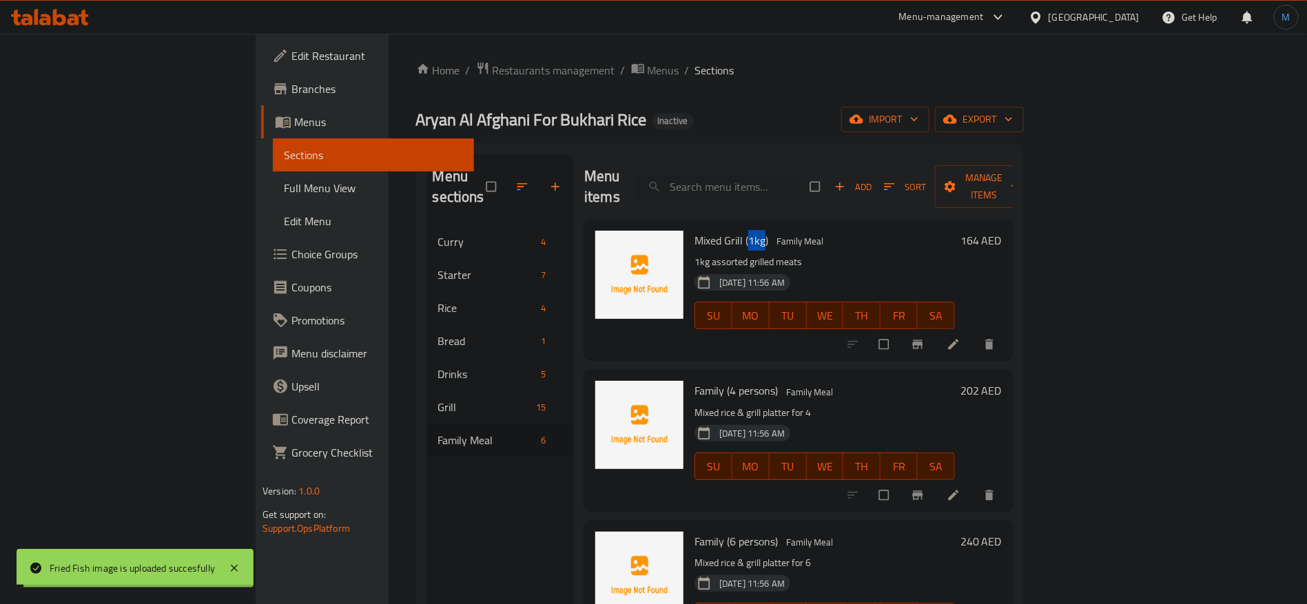
click at [695, 230] on span "Mixed Grill (1kg)" at bounding box center [732, 240] width 74 height 21
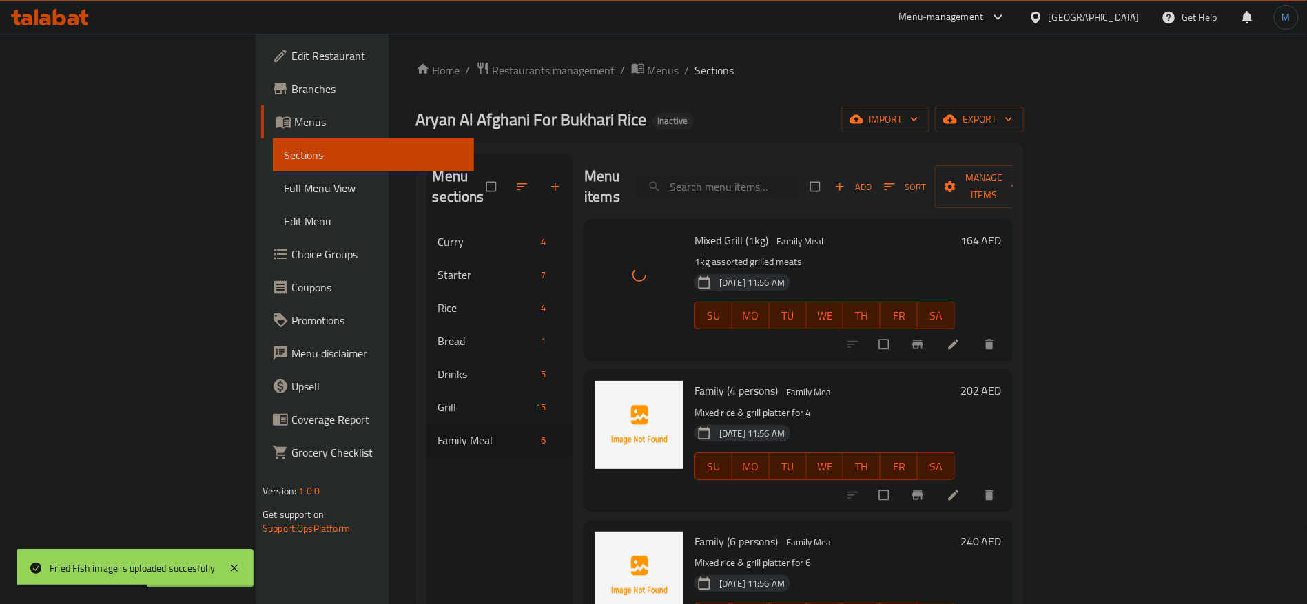
click at [695, 380] on span "Family (4 persons)" at bounding box center [736, 390] width 83 height 21
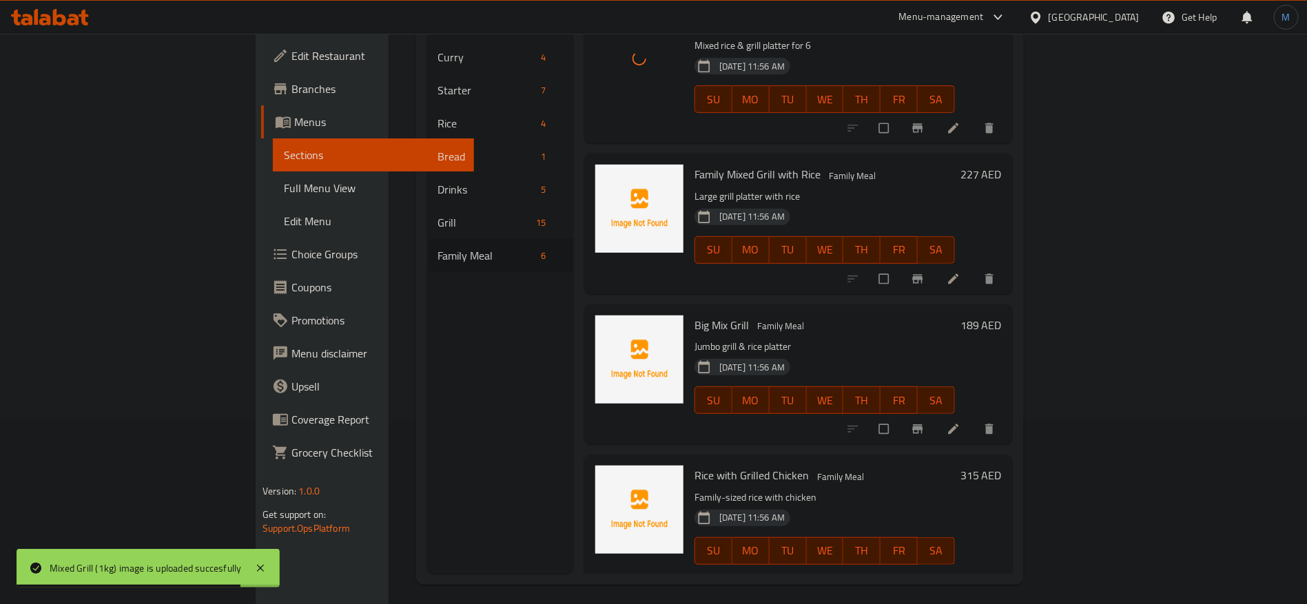
scroll to position [193, 0]
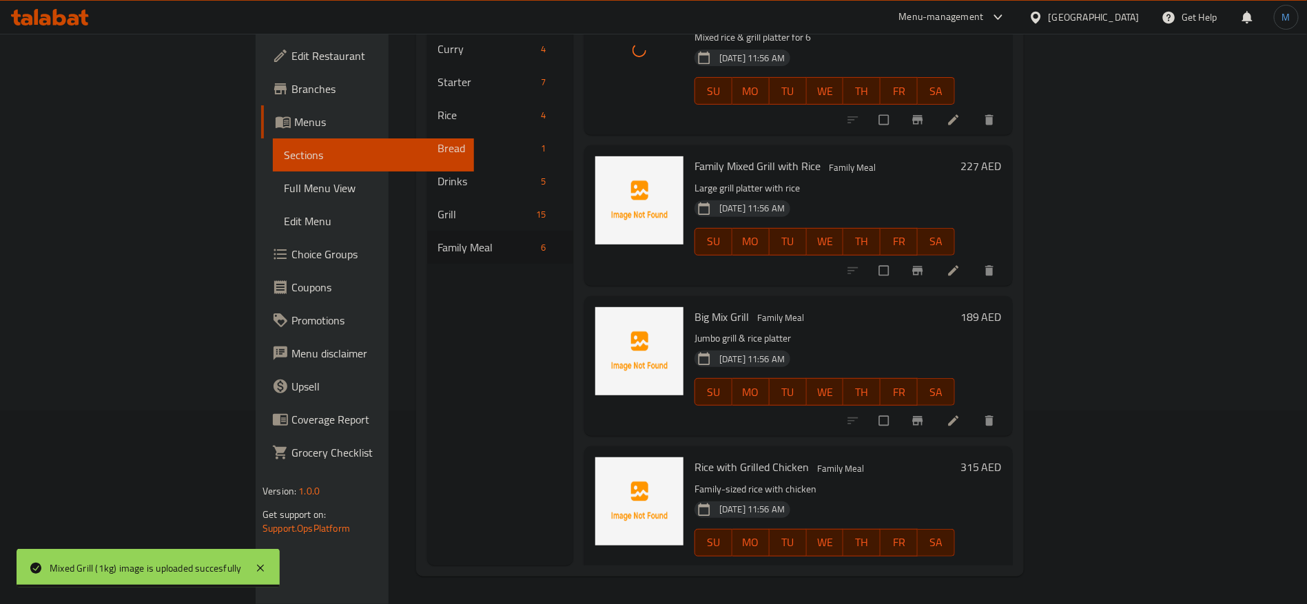
click at [729, 156] on span "Family Mixed Grill with Rice" at bounding box center [758, 166] width 126 height 21
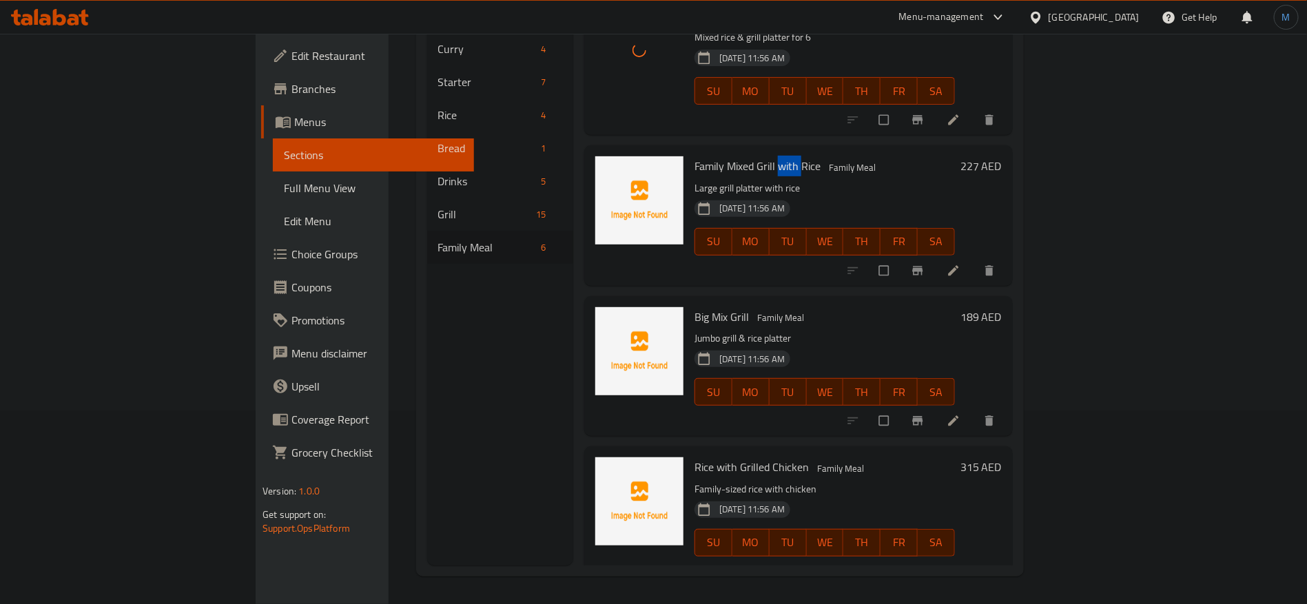
click at [729, 156] on span "Family Mixed Grill with Rice" at bounding box center [758, 166] width 126 height 21
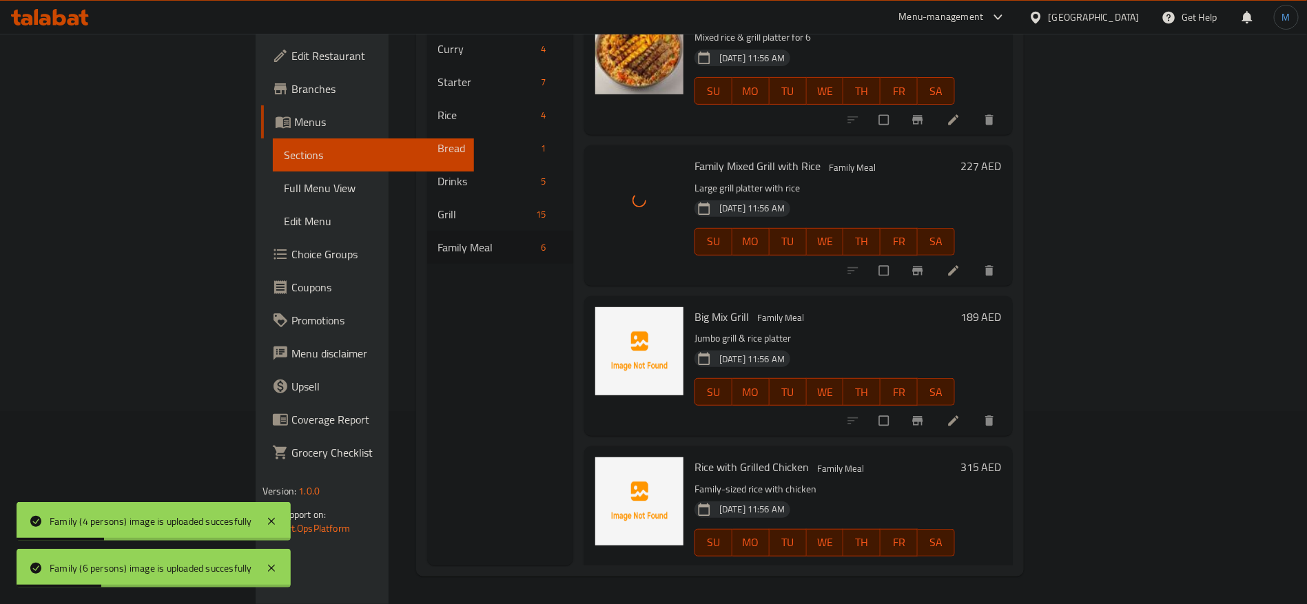
click at [695, 307] on span "Big Mix Grill" at bounding box center [722, 317] width 54 height 21
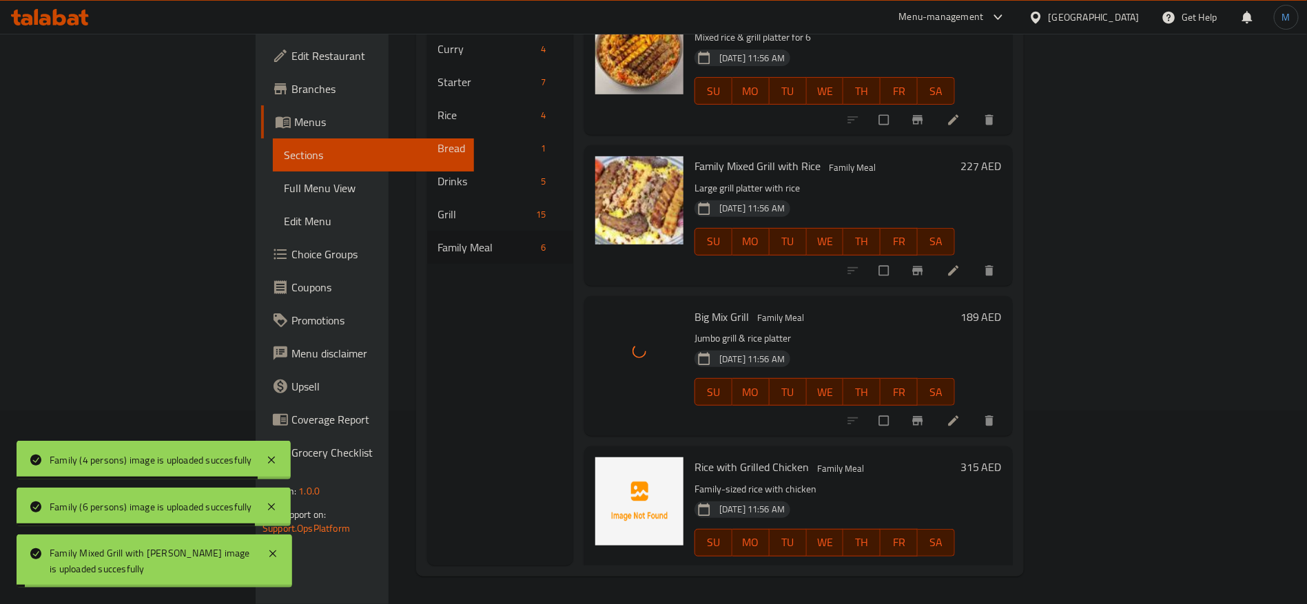
click at [695, 457] on span "Rice with Grilled Chicken" at bounding box center [752, 467] width 114 height 21
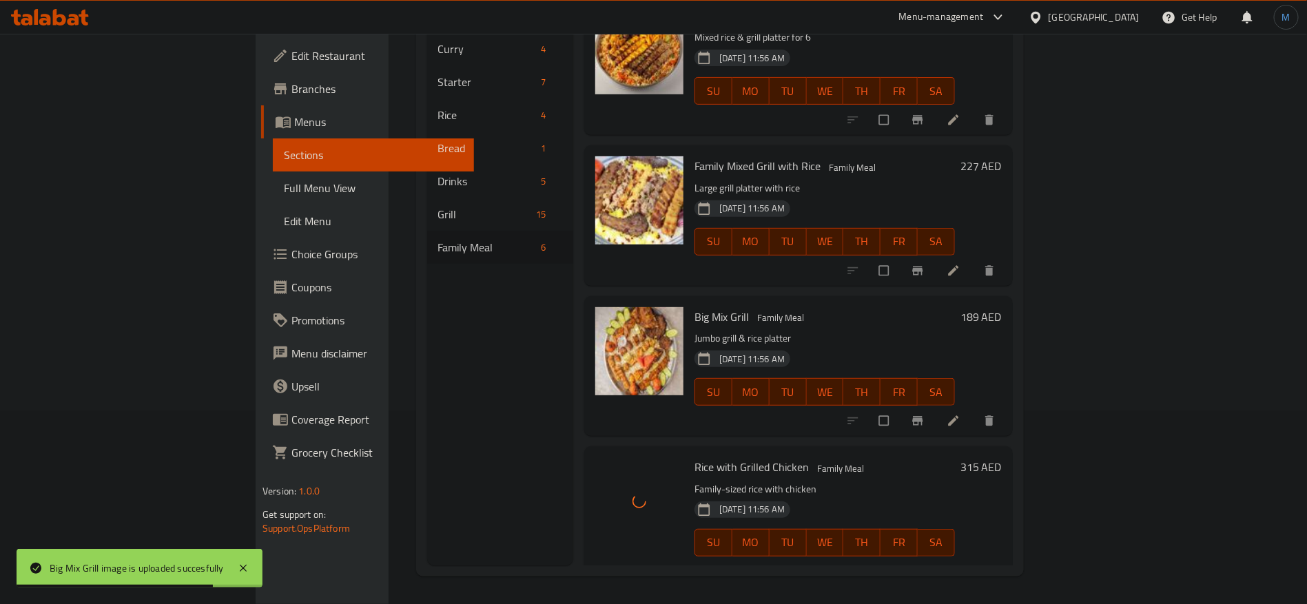
click at [485, 339] on div "Menu sections Curry 4 Starter 7 Rice 4 Bread 1 Drinks 5 Grill 15 Family Meal 6" at bounding box center [500, 263] width 147 height 604
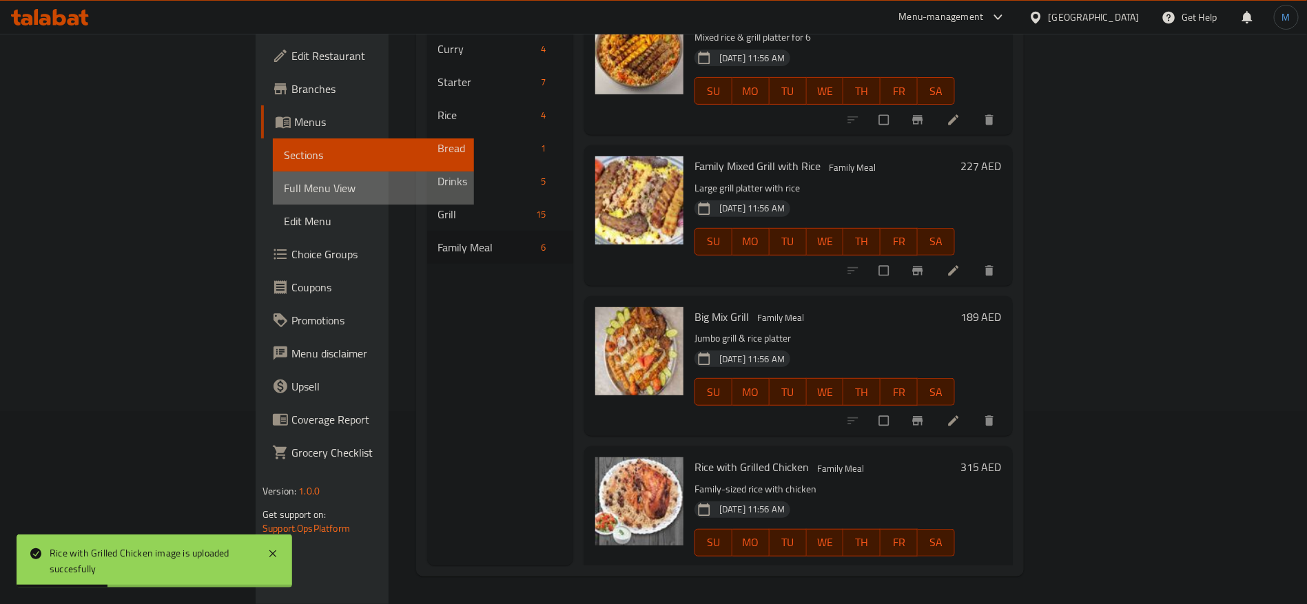
click at [284, 185] on span "Full Menu View" at bounding box center [373, 188] width 179 height 17
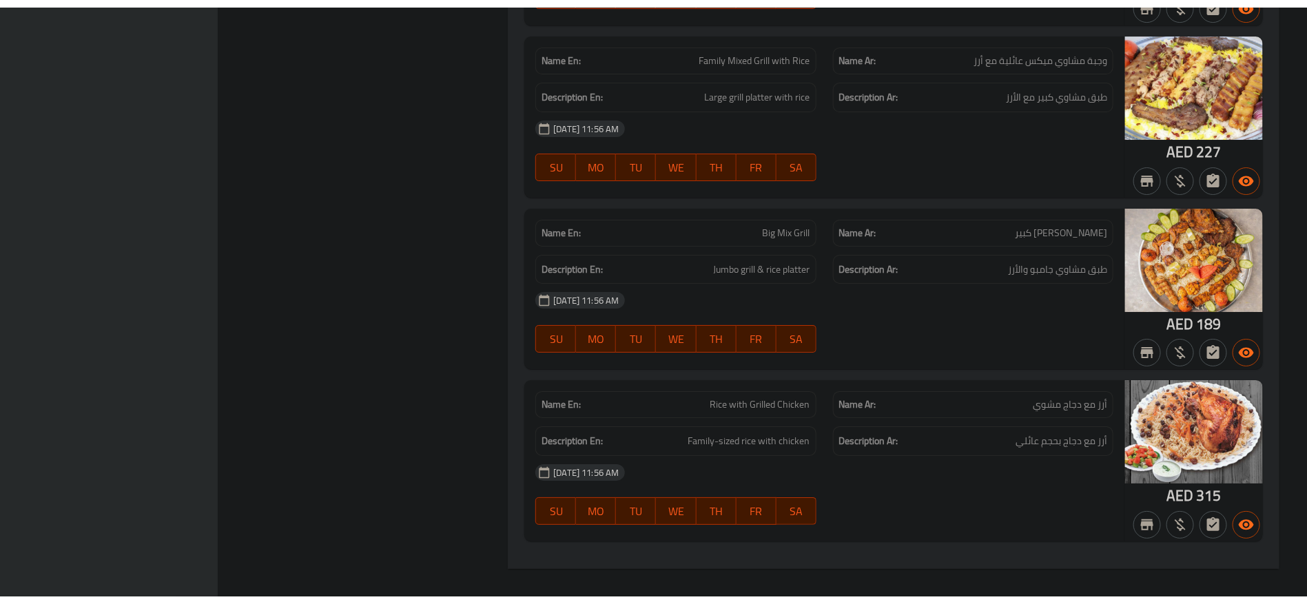
scroll to position [7652, 0]
